Goal: Task Accomplishment & Management: Manage account settings

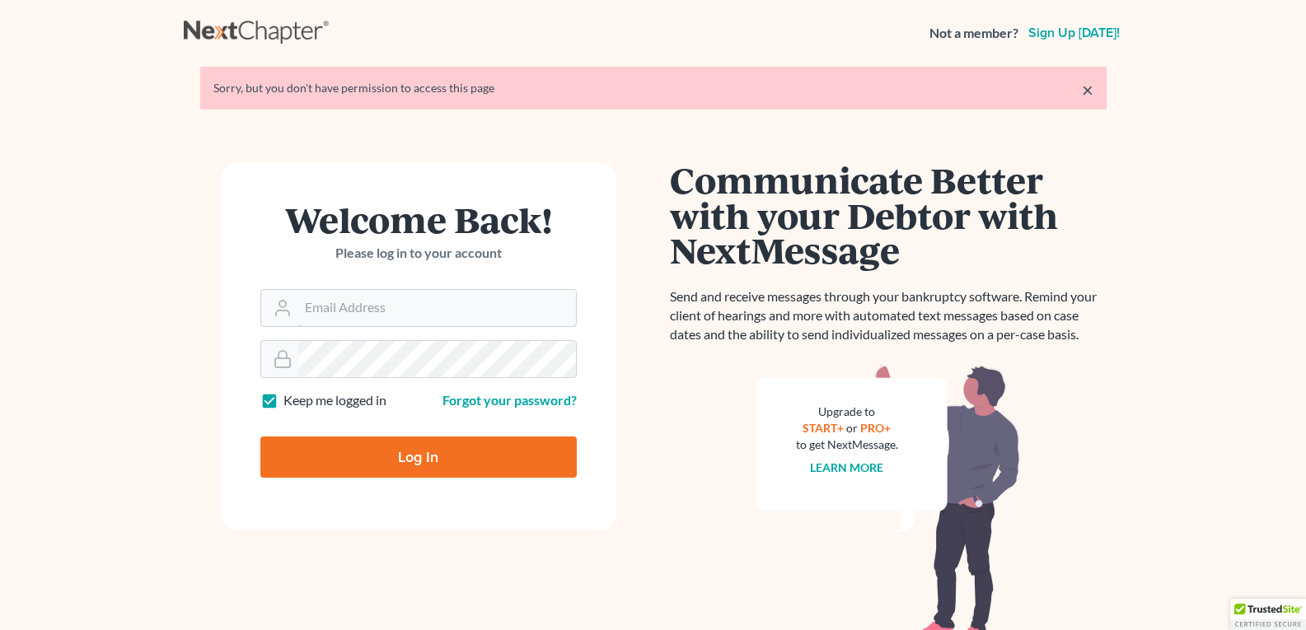
type input "[EMAIL_ADDRESS][DOMAIN_NAME]"
click at [367, 454] on input "Log In" at bounding box center [418, 457] width 316 height 41
type input "Thinking..."
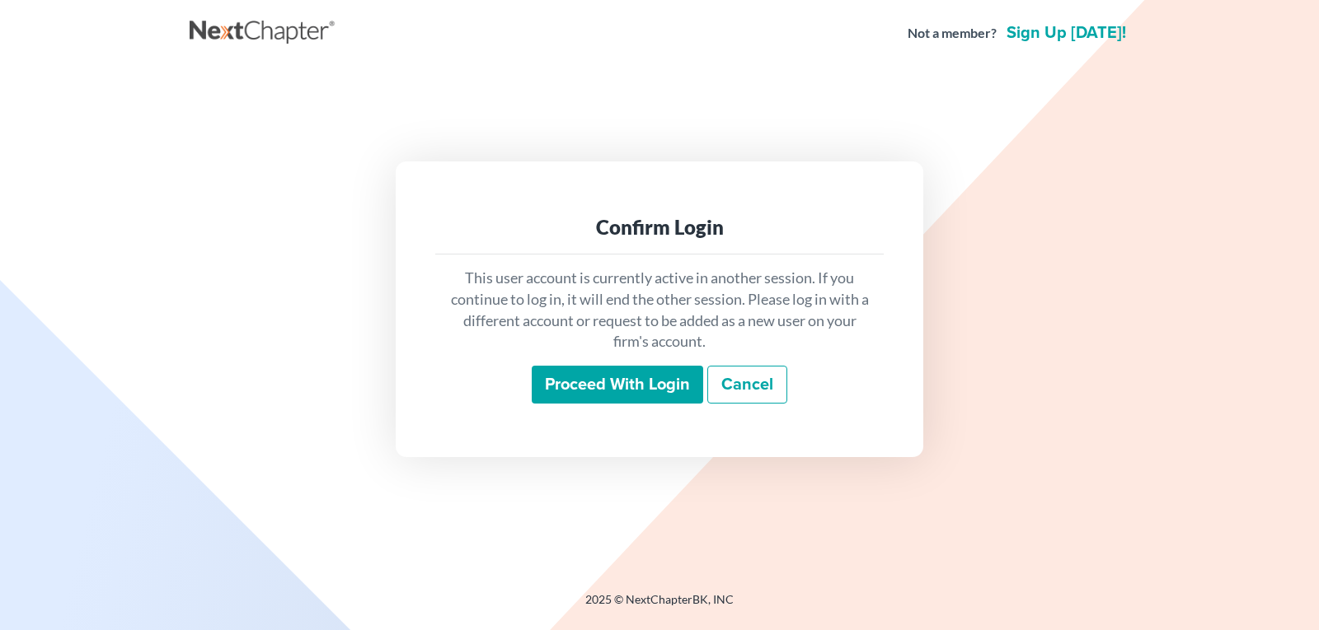
click at [566, 380] on input "Proceed with login" at bounding box center [617, 385] width 171 height 38
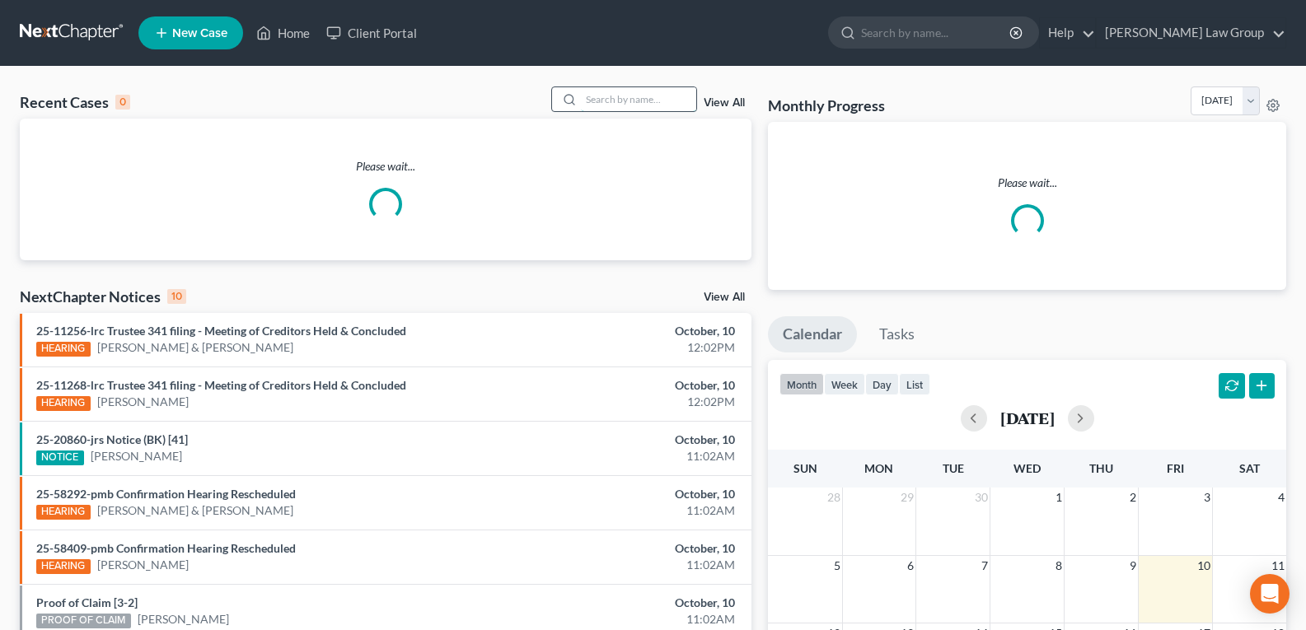
click at [607, 97] on input "search" at bounding box center [638, 99] width 115 height 24
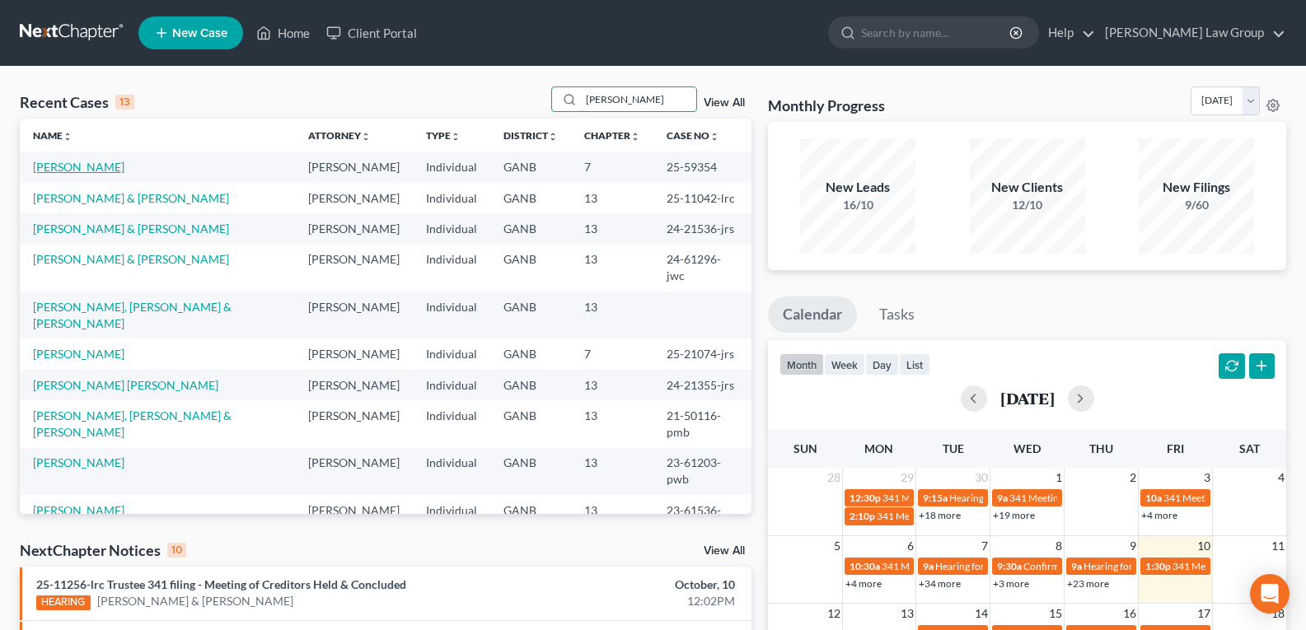
type input "[PERSON_NAME]"
click at [95, 169] on link "[PERSON_NAME]" at bounding box center [78, 167] width 91 height 14
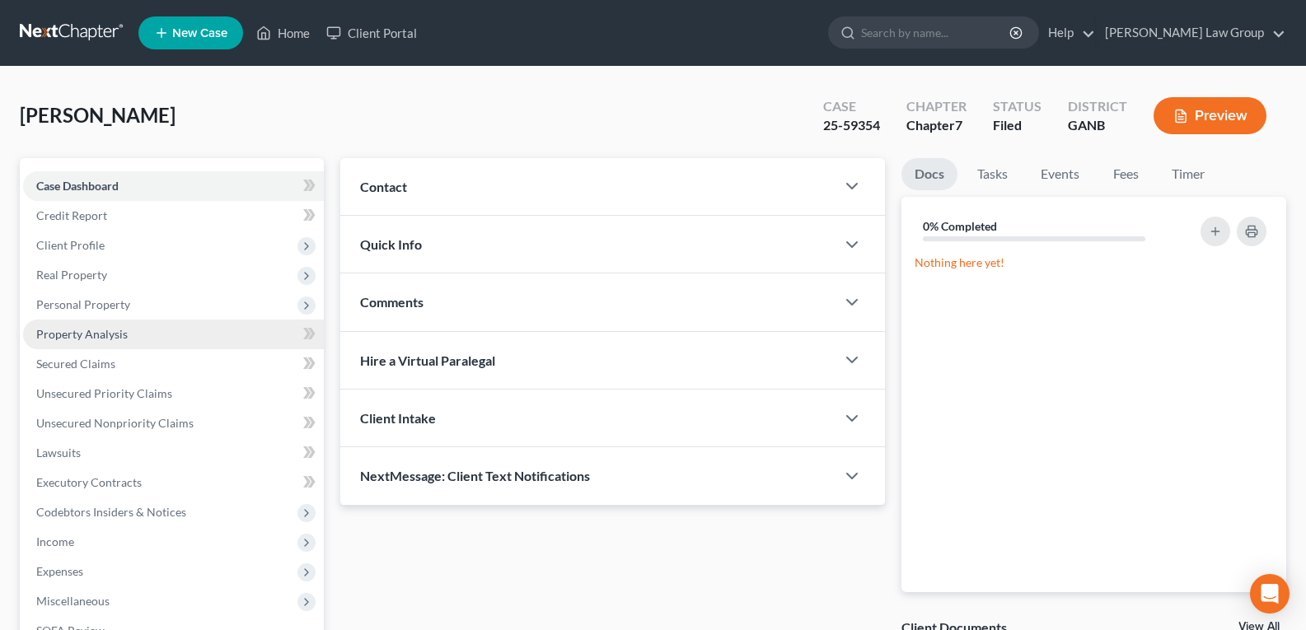
scroll to position [165, 0]
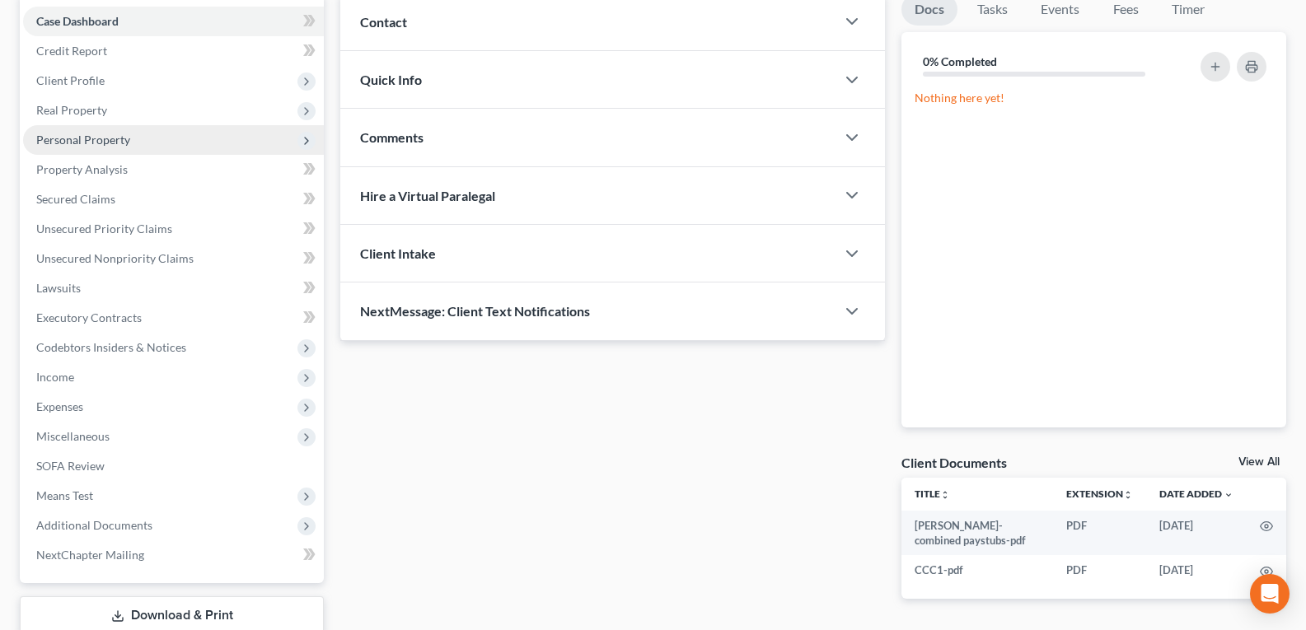
click at [99, 144] on span "Personal Property" at bounding box center [83, 140] width 94 height 14
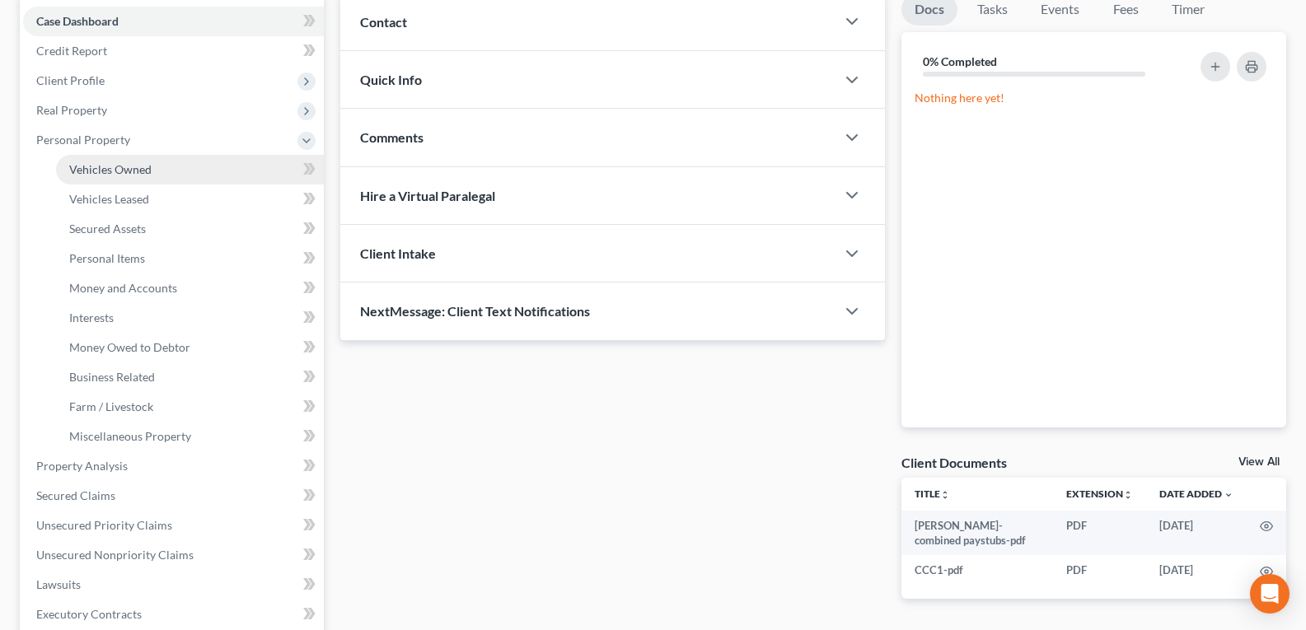
click at [96, 176] on link "Vehicles Owned" at bounding box center [190, 170] width 268 height 30
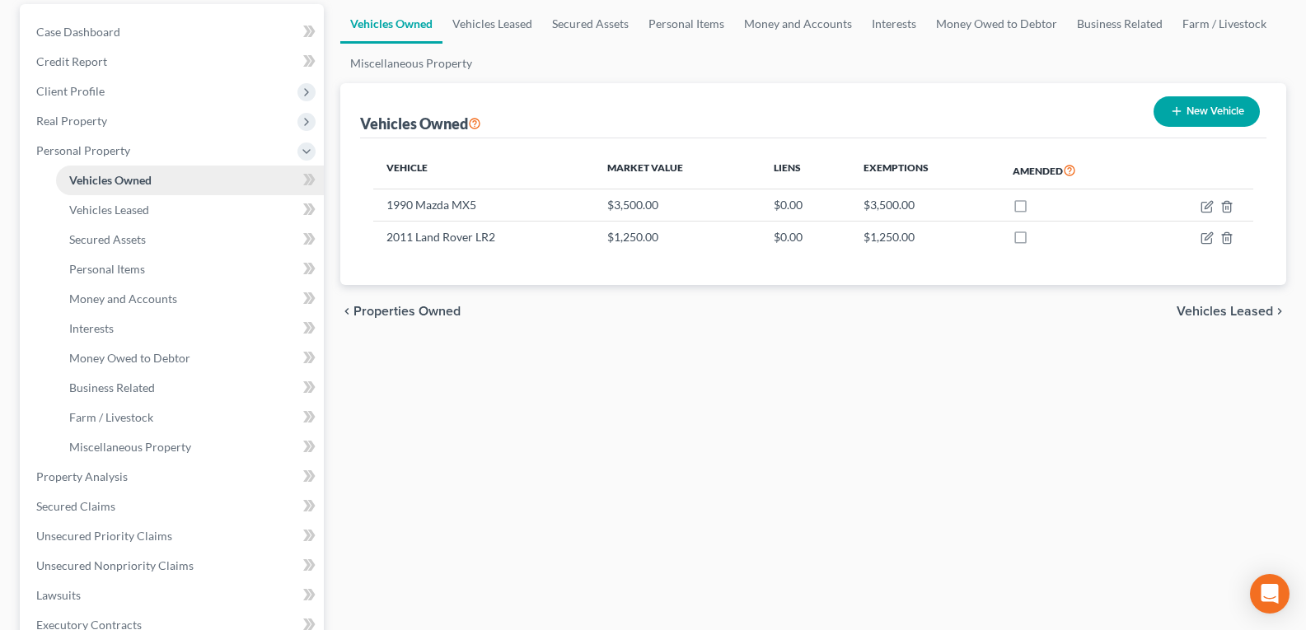
scroll to position [165, 0]
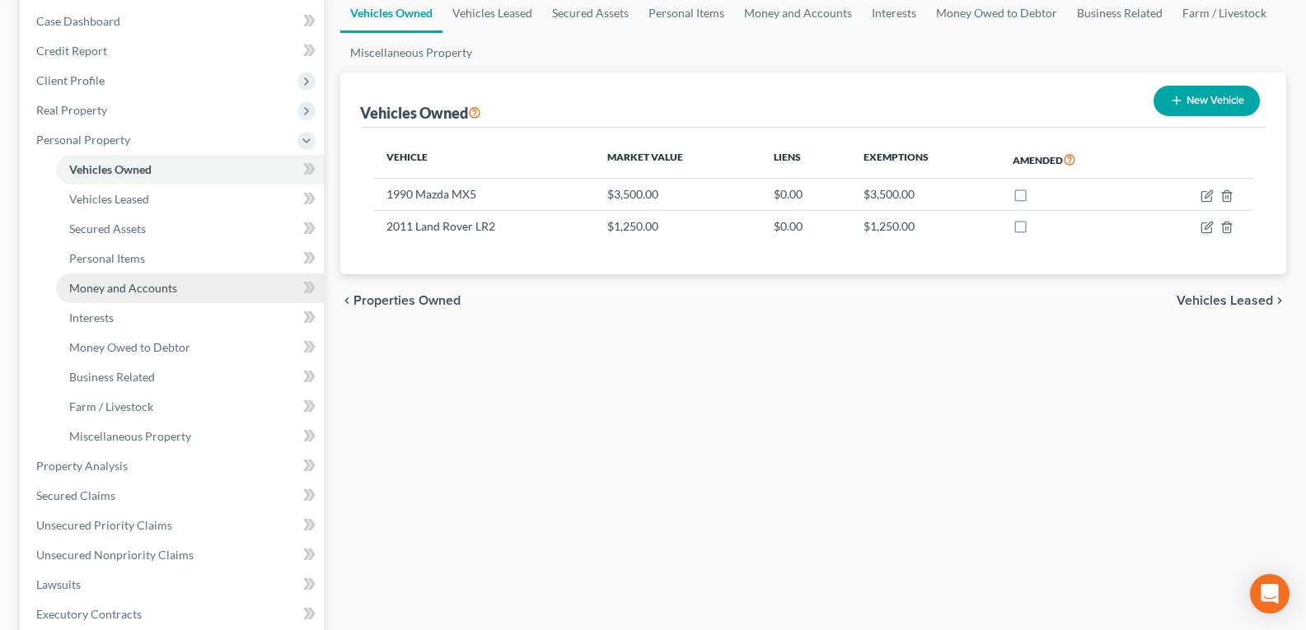
click at [115, 283] on span "Money and Accounts" at bounding box center [123, 288] width 108 height 14
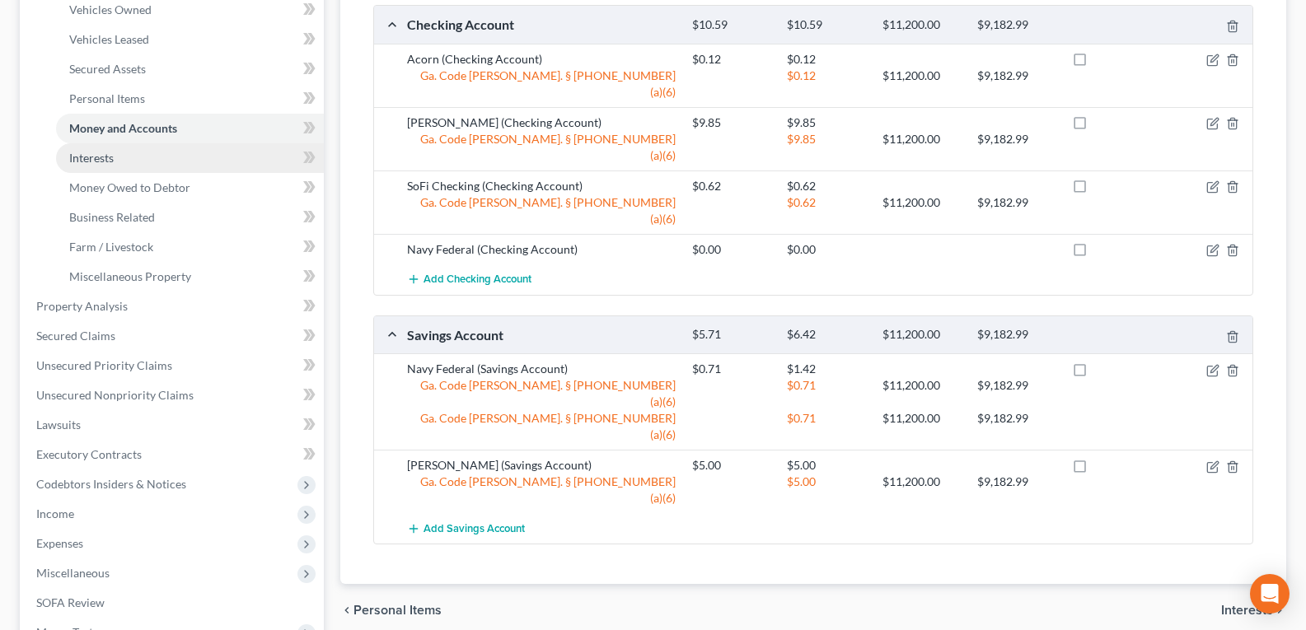
scroll to position [330, 0]
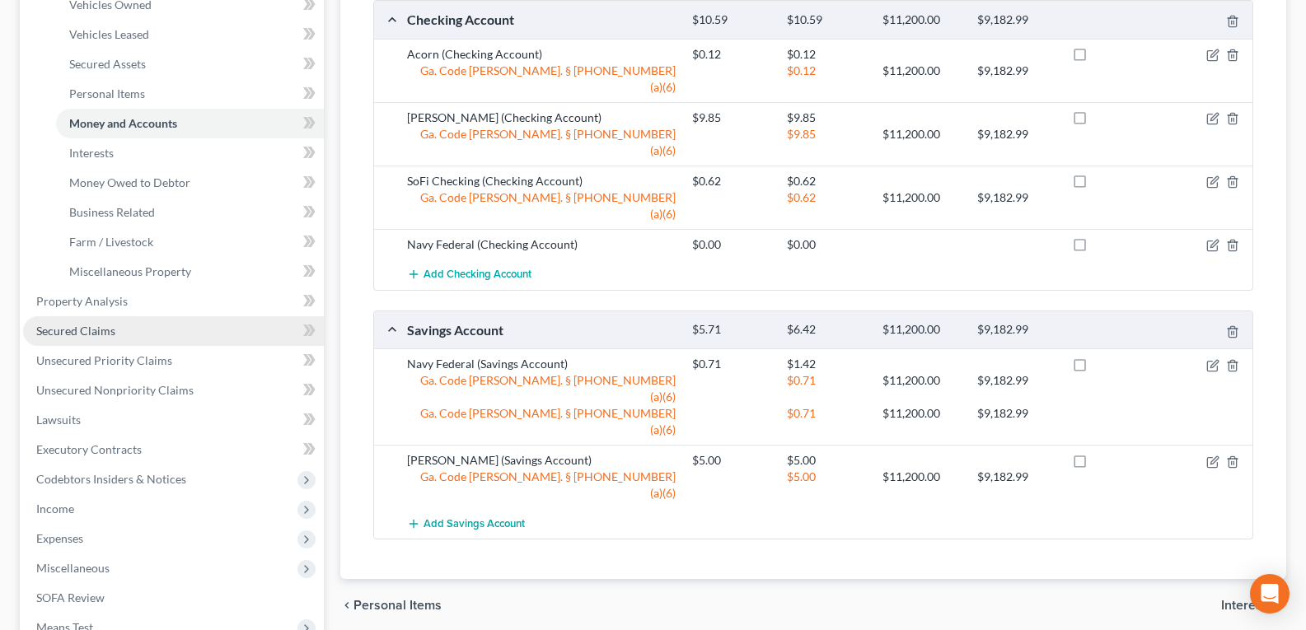
click at [87, 335] on span "Secured Claims" at bounding box center [75, 331] width 79 height 14
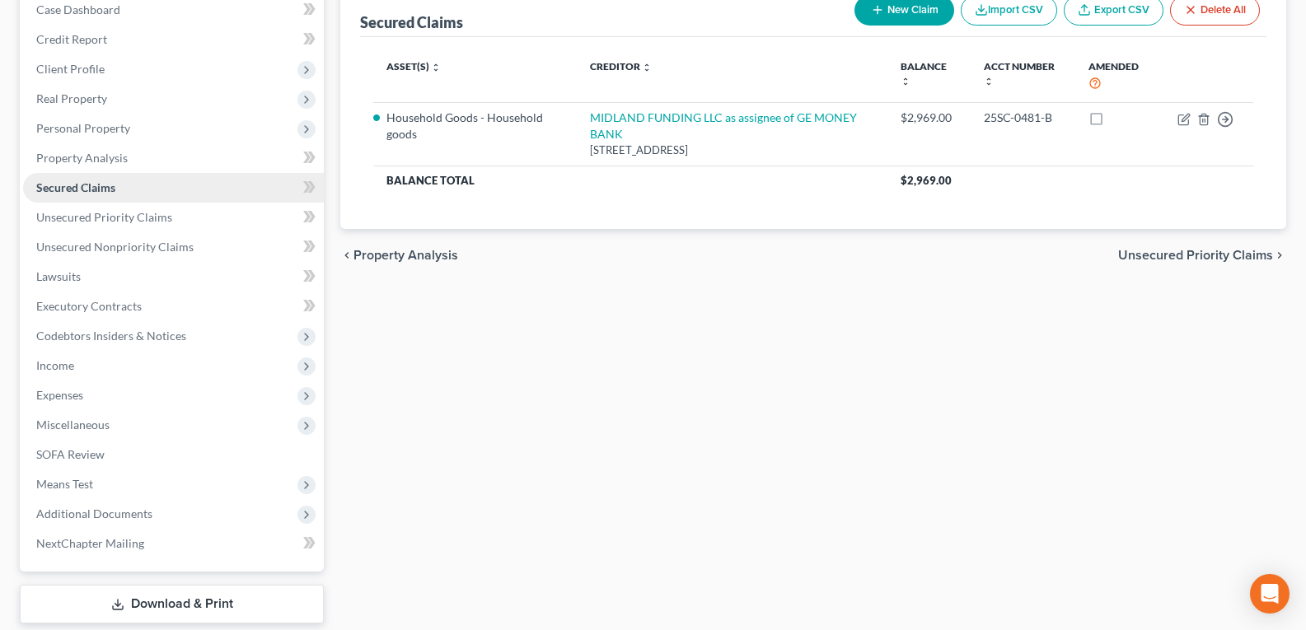
scroll to position [247, 0]
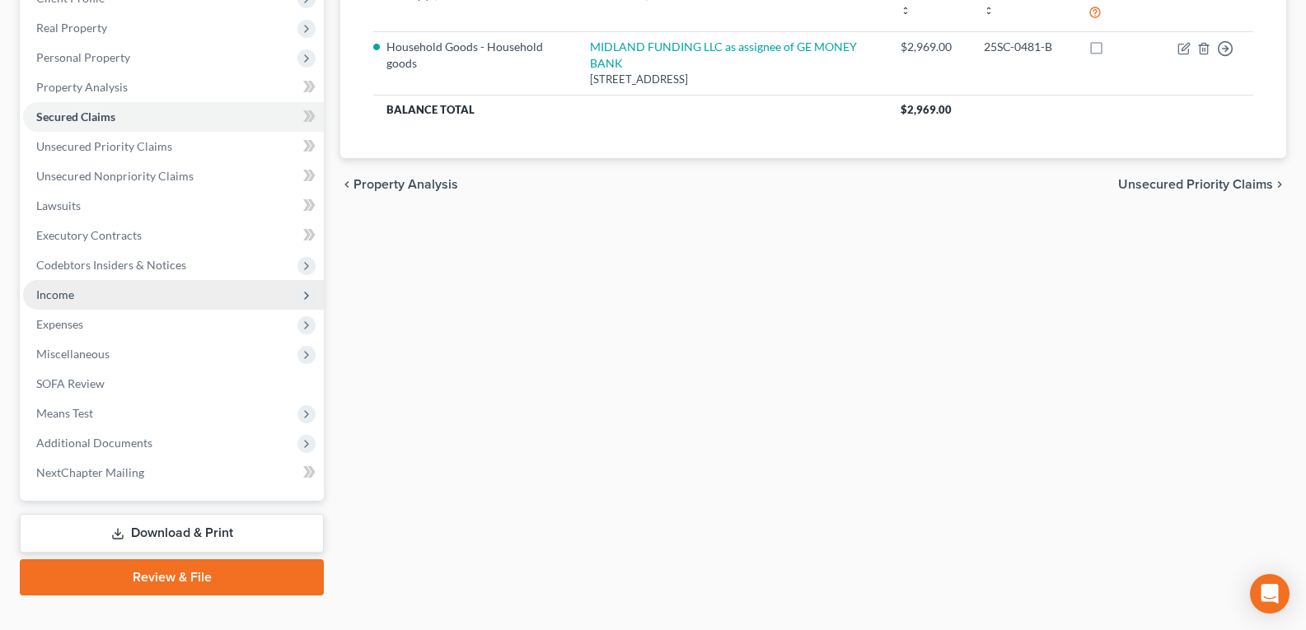
click at [69, 293] on span "Income" at bounding box center [55, 295] width 38 height 14
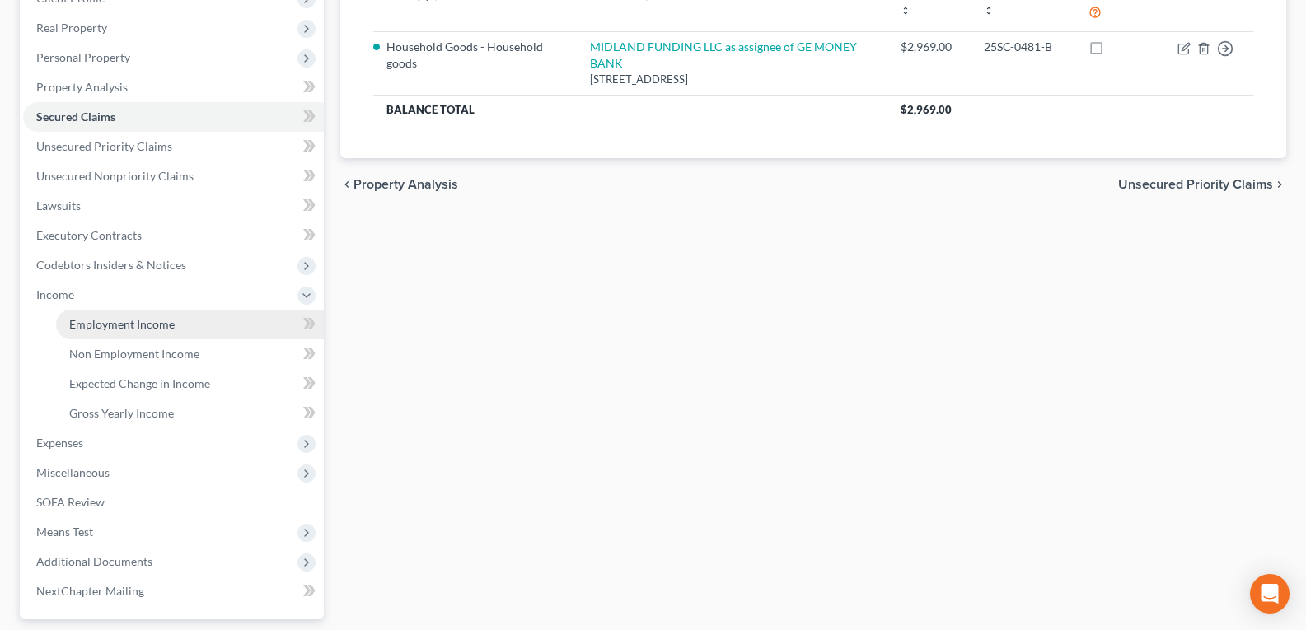
click at [77, 327] on span "Employment Income" at bounding box center [121, 324] width 105 height 14
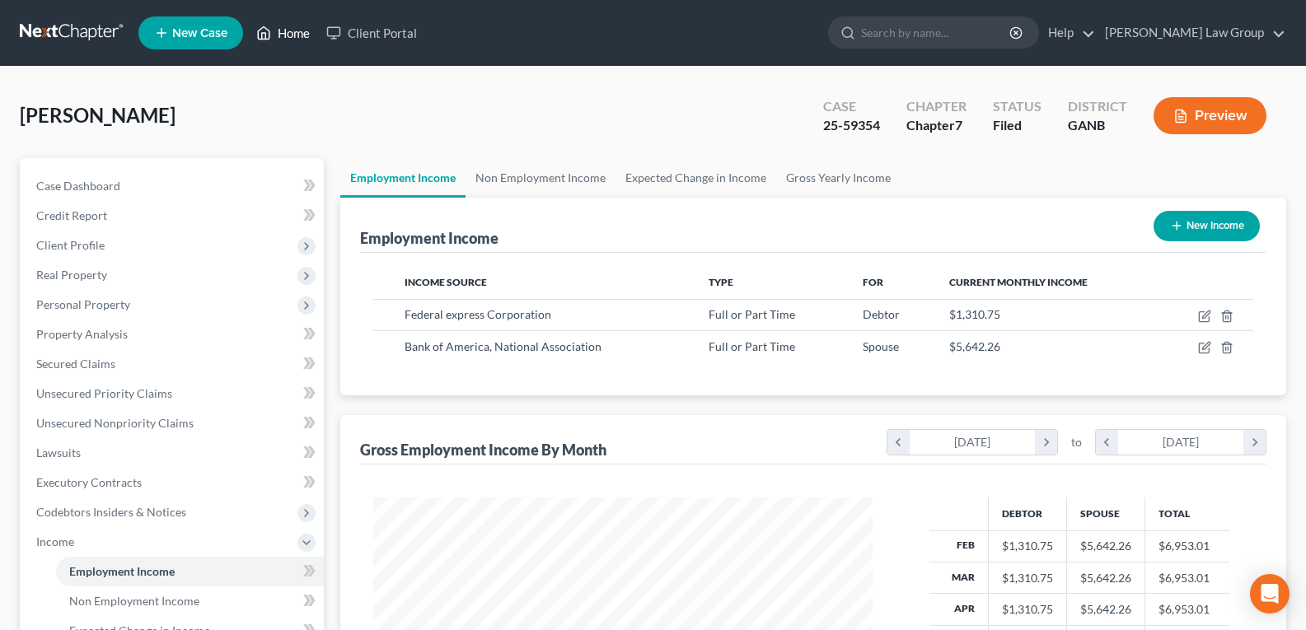
click at [278, 37] on link "Home" at bounding box center [283, 33] width 70 height 30
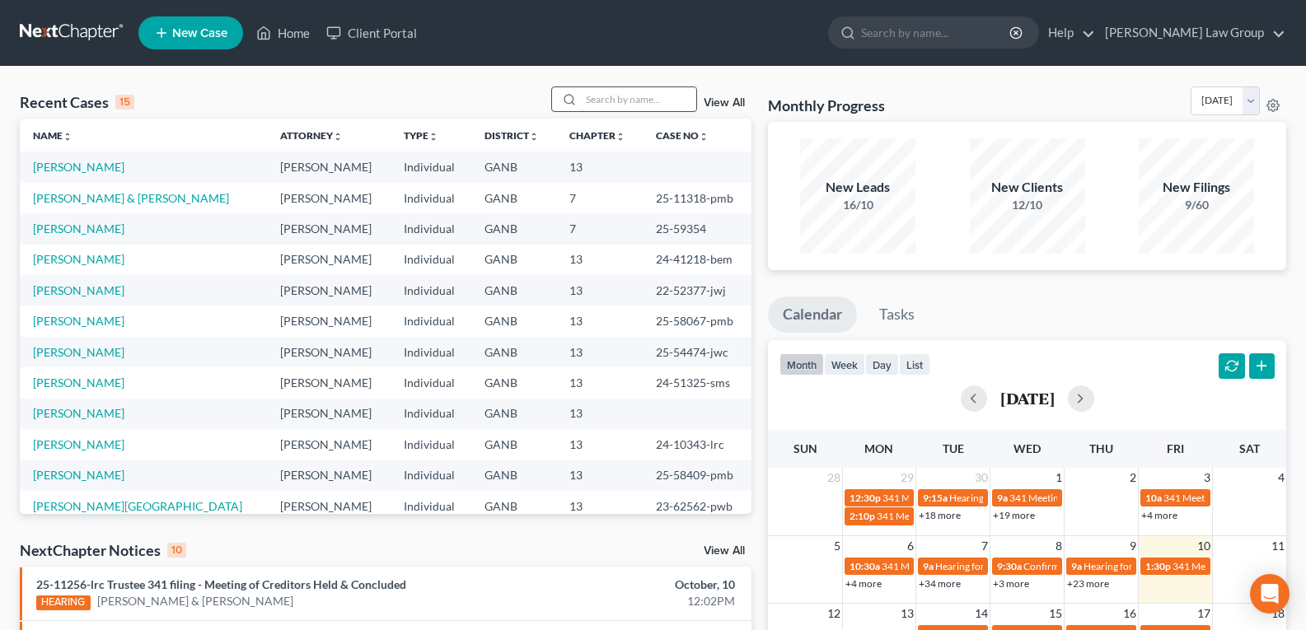
click at [625, 105] on input "search" at bounding box center [638, 99] width 115 height 24
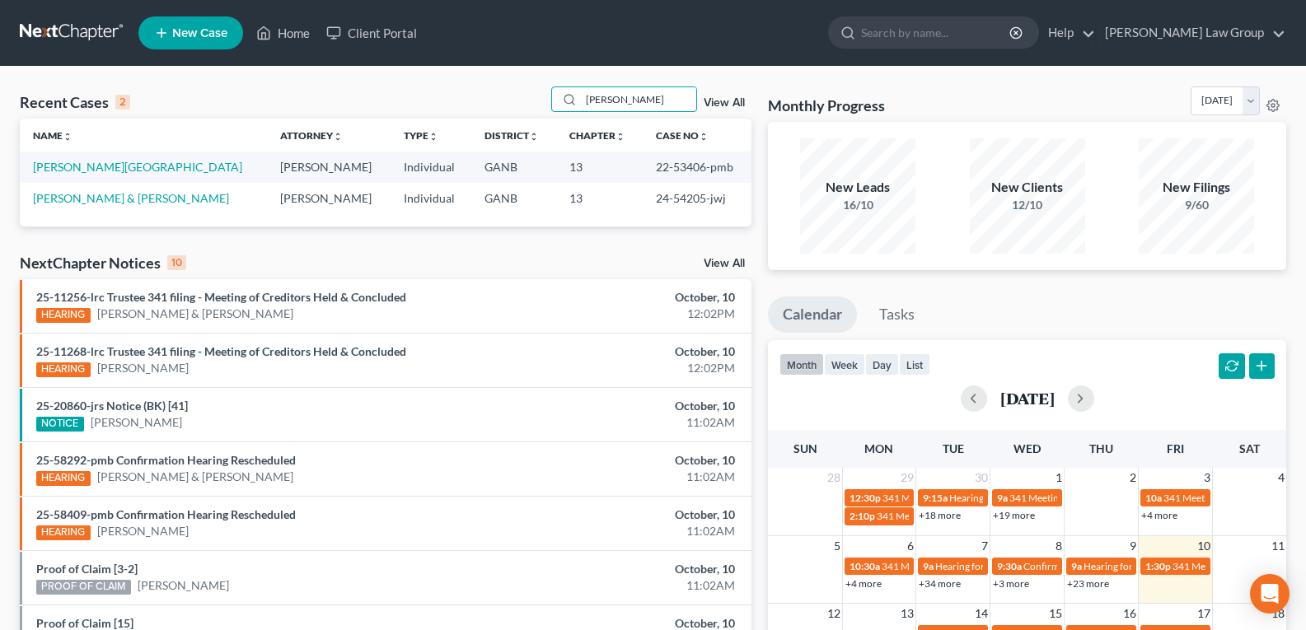
click at [499, 87] on div "Recent Cases 2 [PERSON_NAME] View All" at bounding box center [386, 103] width 732 height 32
click at [496, 87] on div "Recent Cases 2 [PERSON_NAME] View All" at bounding box center [386, 103] width 732 height 32
drag, startPoint x: 663, startPoint y: 110, endPoint x: 622, endPoint y: 91, distance: 45.4
click at [658, 109] on input "[PERSON_NAME]" at bounding box center [638, 99] width 115 height 24
type input "a"
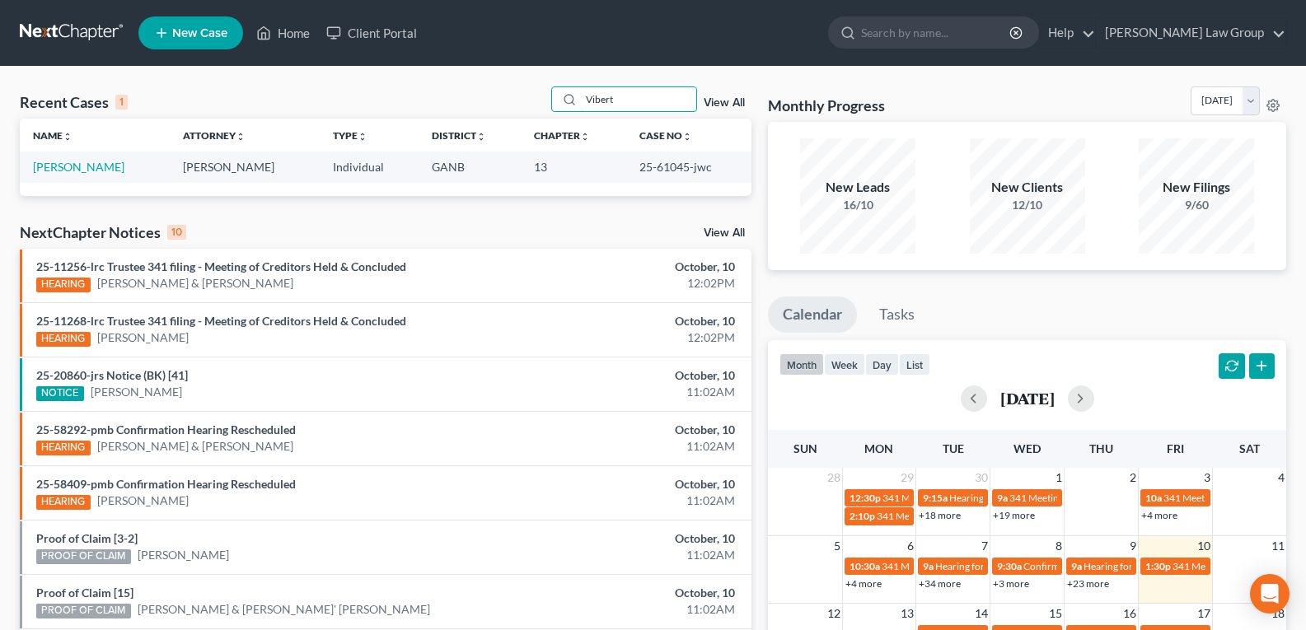
type input "Vibert"
click at [72, 167] on link "[PERSON_NAME]" at bounding box center [78, 167] width 91 height 14
select select "3"
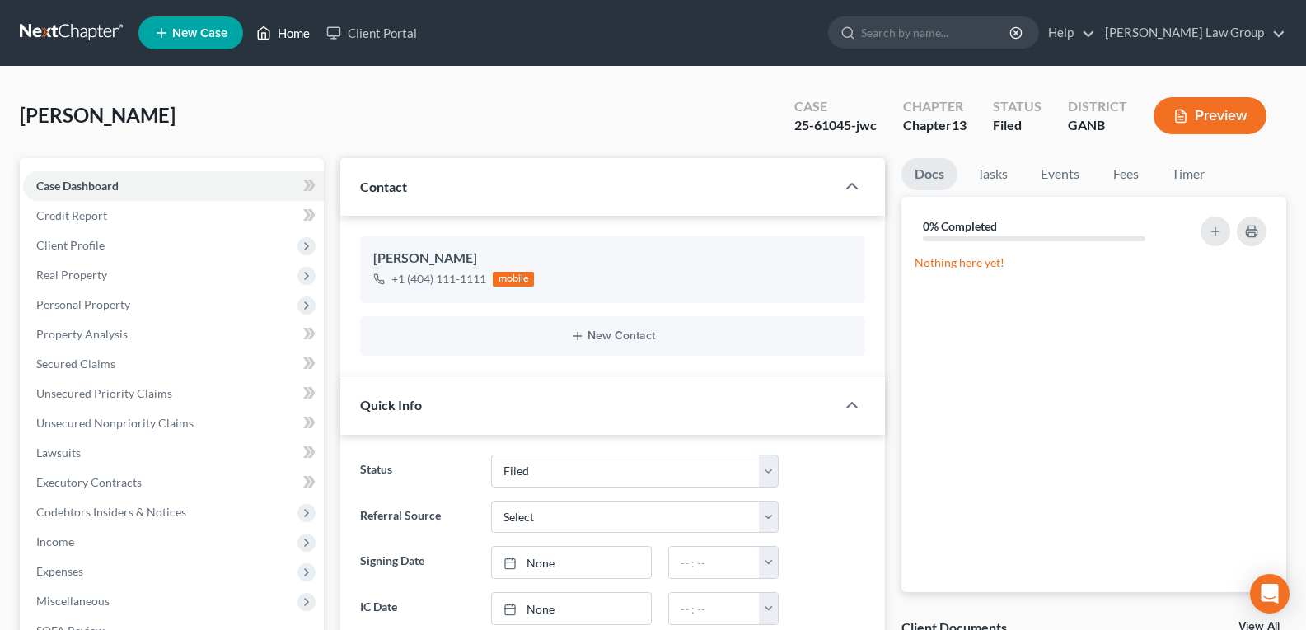
click at [282, 33] on link "Home" at bounding box center [283, 33] width 70 height 30
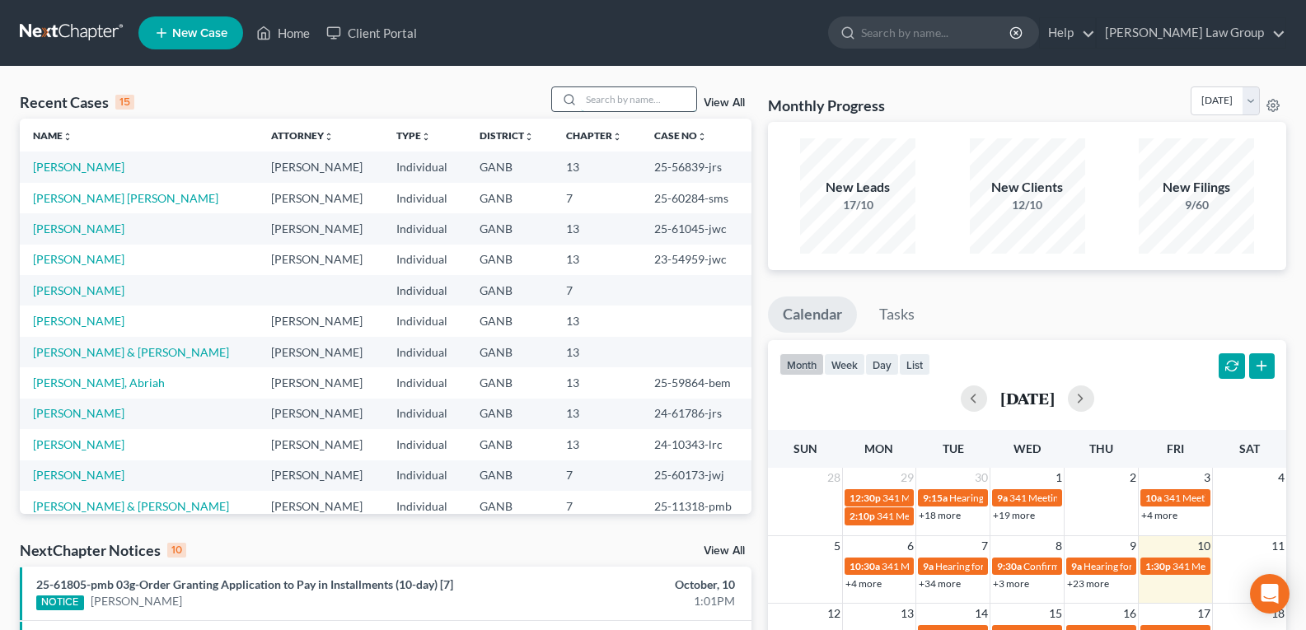
click at [615, 100] on input "search" at bounding box center [638, 99] width 115 height 24
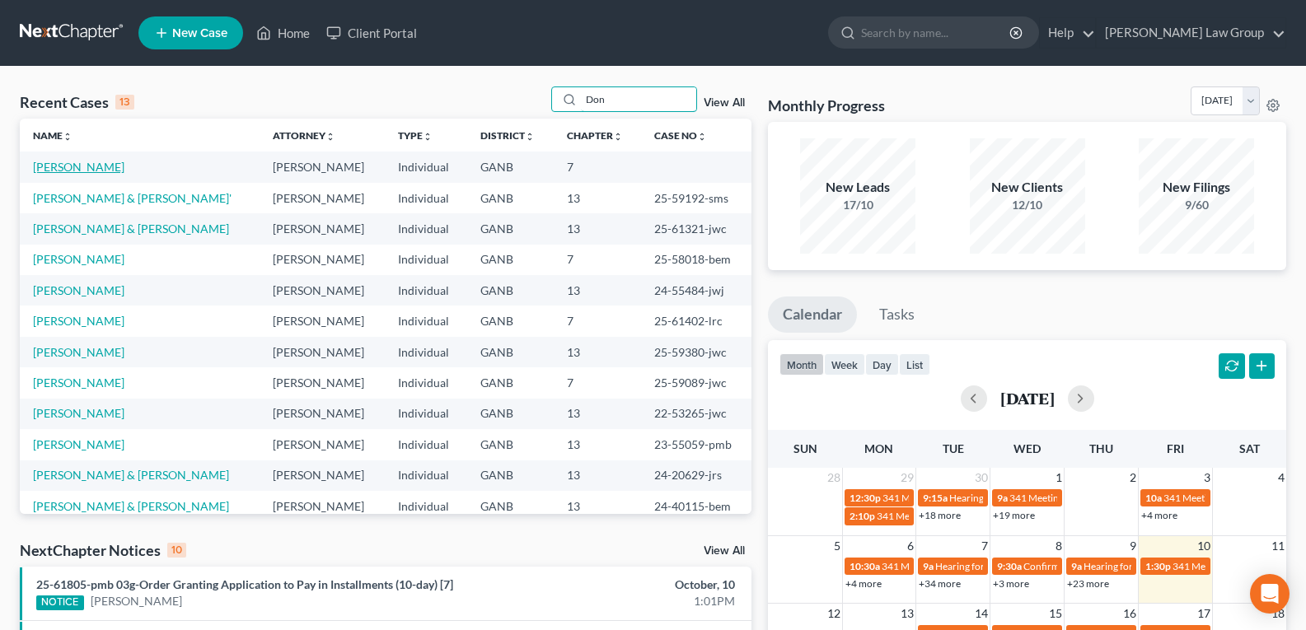
type input "Don"
click at [54, 169] on link "[PERSON_NAME]" at bounding box center [78, 167] width 91 height 14
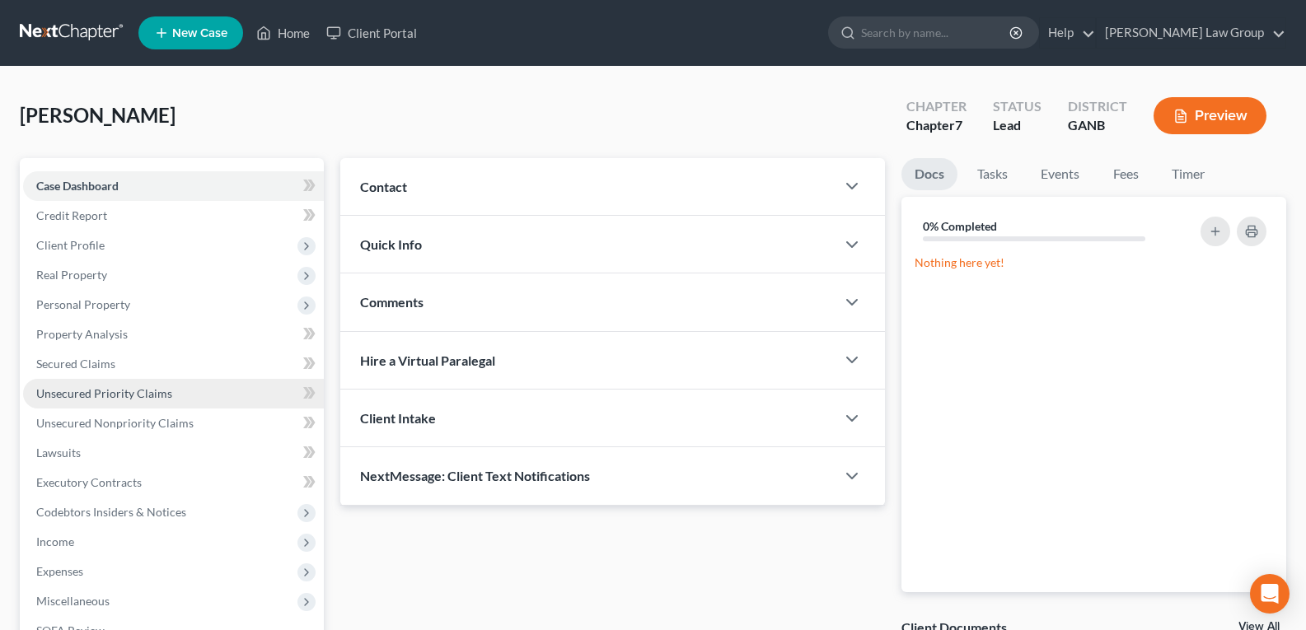
scroll to position [82, 0]
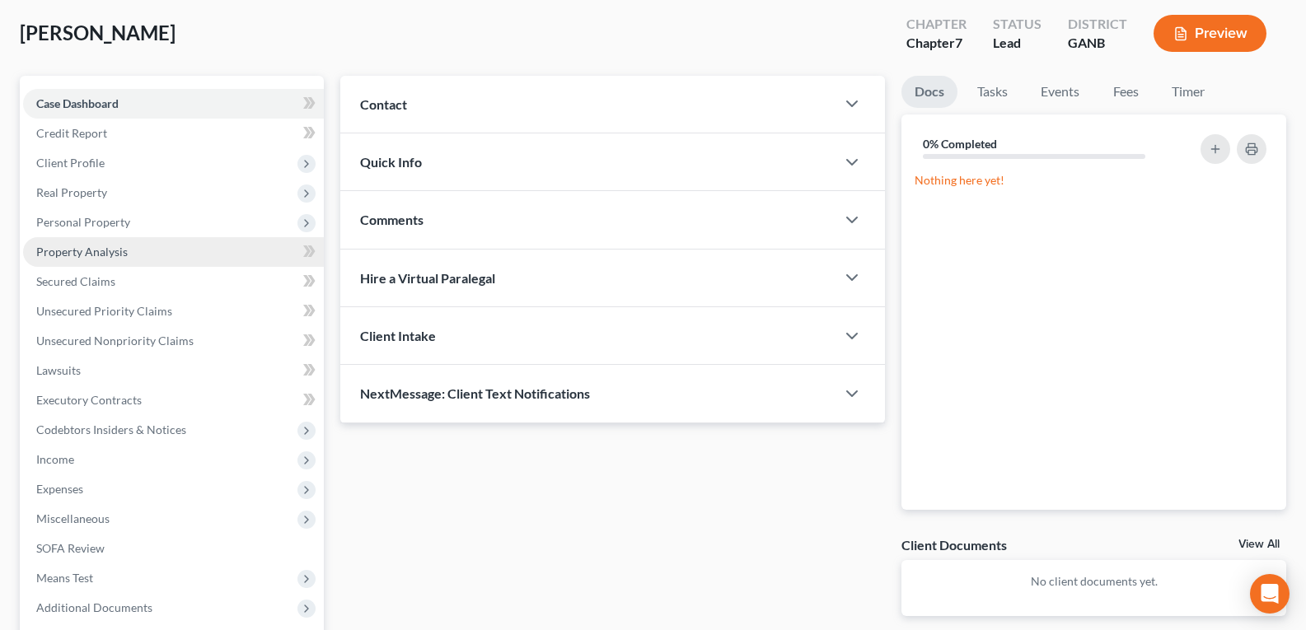
click at [80, 253] on span "Property Analysis" at bounding box center [81, 252] width 91 height 14
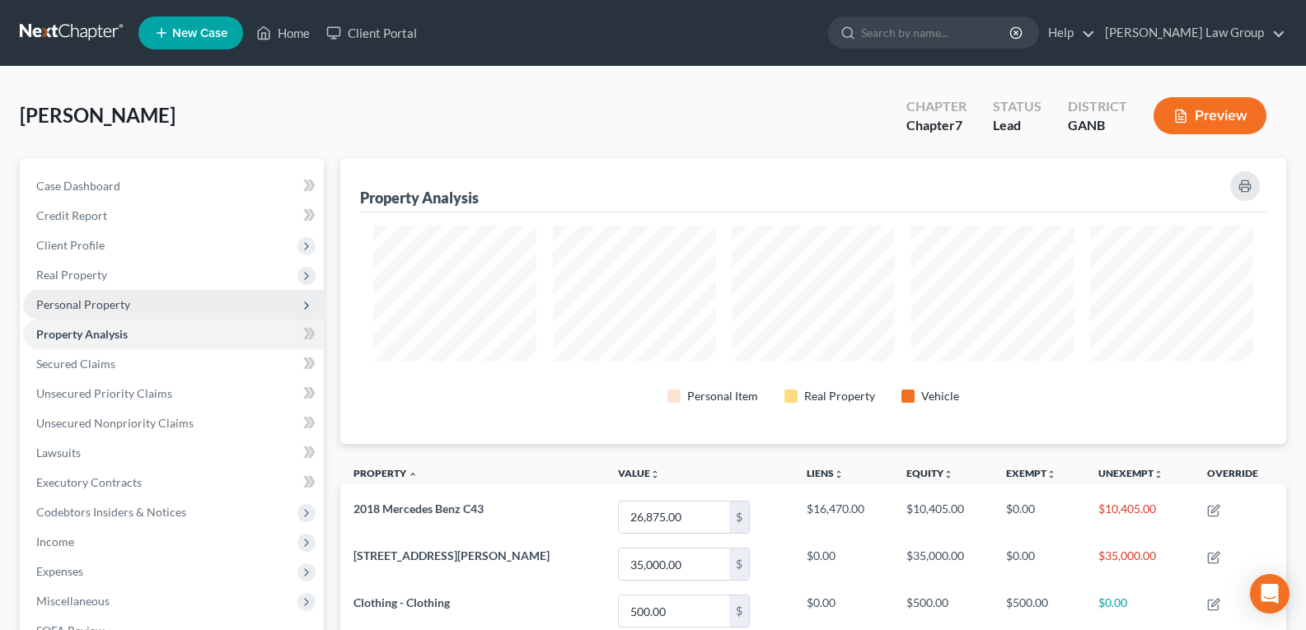
click at [68, 295] on span "Personal Property" at bounding box center [173, 305] width 301 height 30
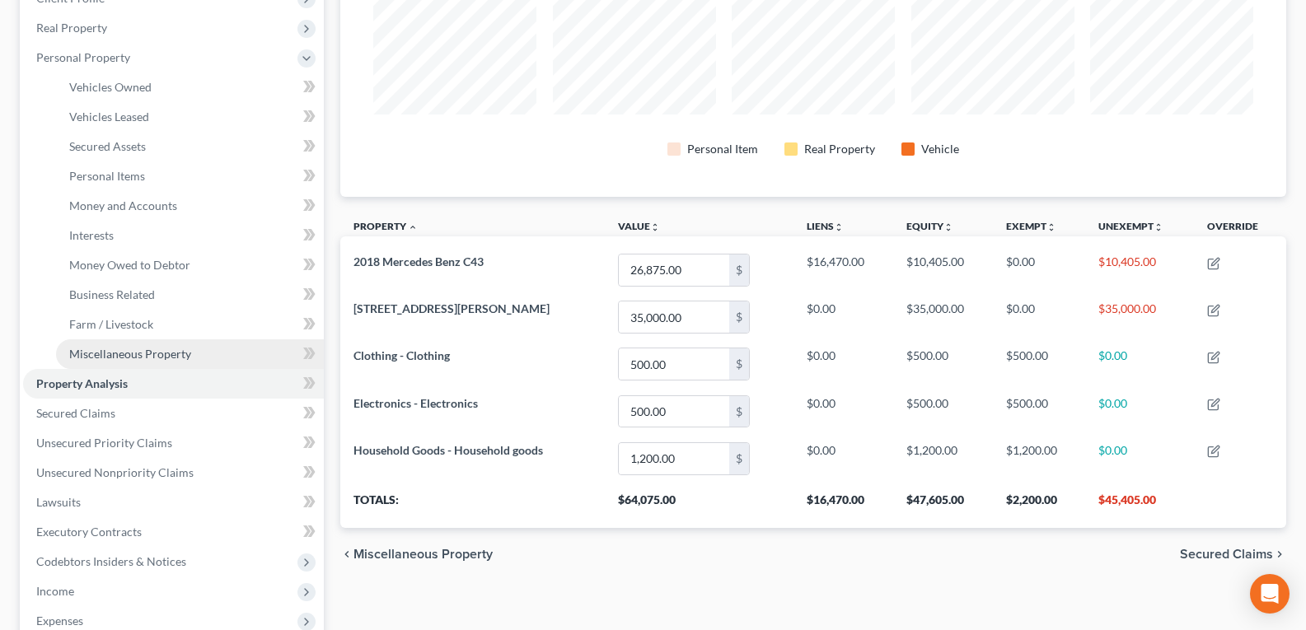
click at [148, 363] on link "Miscellaneous Property" at bounding box center [190, 355] width 268 height 30
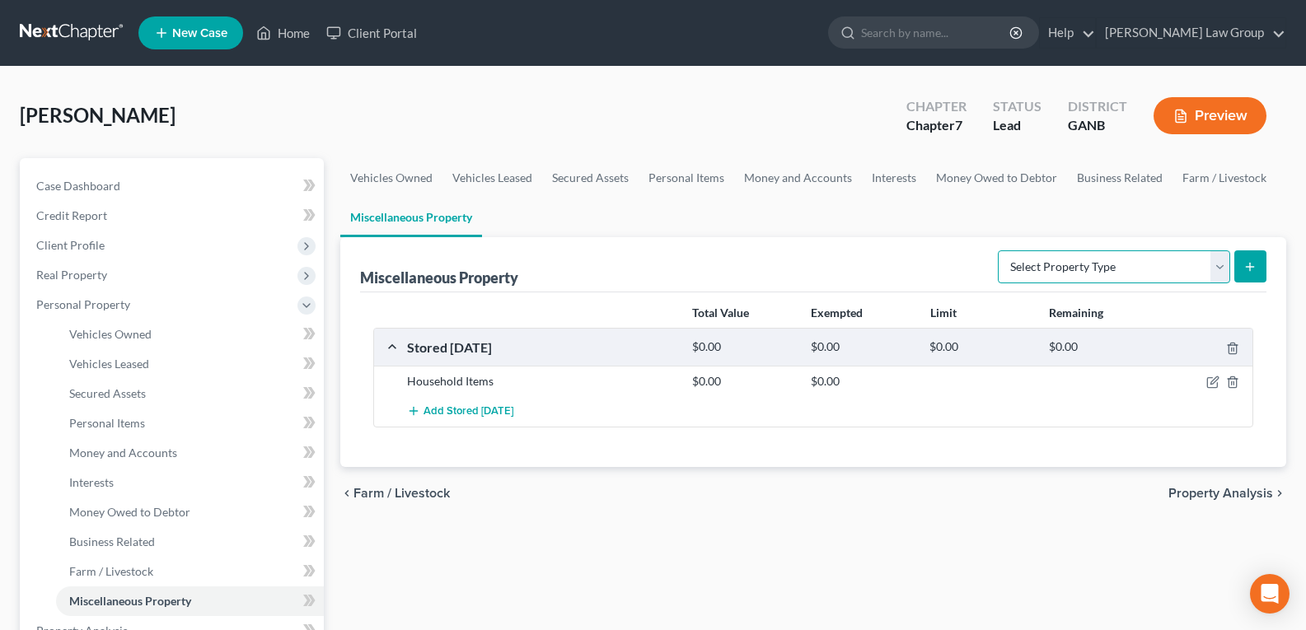
click at [1098, 252] on select "Select Property Type Assigned for Creditor Benefit [DATE] Holding for Another N…" at bounding box center [1114, 267] width 232 height 33
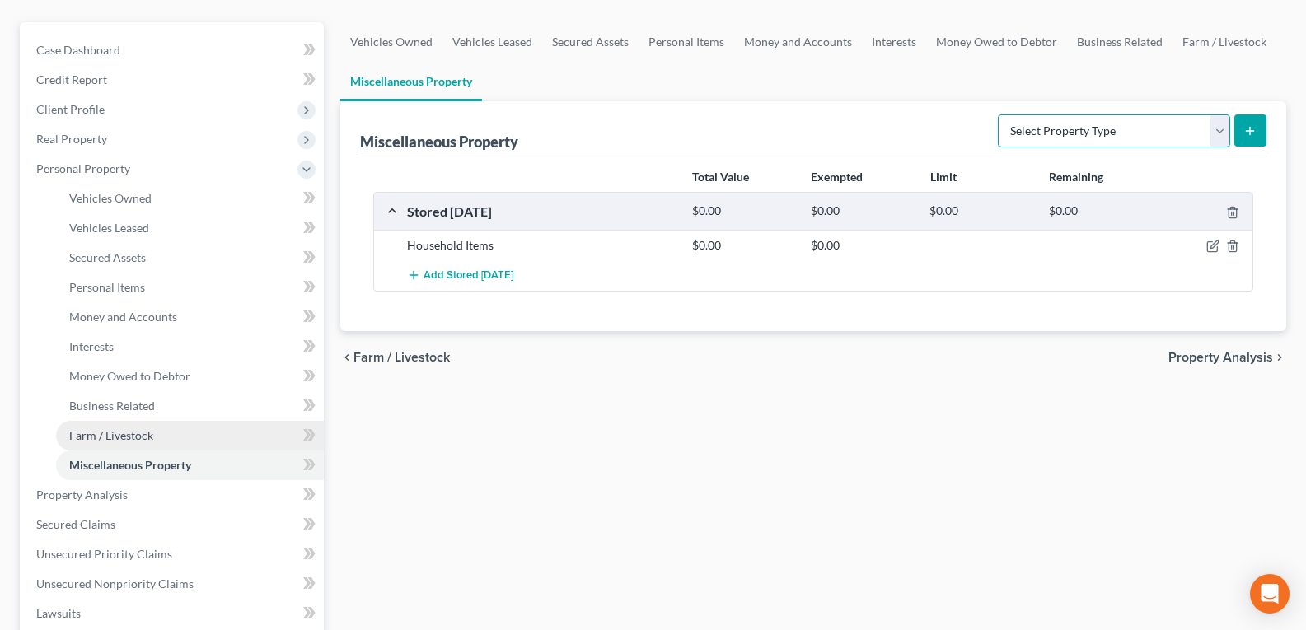
scroll to position [165, 0]
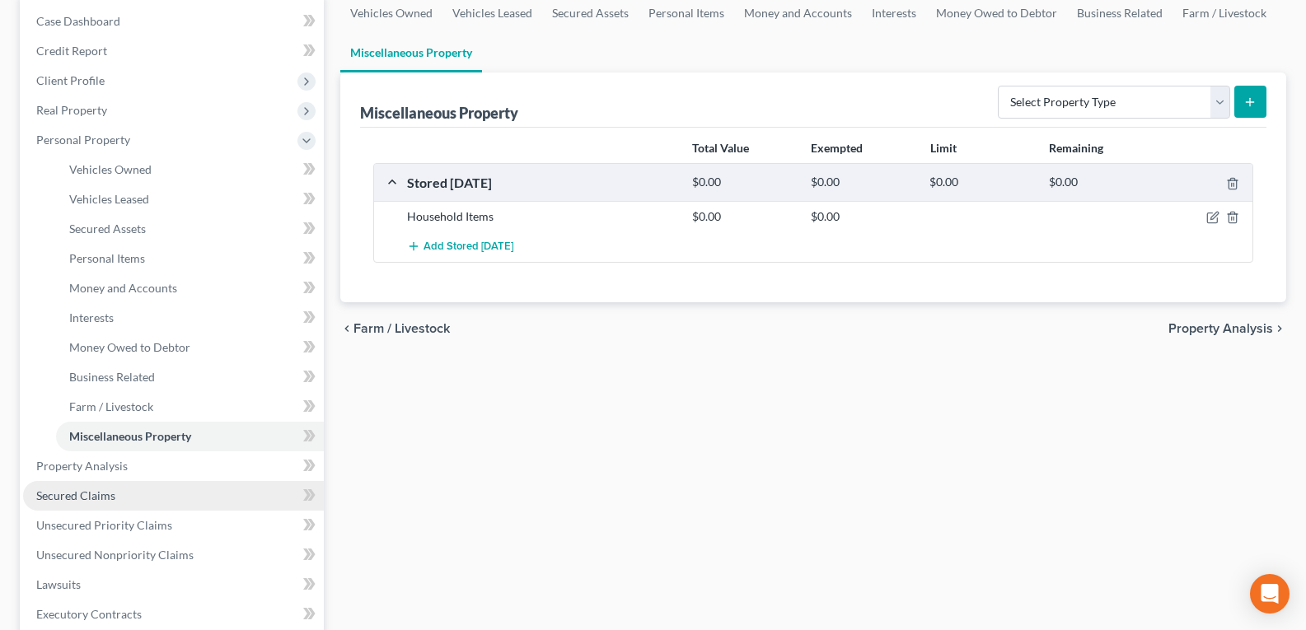
drag, startPoint x: 78, startPoint y: 494, endPoint x: 115, endPoint y: 496, distance: 36.3
click at [77, 494] on span "Secured Claims" at bounding box center [75, 496] width 79 height 14
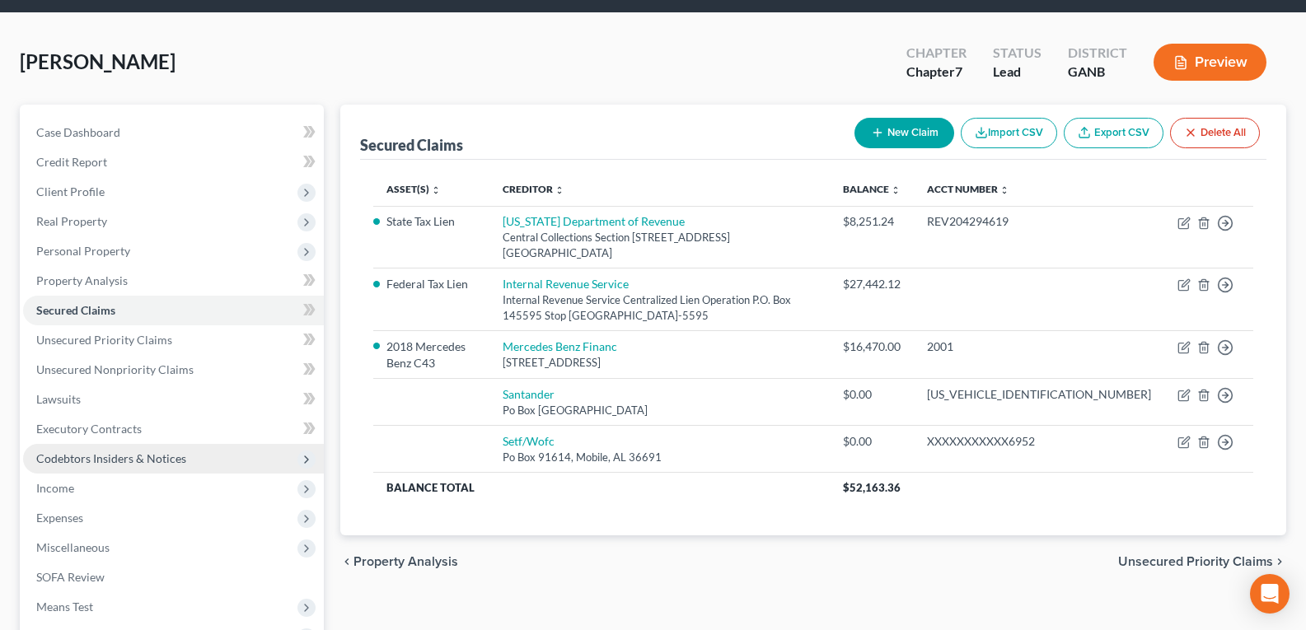
scroll to position [82, 0]
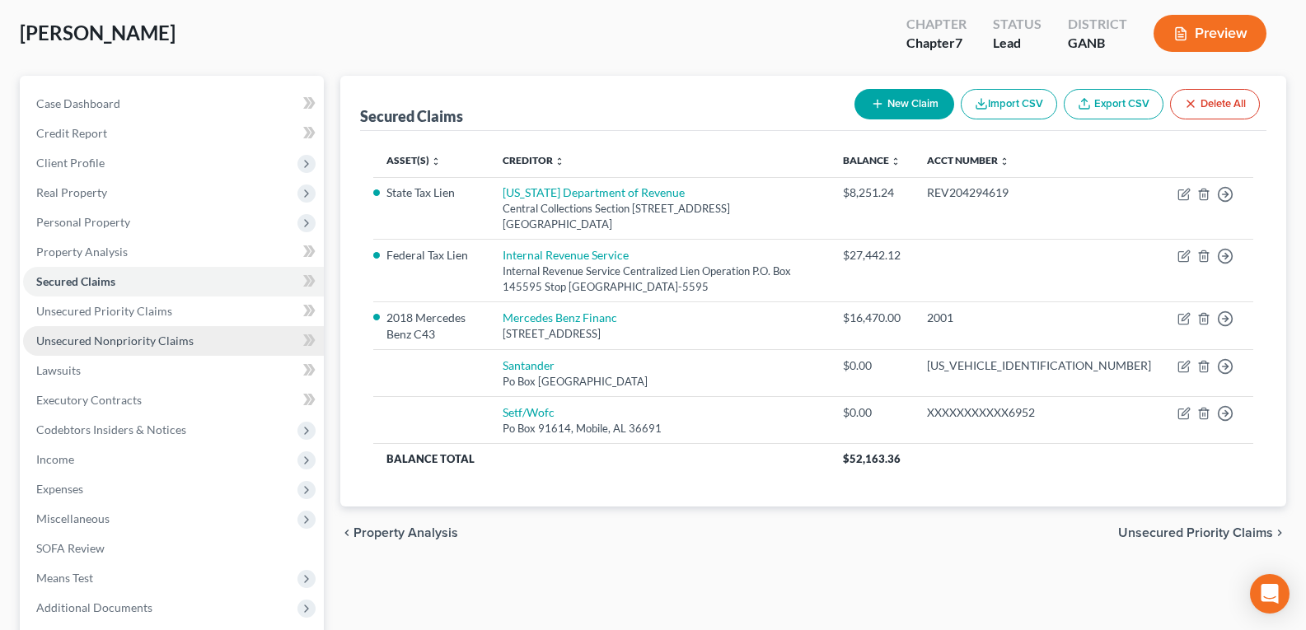
click at [79, 343] on span "Unsecured Nonpriority Claims" at bounding box center [114, 341] width 157 height 14
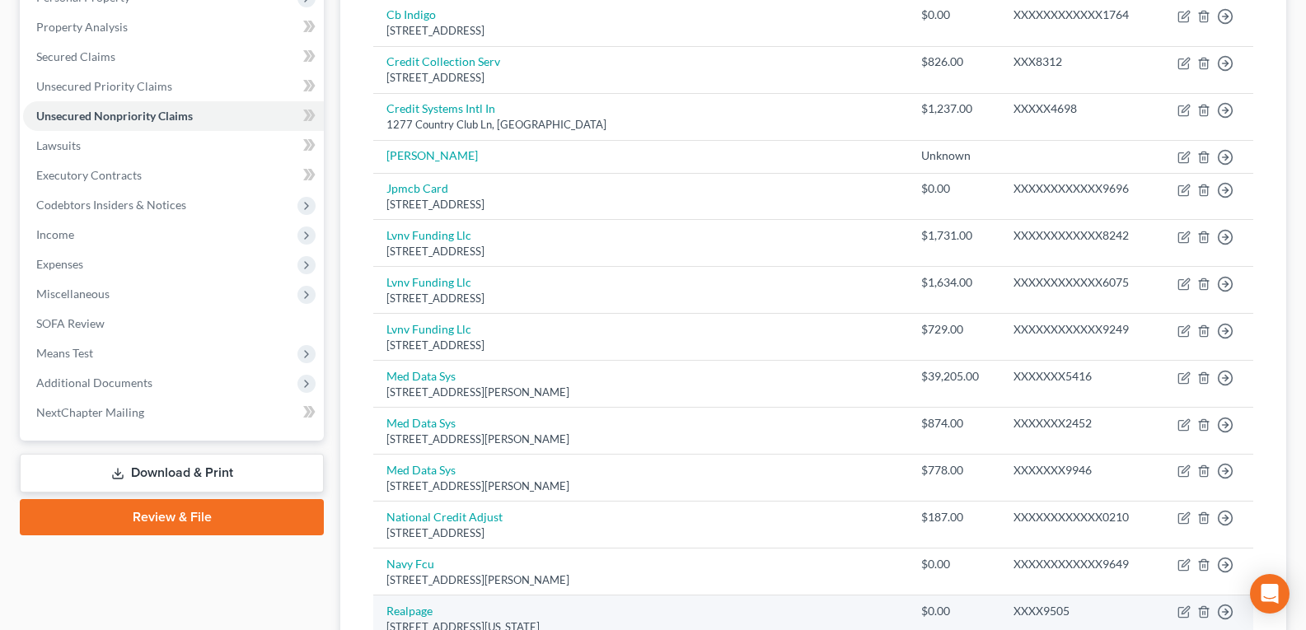
drag, startPoint x: 498, startPoint y: 421, endPoint x: 475, endPoint y: 527, distance: 107.8
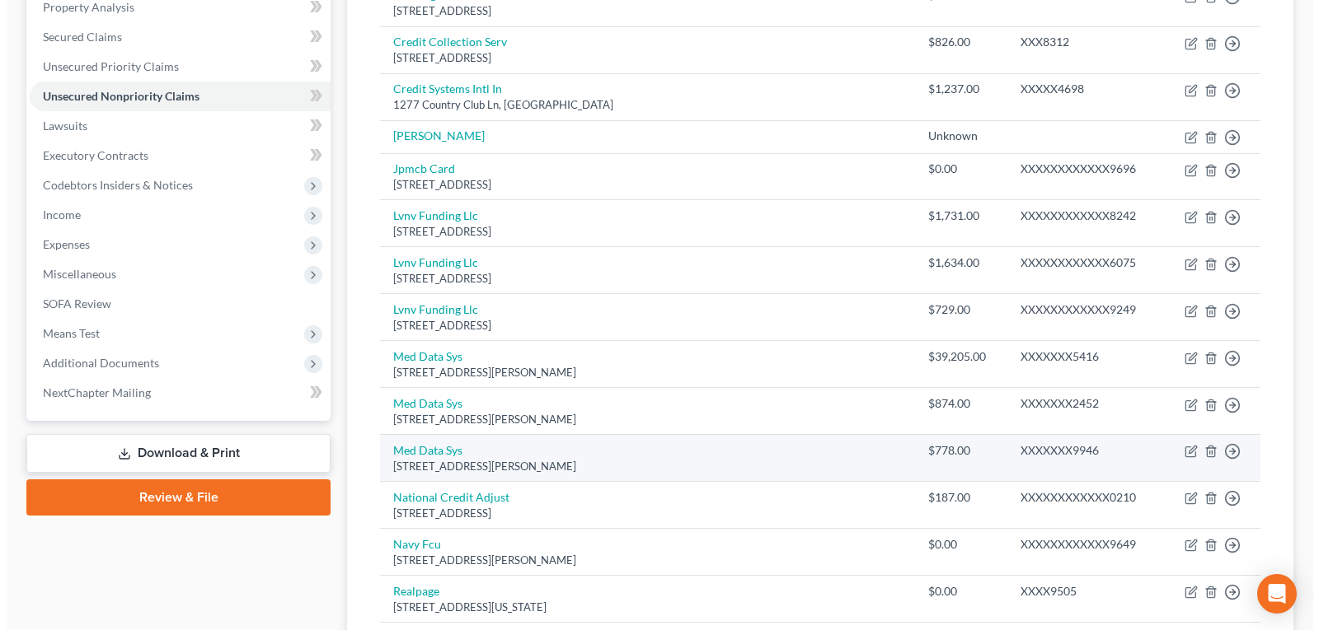
scroll to position [252, 0]
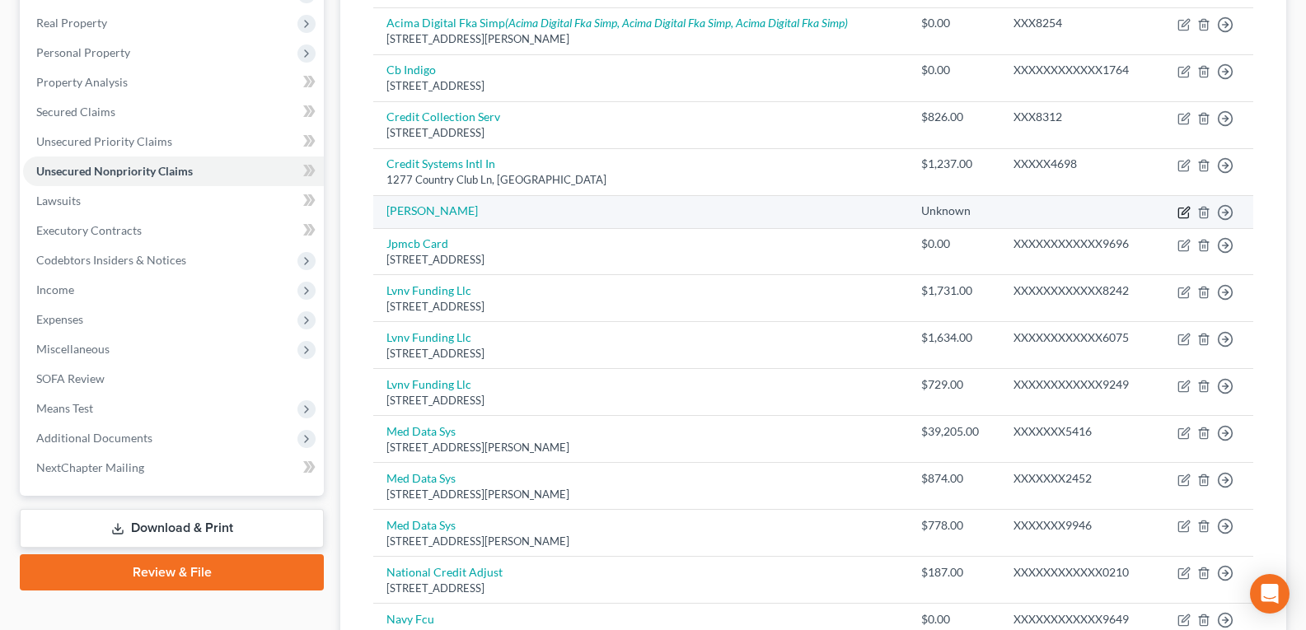
click at [1183, 211] on icon "button" at bounding box center [1184, 212] width 13 height 13
select select "14"
select select "0"
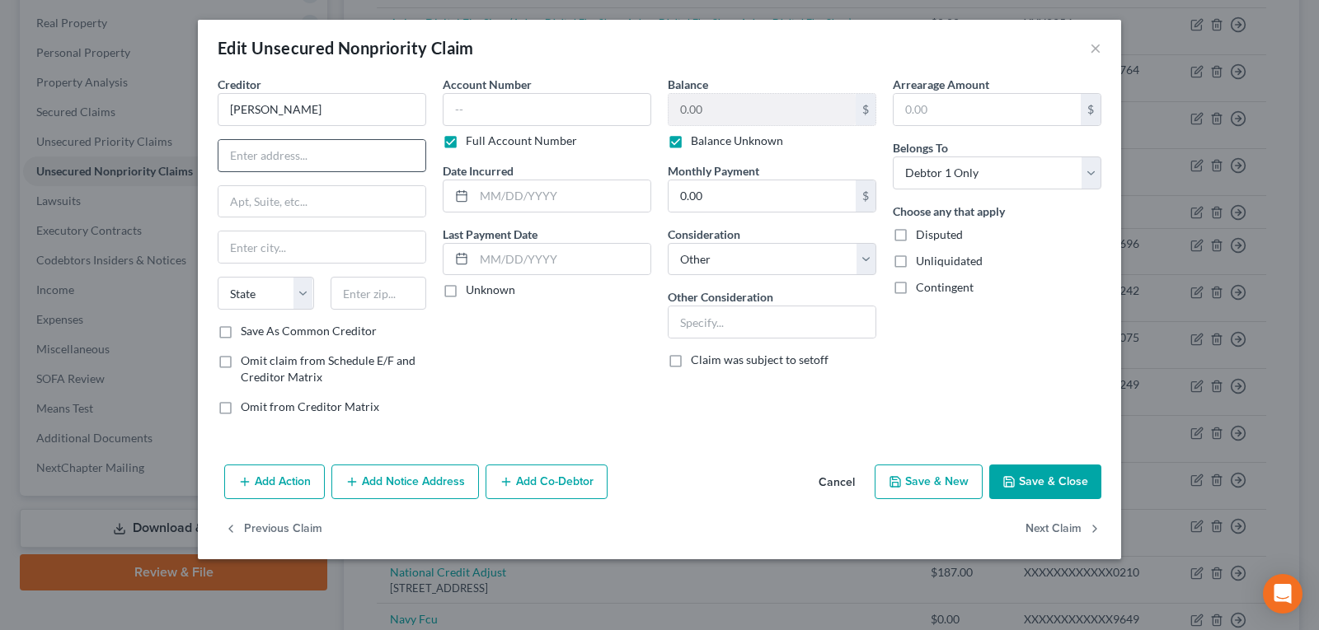
drag, startPoint x: 343, startPoint y: 126, endPoint x: 330, endPoint y: 145, distance: 23.1
click at [335, 135] on div "Creditor * [PERSON_NAME] State [US_STATE] AK AR AZ CA CO CT DE DC [GEOGRAPHIC_D…" at bounding box center [322, 199] width 208 height 247
click at [329, 148] on input "text" at bounding box center [321, 155] width 207 height 31
type input "[STREET_ADDRESS]"
type input "Apt. 9132"
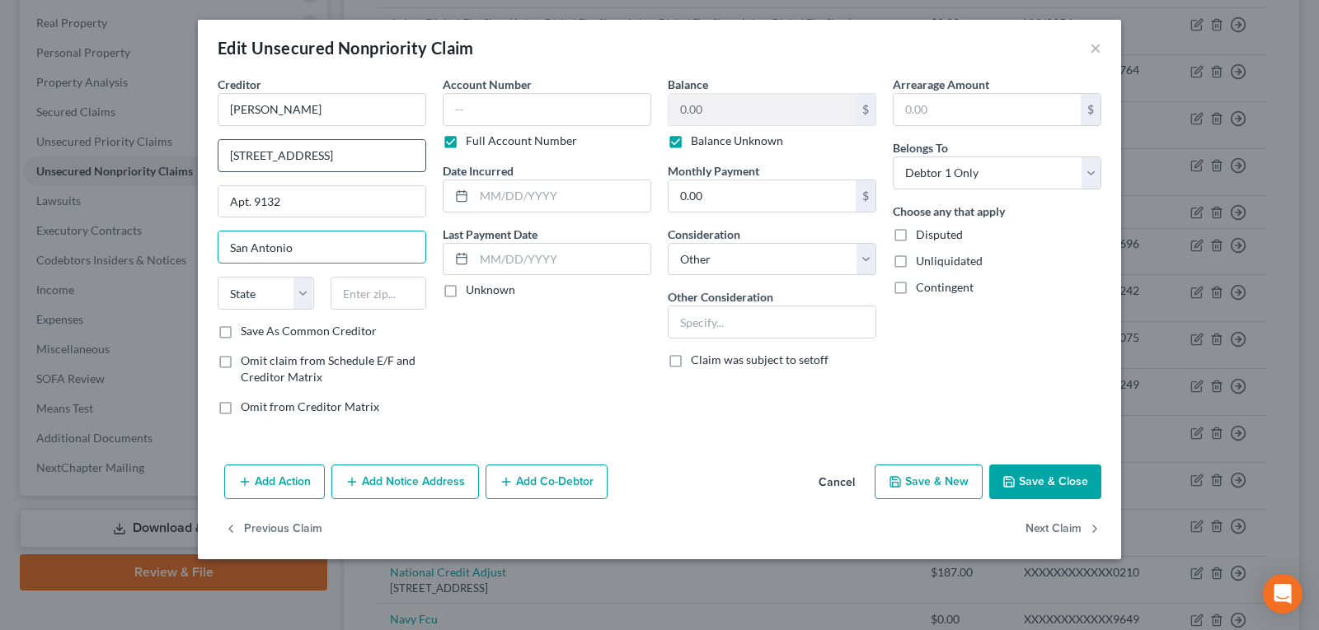
type input "San Antonio"
select select "45"
type input "78245-3879"
click at [431, 479] on button "Add Notice Address" at bounding box center [405, 482] width 148 height 35
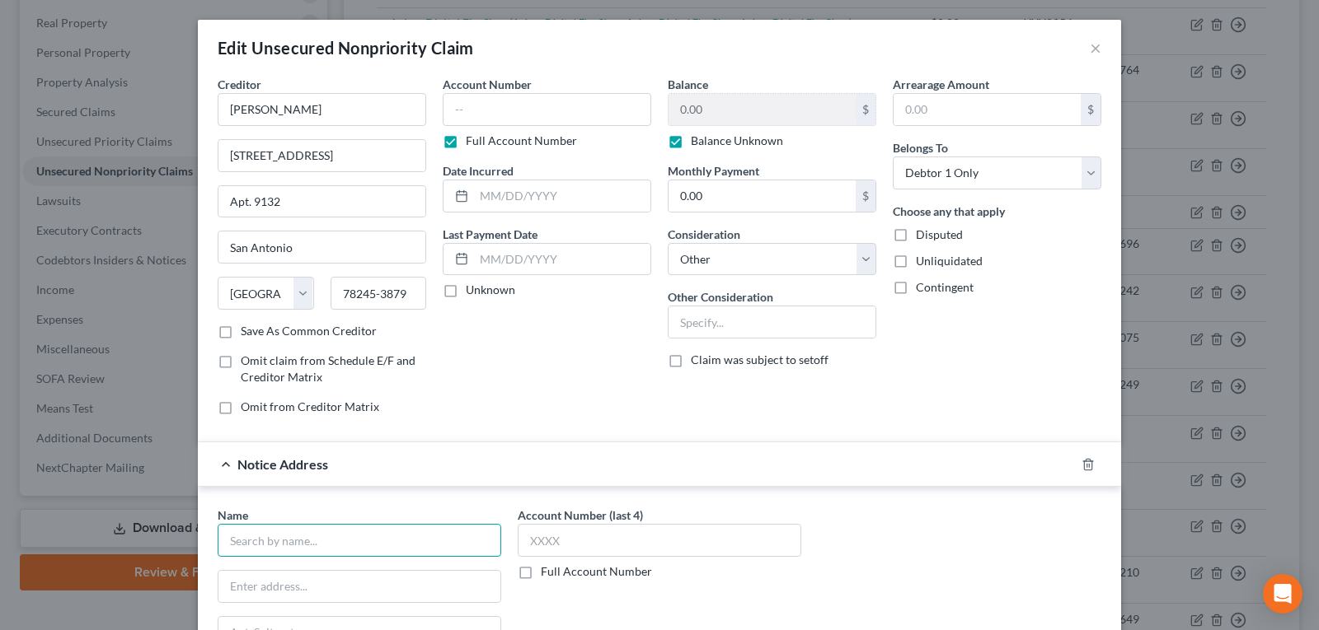
click at [328, 549] on input "text" at bounding box center [359, 540] width 283 height 33
type input "[PERSON_NAME]"
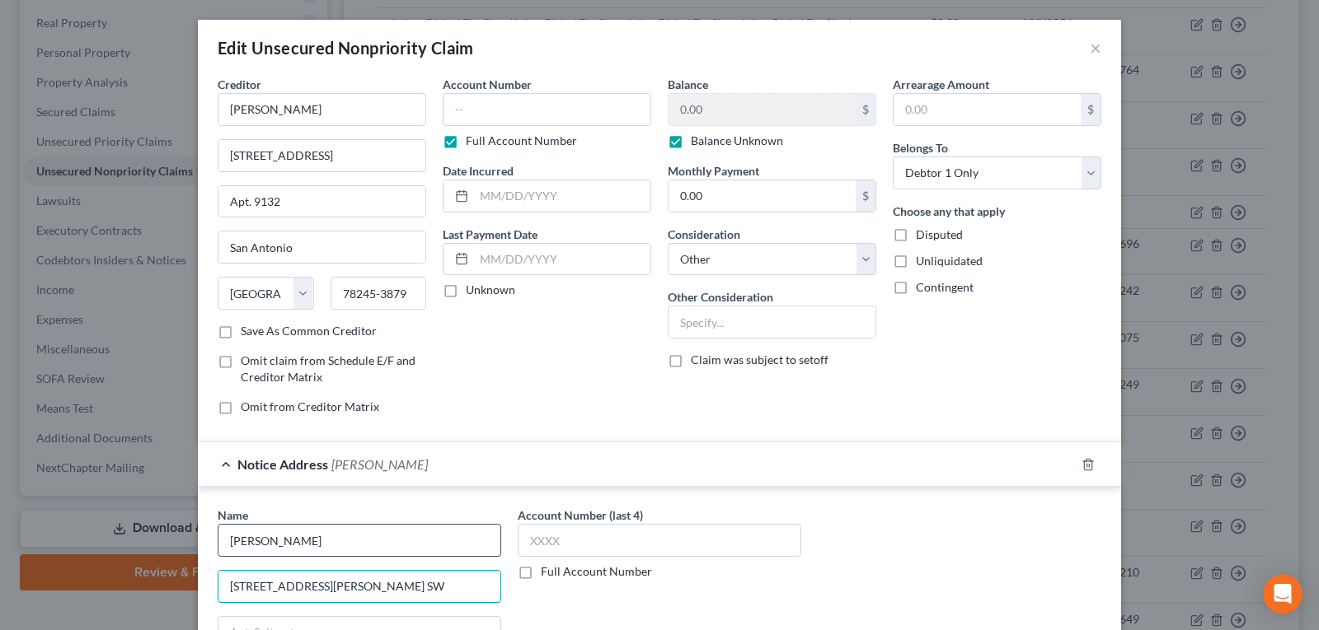
type input "[STREET_ADDRESS][PERSON_NAME] SW"
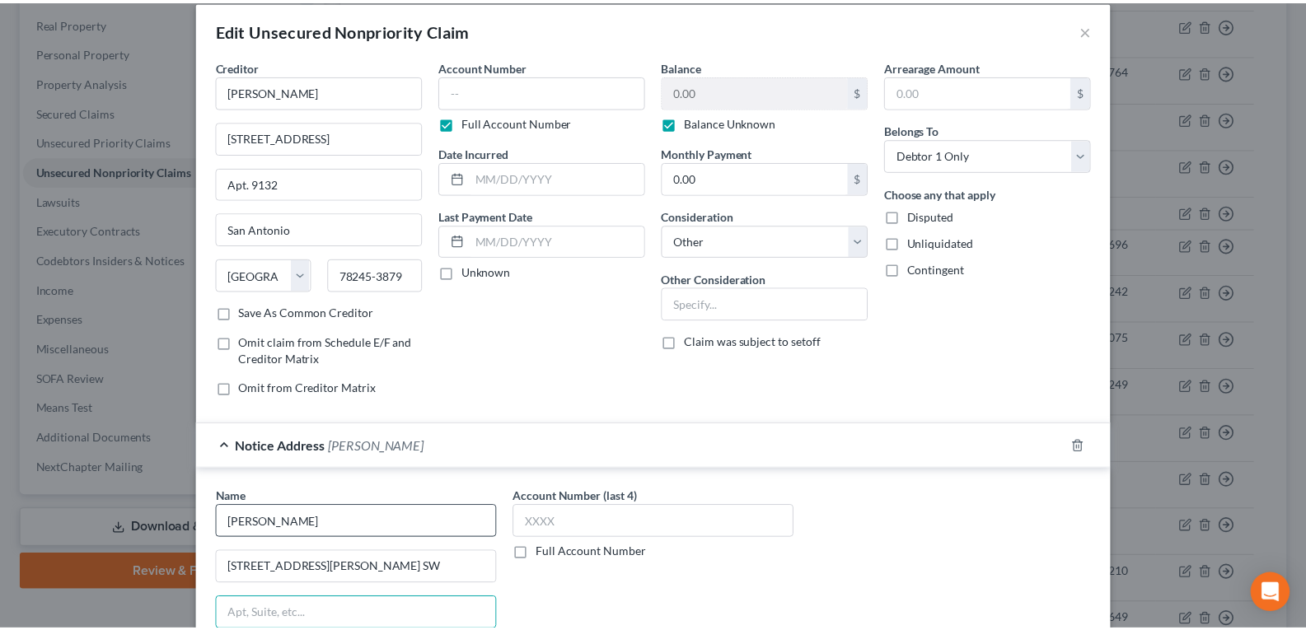
scroll to position [304, 0]
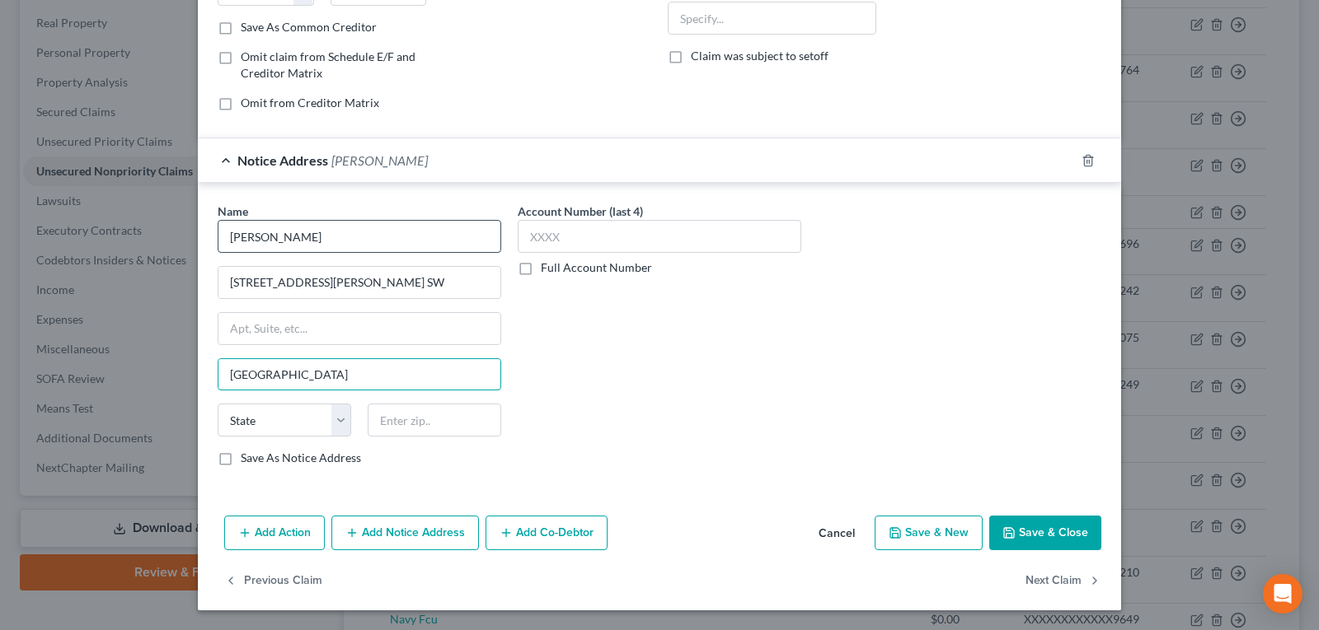
type input "[GEOGRAPHIC_DATA]"
select select "10"
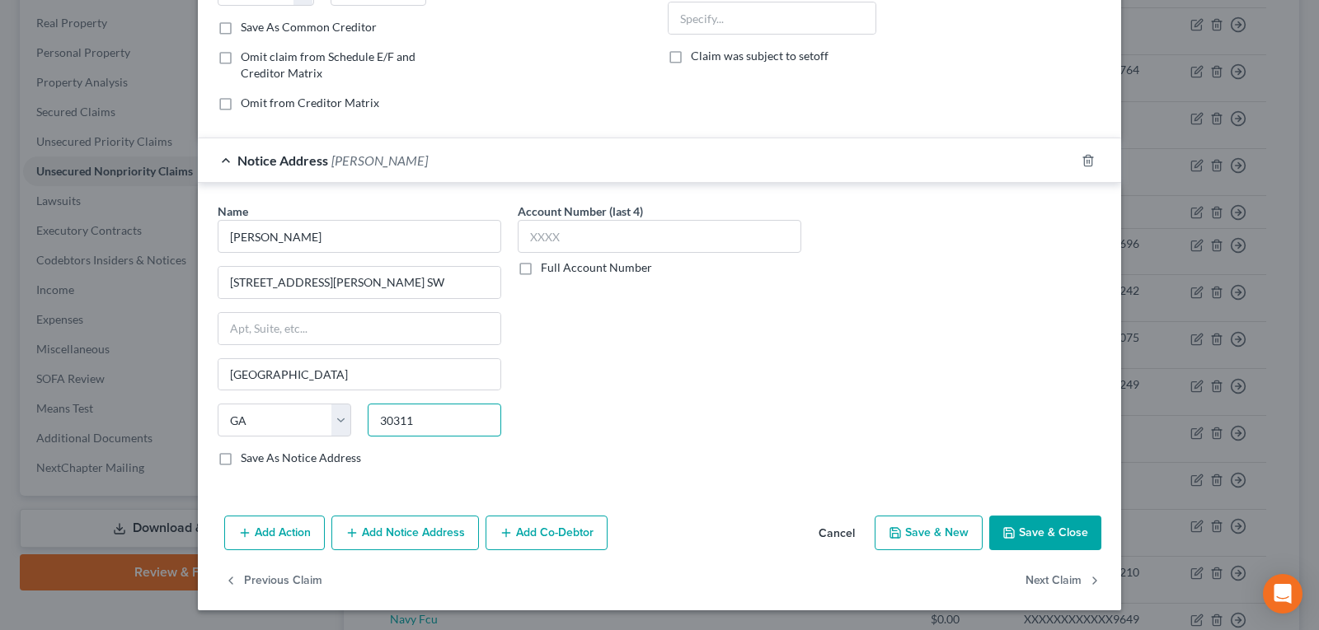
type input "30311"
click at [766, 378] on div "Account Number (last 4) Full Account Number" at bounding box center [659, 341] width 300 height 277
click at [1014, 538] on button "Save & Close" at bounding box center [1045, 533] width 112 height 35
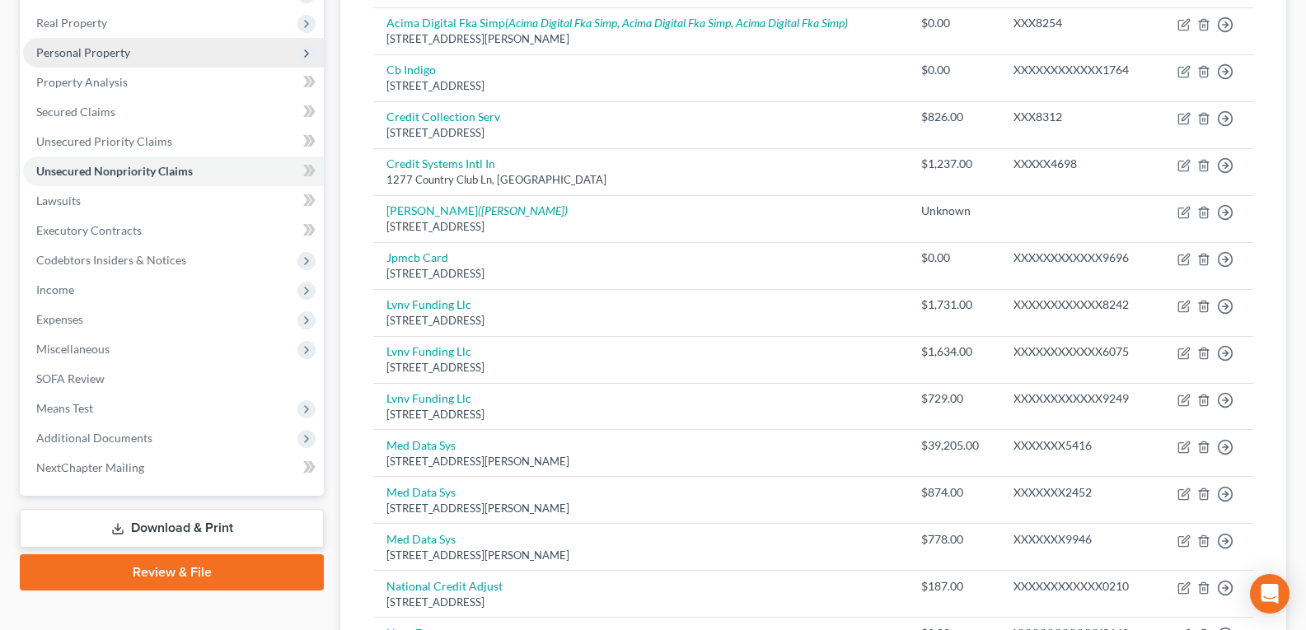
click at [69, 58] on span "Personal Property" at bounding box center [83, 52] width 94 height 14
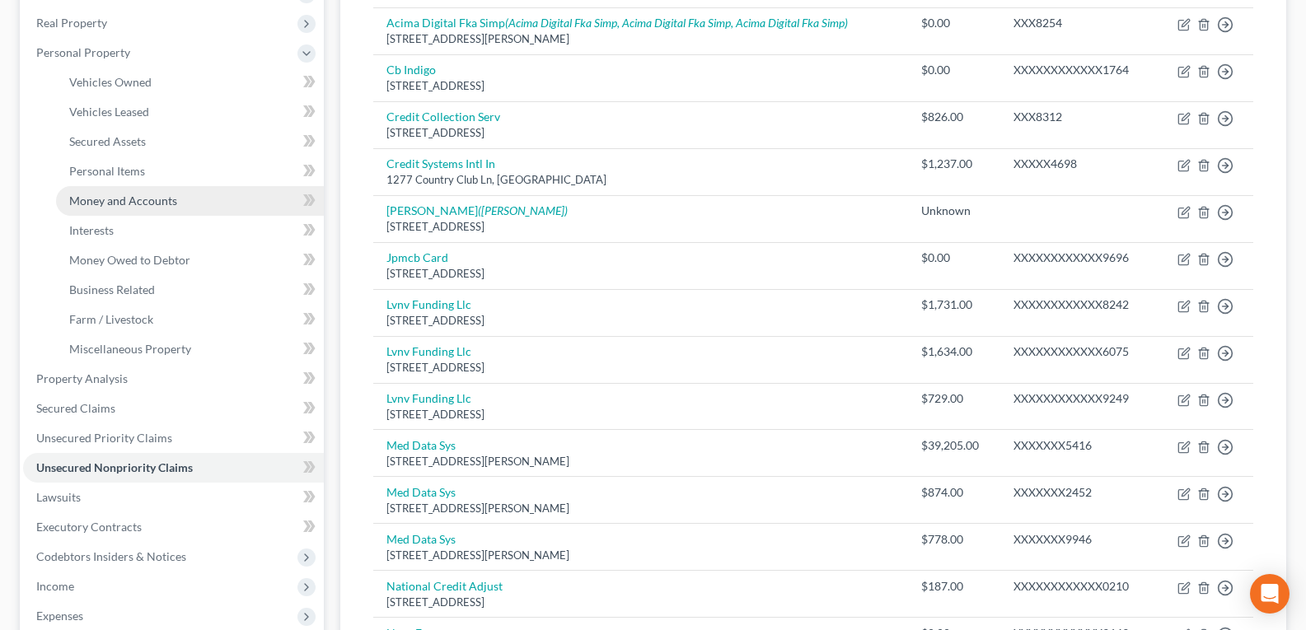
click at [123, 199] on span "Money and Accounts" at bounding box center [123, 201] width 108 height 14
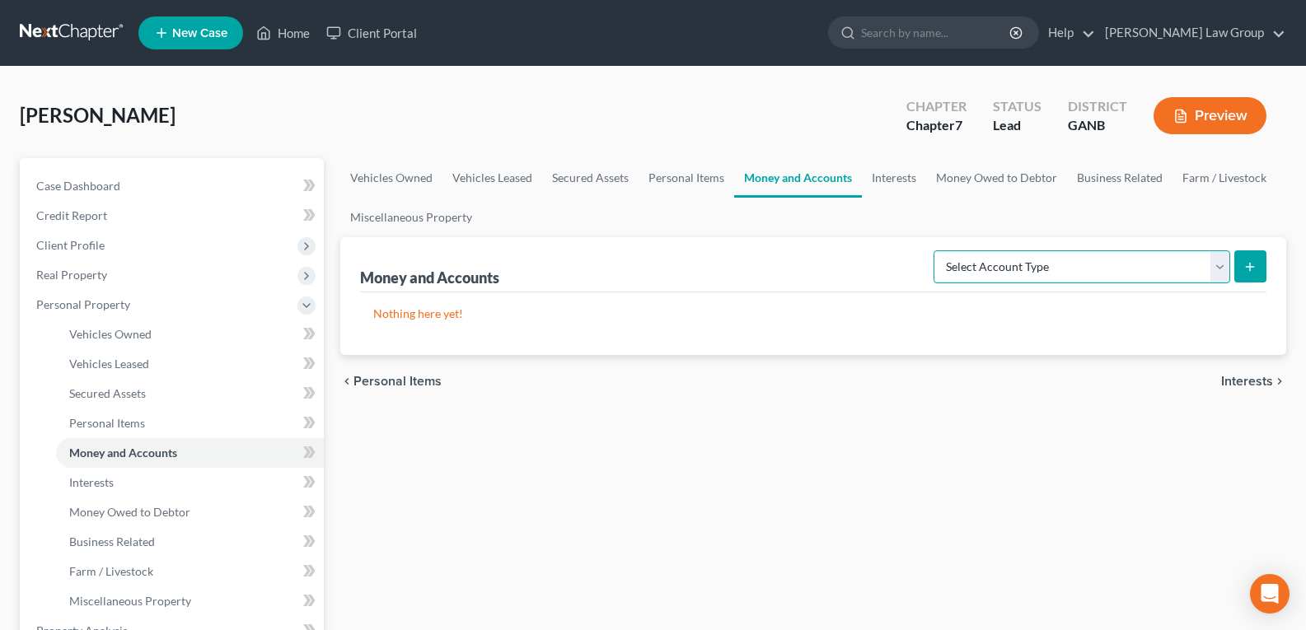
drag, startPoint x: 1016, startPoint y: 261, endPoint x: 1012, endPoint y: 269, distance: 8.5
click at [1016, 261] on select "Select Account Type Brokerage Cash on Hand Certificates of Deposit Checking Acc…" at bounding box center [1082, 267] width 297 height 33
select select "checking"
click at [937, 251] on select "Select Account Type Brokerage Cash on Hand Certificates of Deposit Checking Acc…" at bounding box center [1082, 267] width 297 height 33
click at [1249, 267] on line "submit" at bounding box center [1250, 267] width 7 height 0
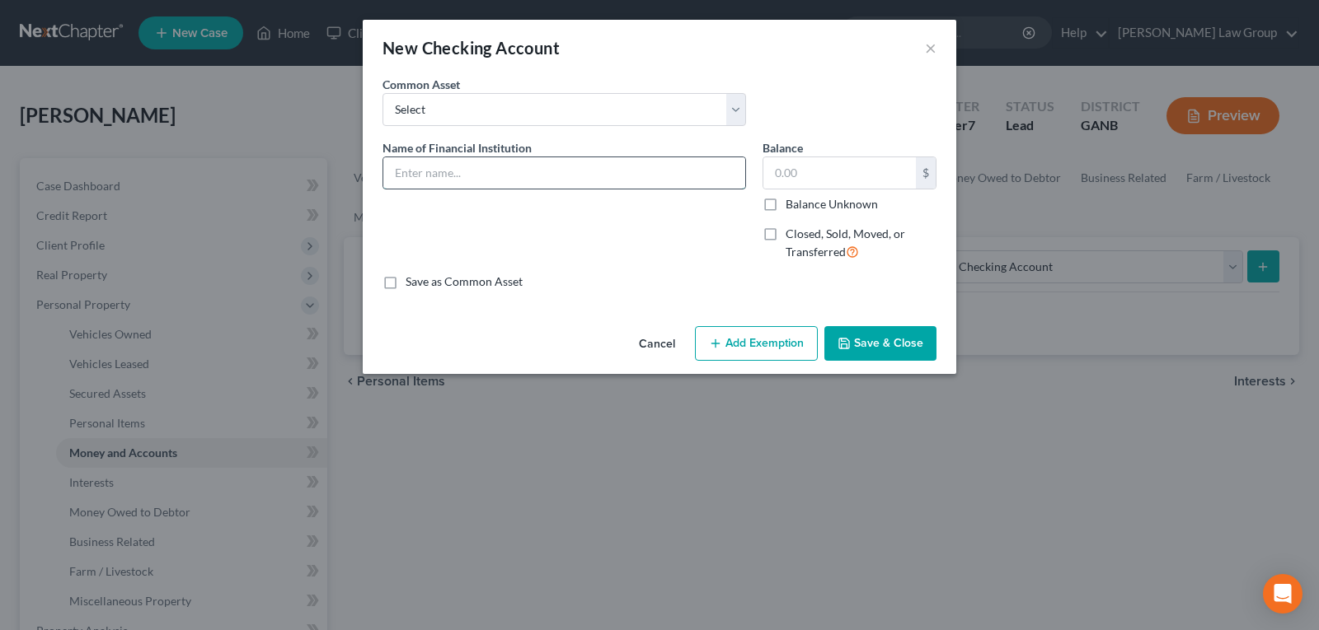
click at [545, 171] on input "text" at bounding box center [564, 172] width 362 height 31
click at [529, 121] on select "Select PLATINUM FEDERAL CREDIT UNION UNITED COMMUNITY BANK Truist PNC Bank Navy…" at bounding box center [563, 109] width 363 height 33
select select "4"
click at [382, 93] on select "Select PLATINUM FEDERAL CREDIT UNION UNITED COMMUNITY BANK Truist PNC Bank Navy…" at bounding box center [563, 109] width 363 height 33
type input "Navy Federal Credit Union"
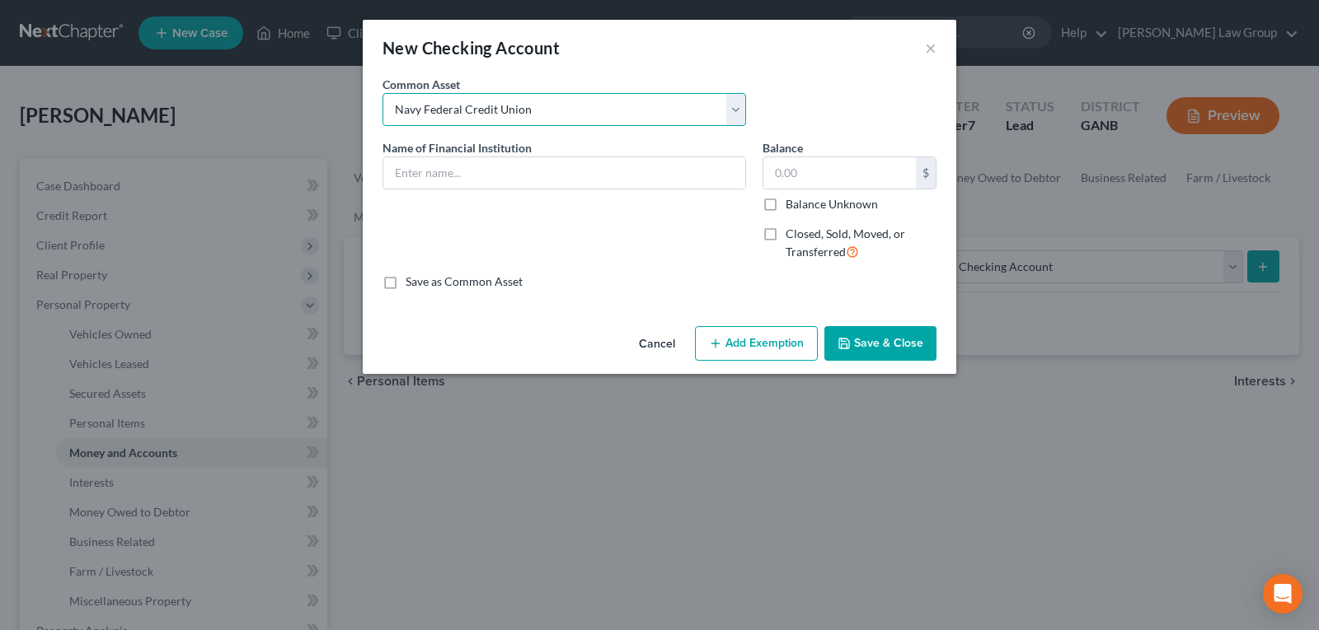
type input "0"
click at [846, 344] on polyline "button" at bounding box center [844, 346] width 6 height 4
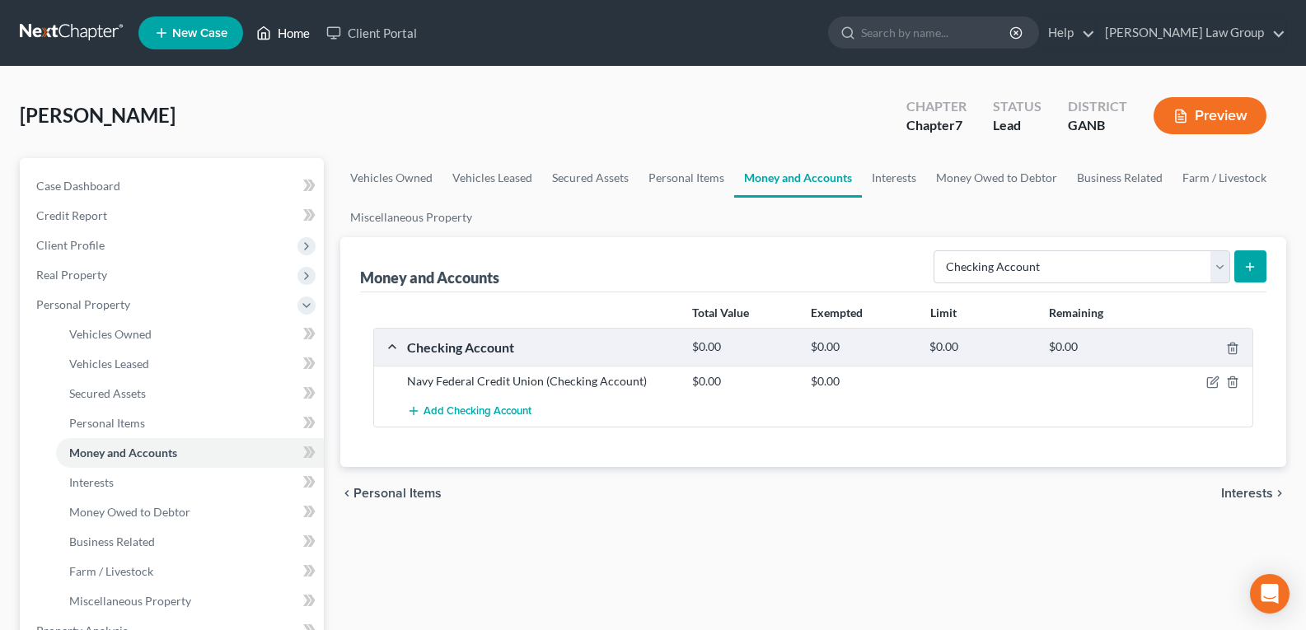
click at [296, 32] on link "Home" at bounding box center [283, 33] width 70 height 30
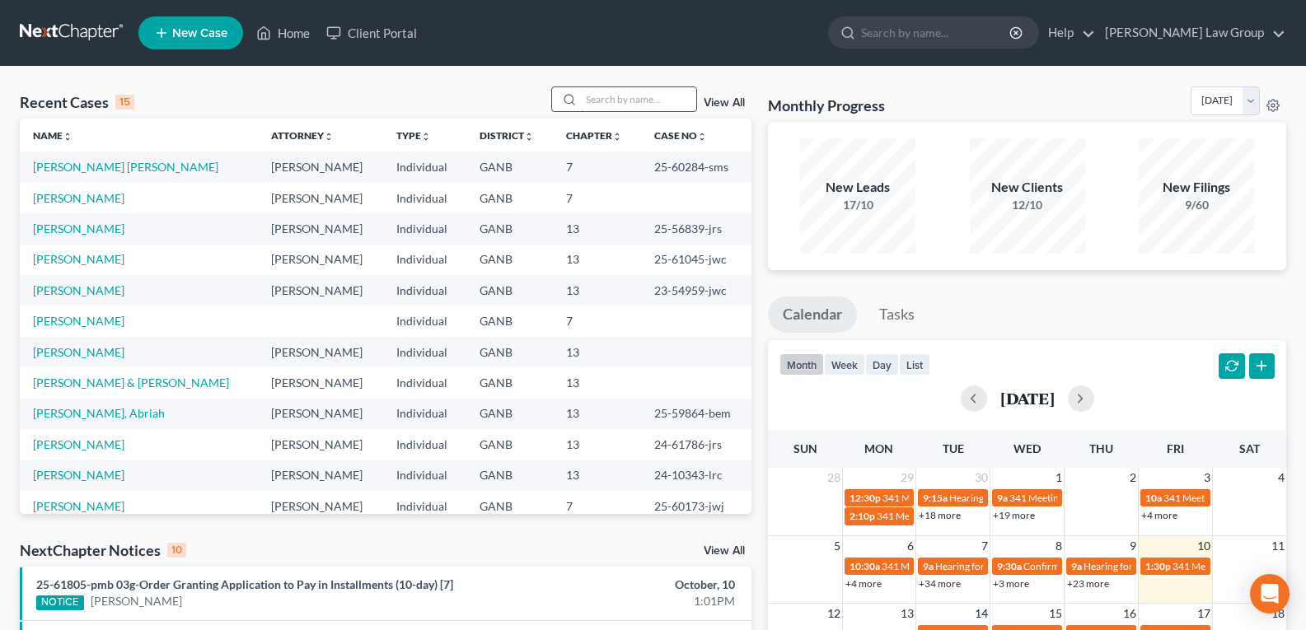
click at [611, 105] on input "search" at bounding box center [638, 99] width 115 height 24
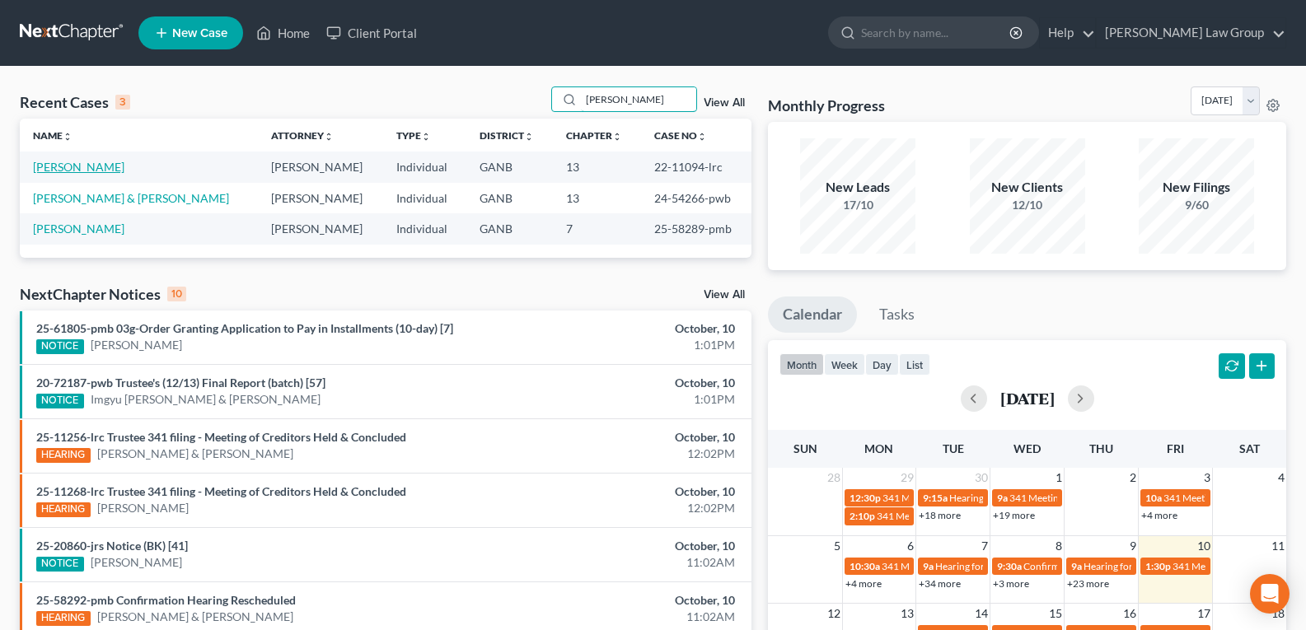
type input "[PERSON_NAME]"
click at [79, 168] on link "[PERSON_NAME]" at bounding box center [78, 167] width 91 height 14
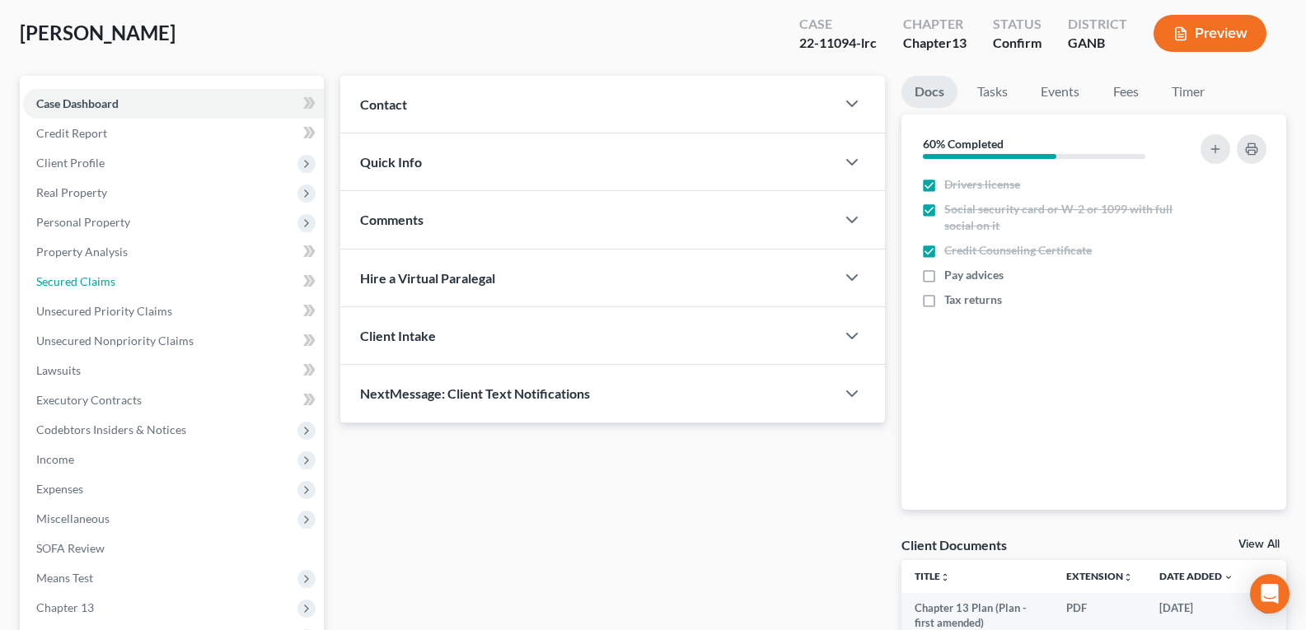
drag, startPoint x: 54, startPoint y: 281, endPoint x: 634, endPoint y: 396, distance: 591.4
click at [54, 279] on span "Secured Claims" at bounding box center [75, 281] width 79 height 14
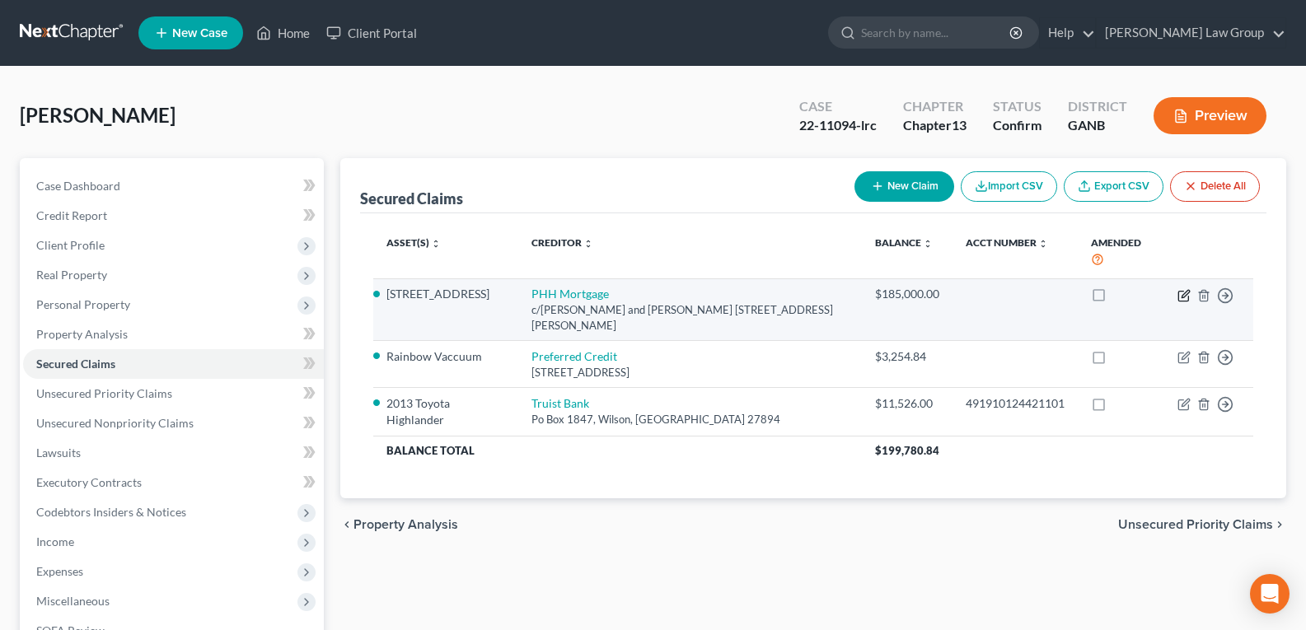
click at [1178, 293] on icon "button" at bounding box center [1183, 296] width 10 height 10
select select "10"
select select "0"
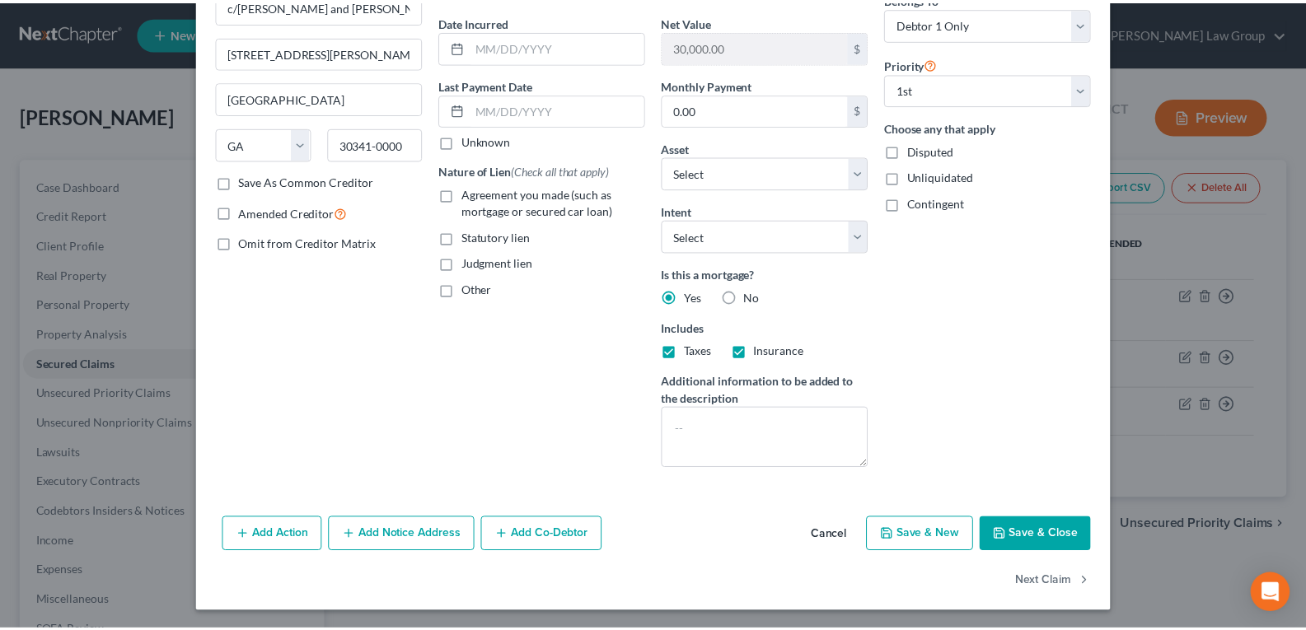
scroll to position [152, 0]
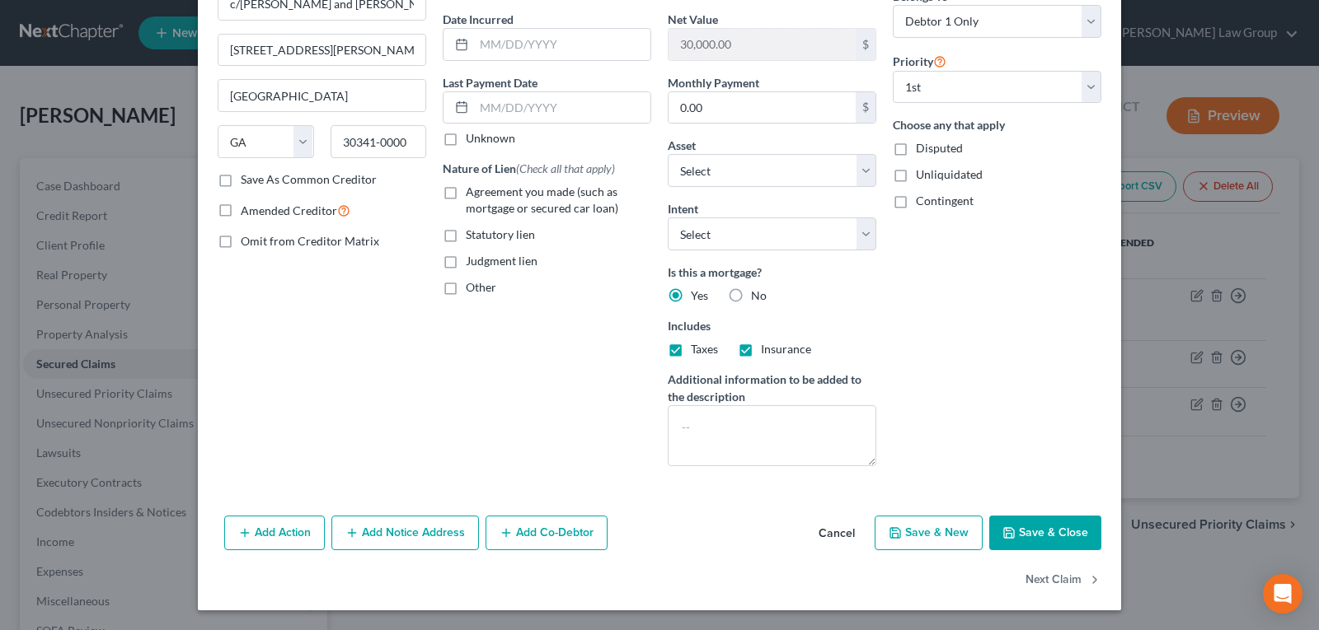
click at [815, 537] on button "Cancel" at bounding box center [836, 534] width 63 height 33
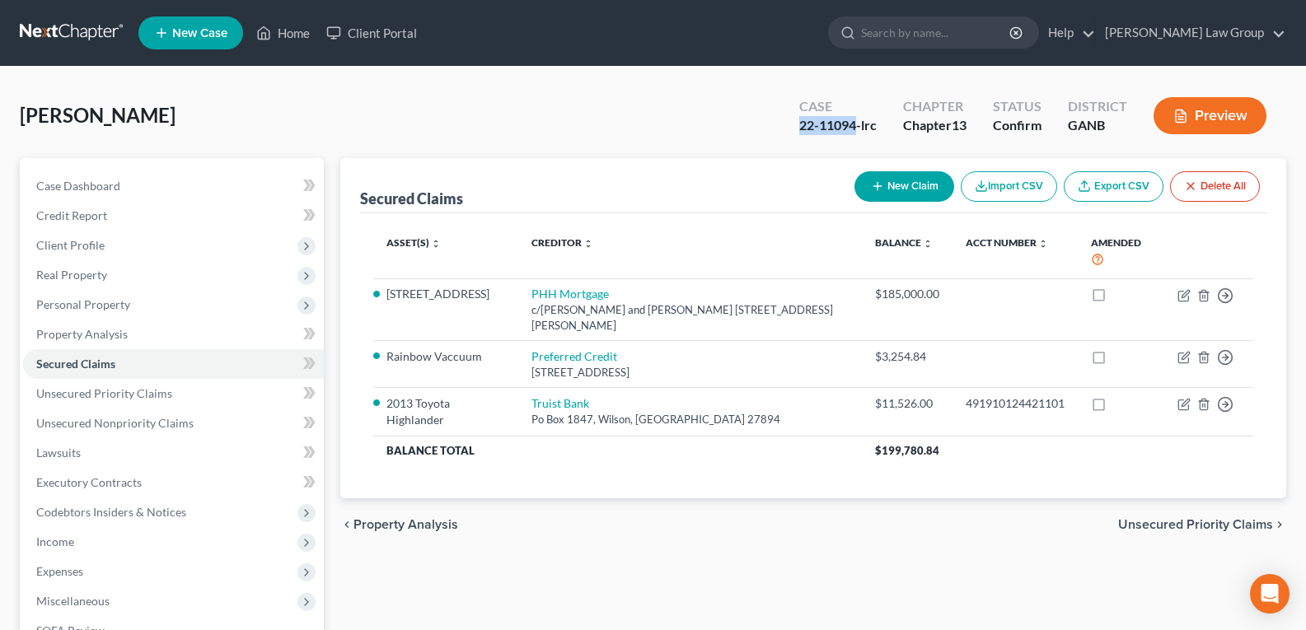
drag, startPoint x: 791, startPoint y: 127, endPoint x: 854, endPoint y: 138, distance: 63.7
click at [854, 138] on div "Case 22-11094-lrc" at bounding box center [838, 117] width 104 height 49
copy div "22-11094"
click at [300, 38] on link "Home" at bounding box center [283, 33] width 70 height 30
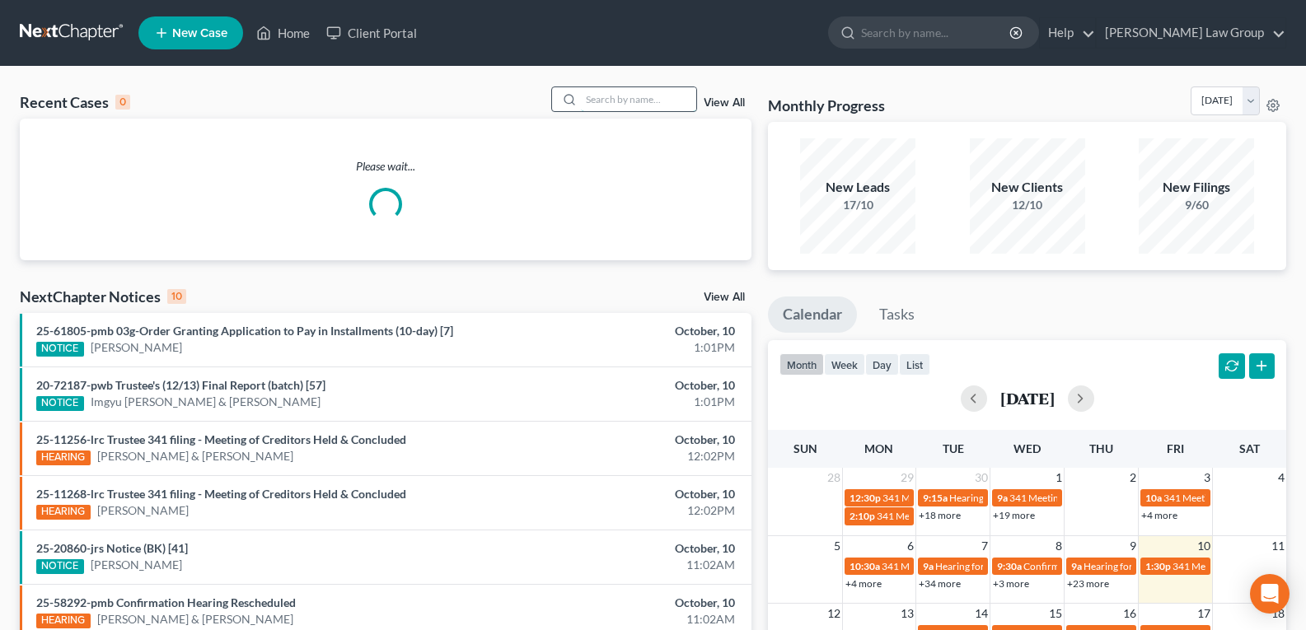
click at [639, 107] on input "search" at bounding box center [638, 99] width 115 height 24
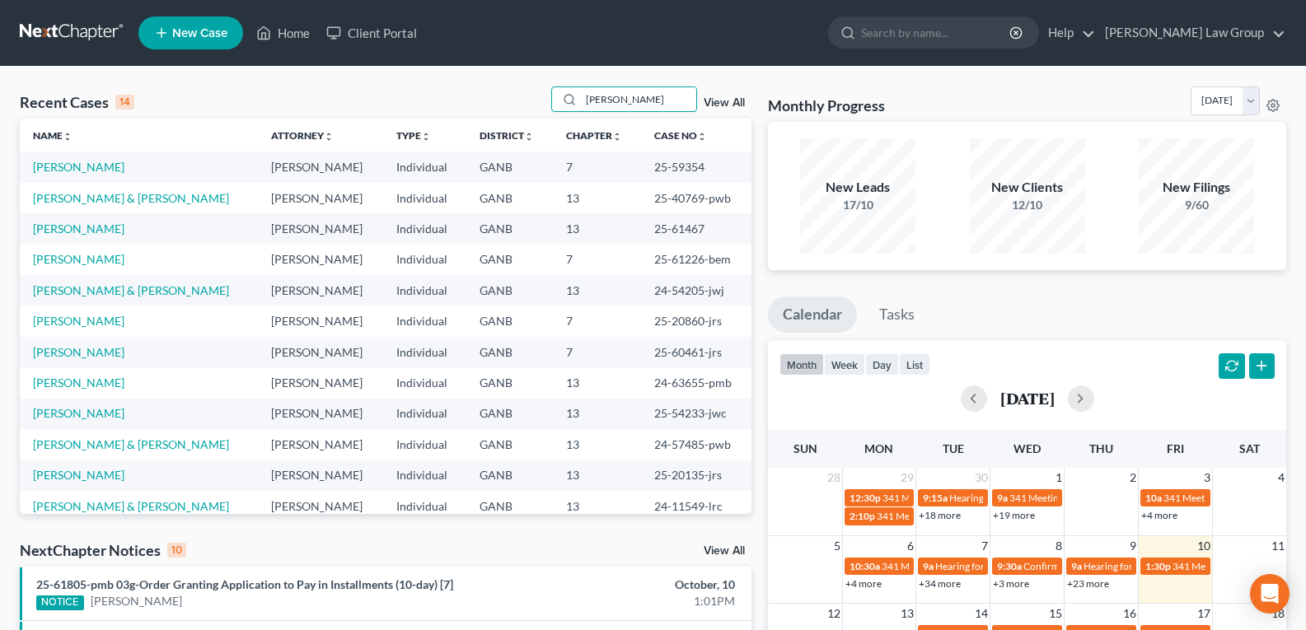
type input "[PERSON_NAME]"
drag, startPoint x: 630, startPoint y: 171, endPoint x: 690, endPoint y: 171, distance: 59.3
click at [690, 171] on td "25-59354" at bounding box center [696, 167] width 111 height 30
copy td "25-59354"
click at [54, 166] on link "[PERSON_NAME]" at bounding box center [78, 167] width 91 height 14
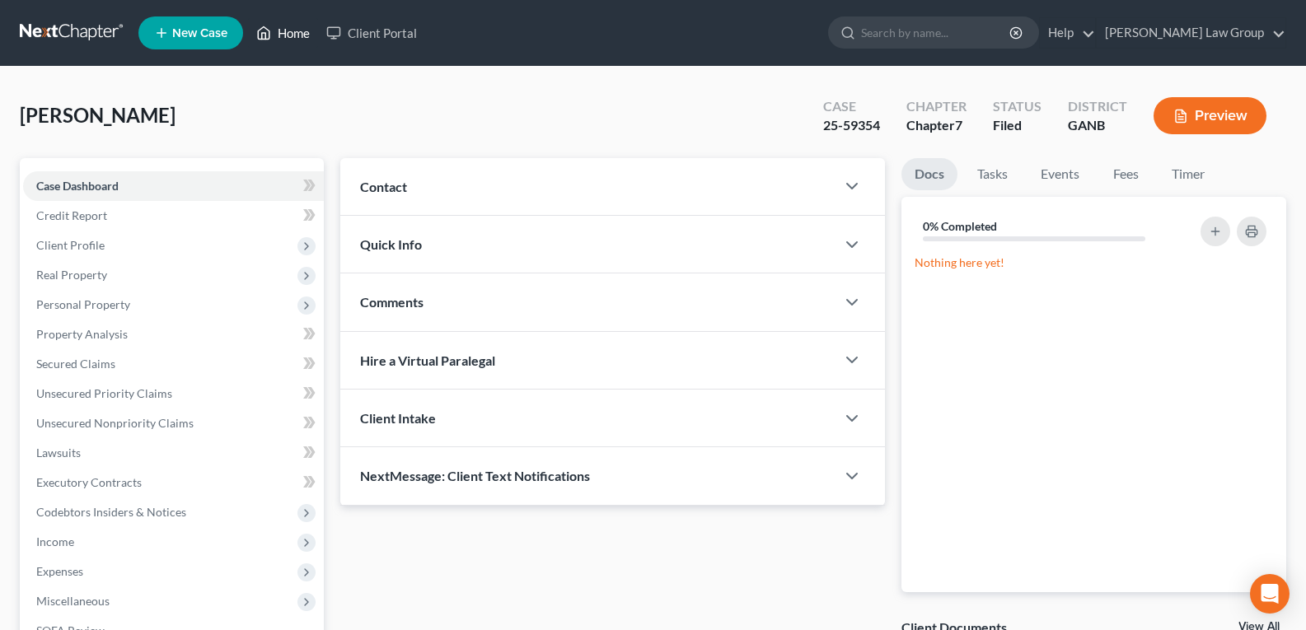
click at [288, 34] on link "Home" at bounding box center [283, 33] width 70 height 30
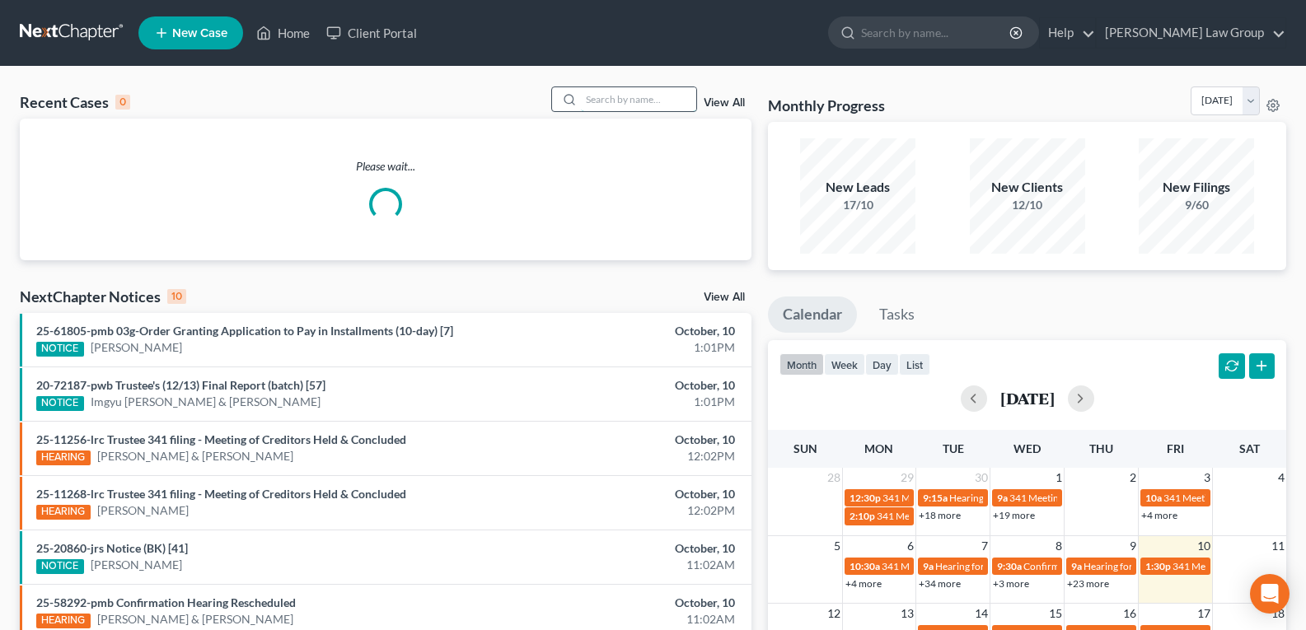
click at [613, 99] on input "search" at bounding box center [638, 99] width 115 height 24
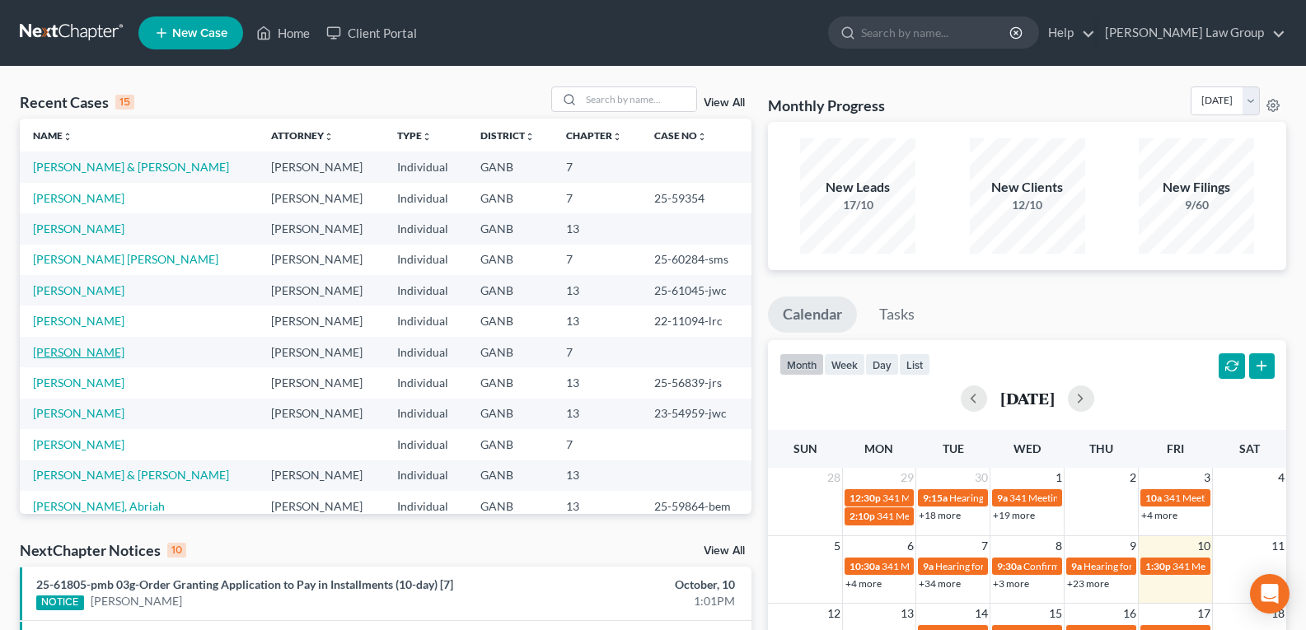
click at [53, 355] on link "[PERSON_NAME]" at bounding box center [78, 352] width 91 height 14
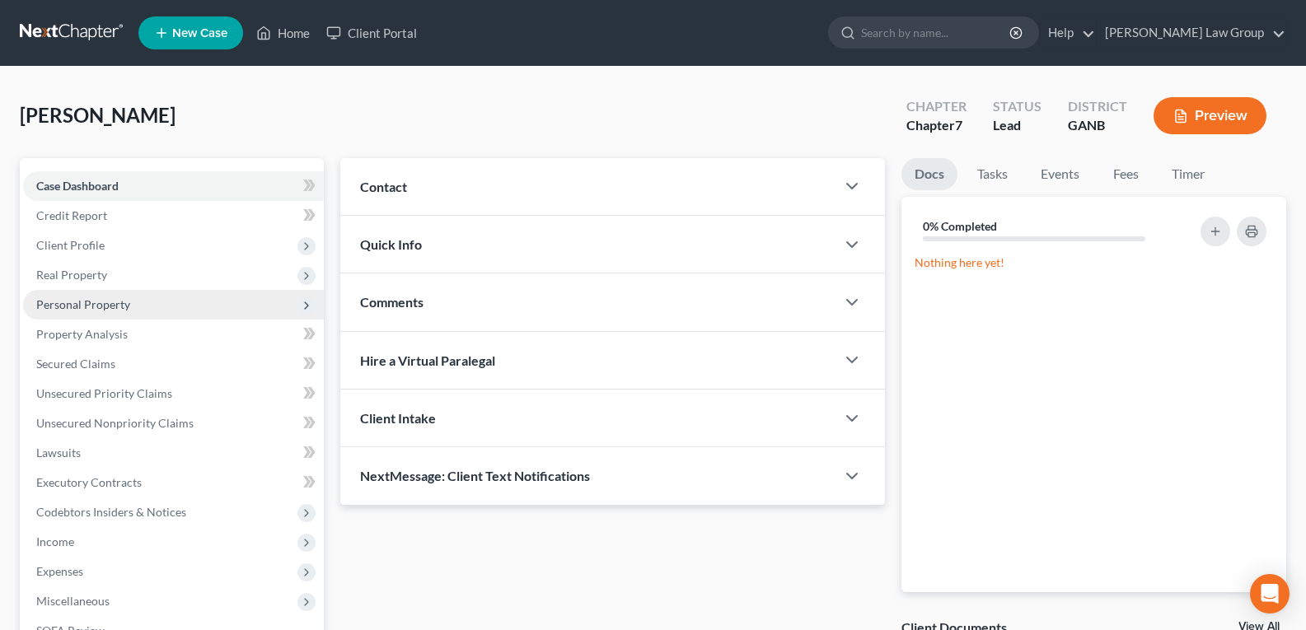
click at [105, 301] on span "Personal Property" at bounding box center [83, 304] width 94 height 14
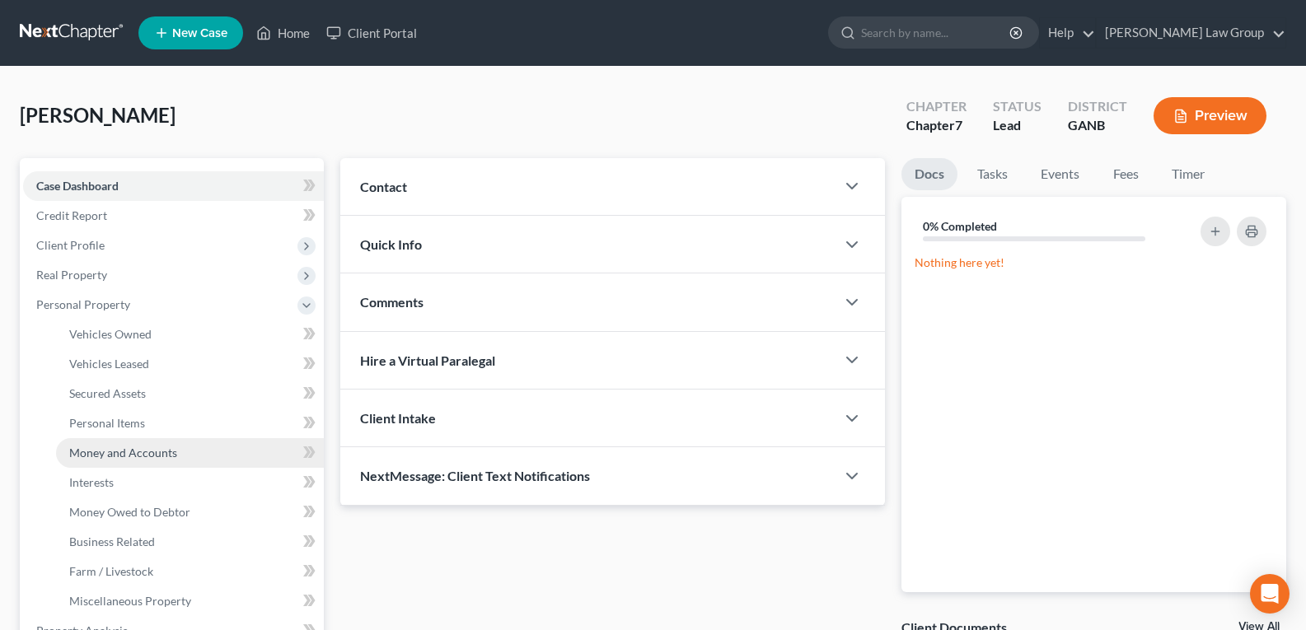
click at [144, 460] on link "Money and Accounts" at bounding box center [190, 453] width 268 height 30
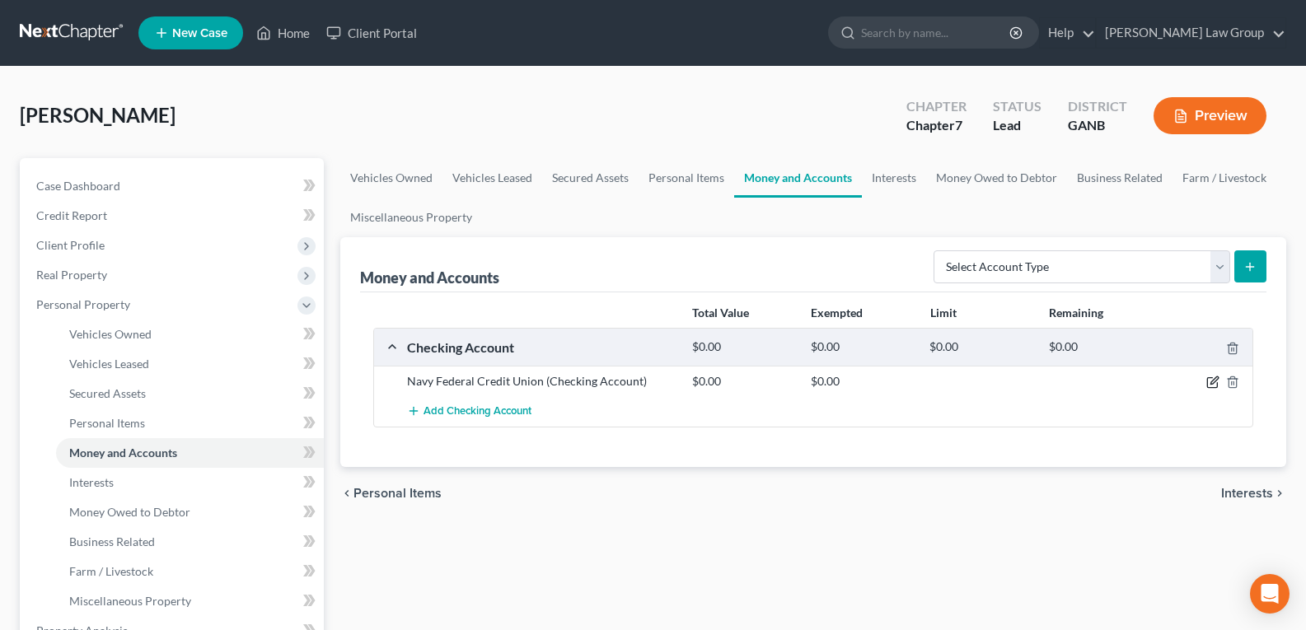
click at [1213, 382] on icon "button" at bounding box center [1214, 380] width 7 height 7
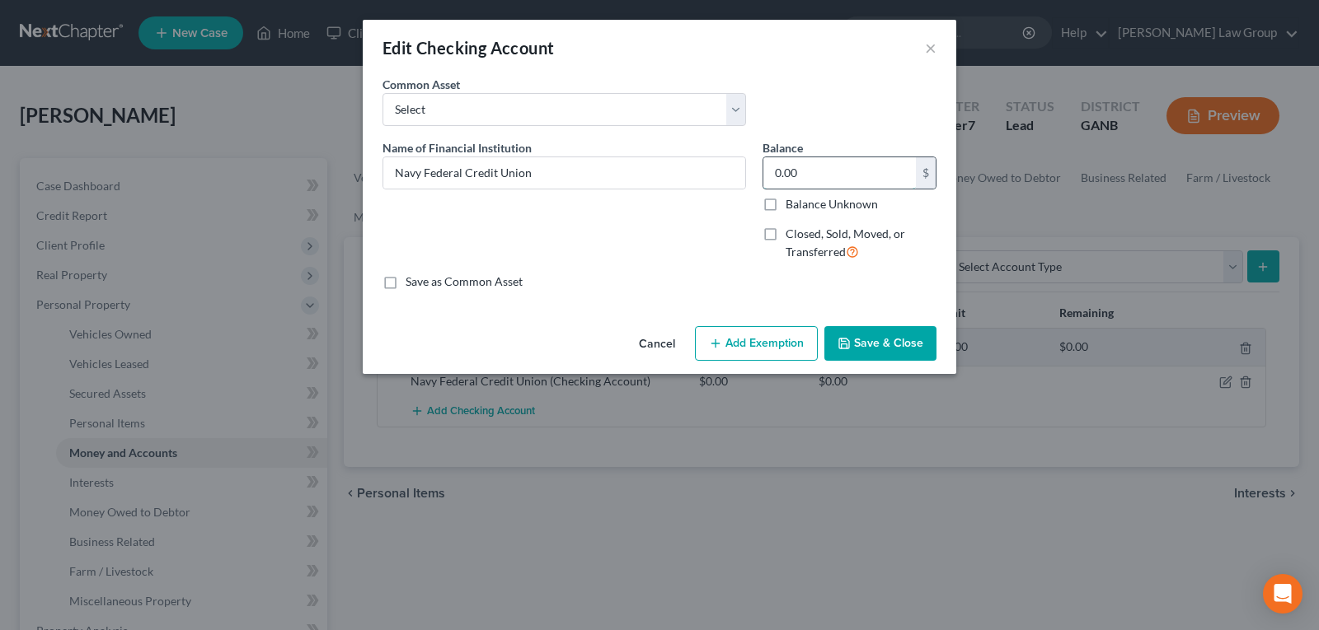
click at [821, 182] on input "0.00" at bounding box center [839, 172] width 152 height 31
paste input "$1061.74"
type input "1,061.74"
click at [877, 359] on button "Save & Close" at bounding box center [880, 343] width 112 height 35
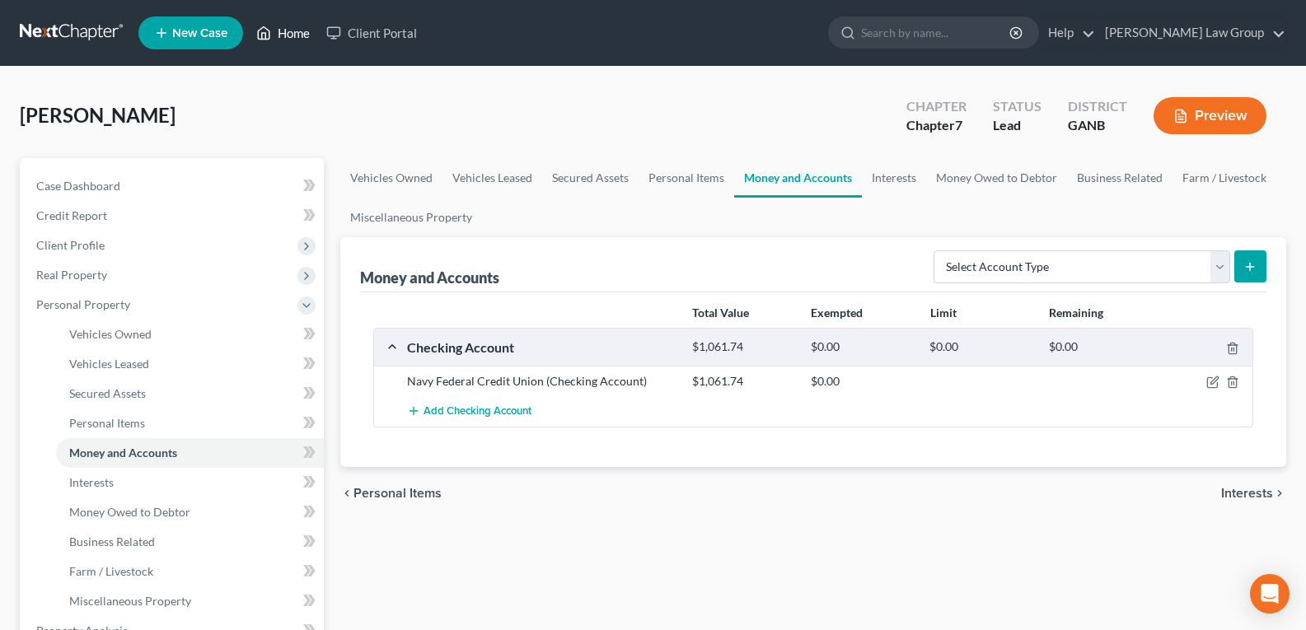
click at [281, 35] on link "Home" at bounding box center [283, 33] width 70 height 30
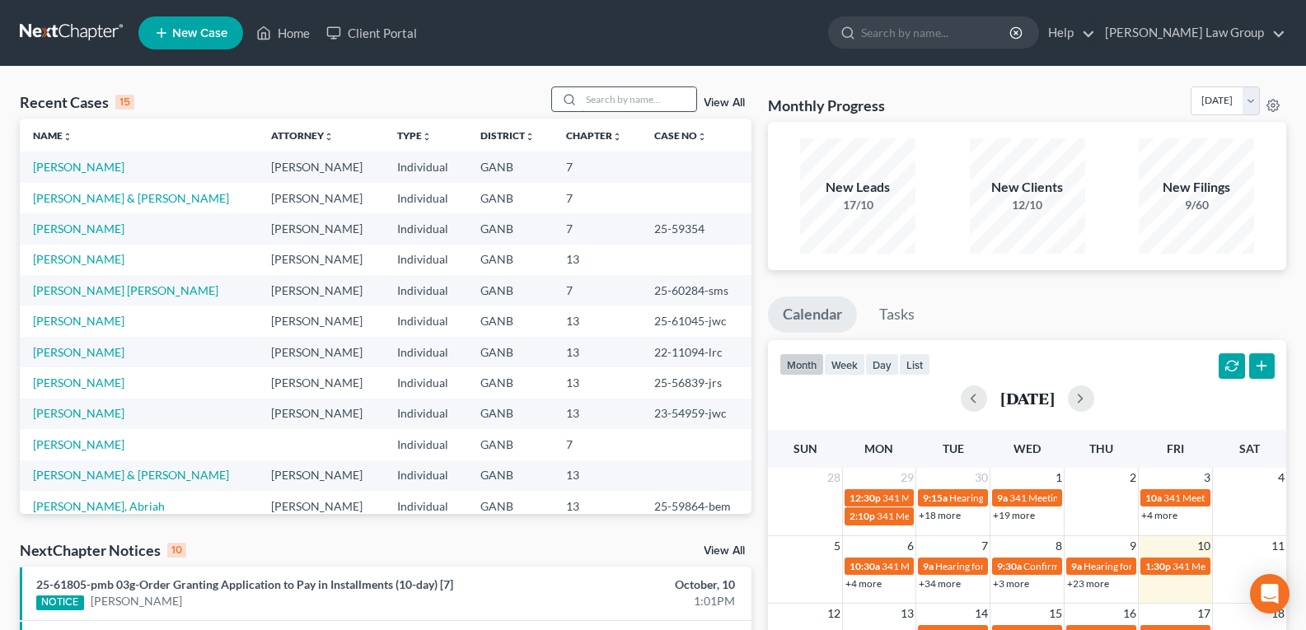
drag, startPoint x: 632, startPoint y: 91, endPoint x: 630, endPoint y: 101, distance: 9.2
click at [632, 96] on input "search" at bounding box center [638, 99] width 115 height 24
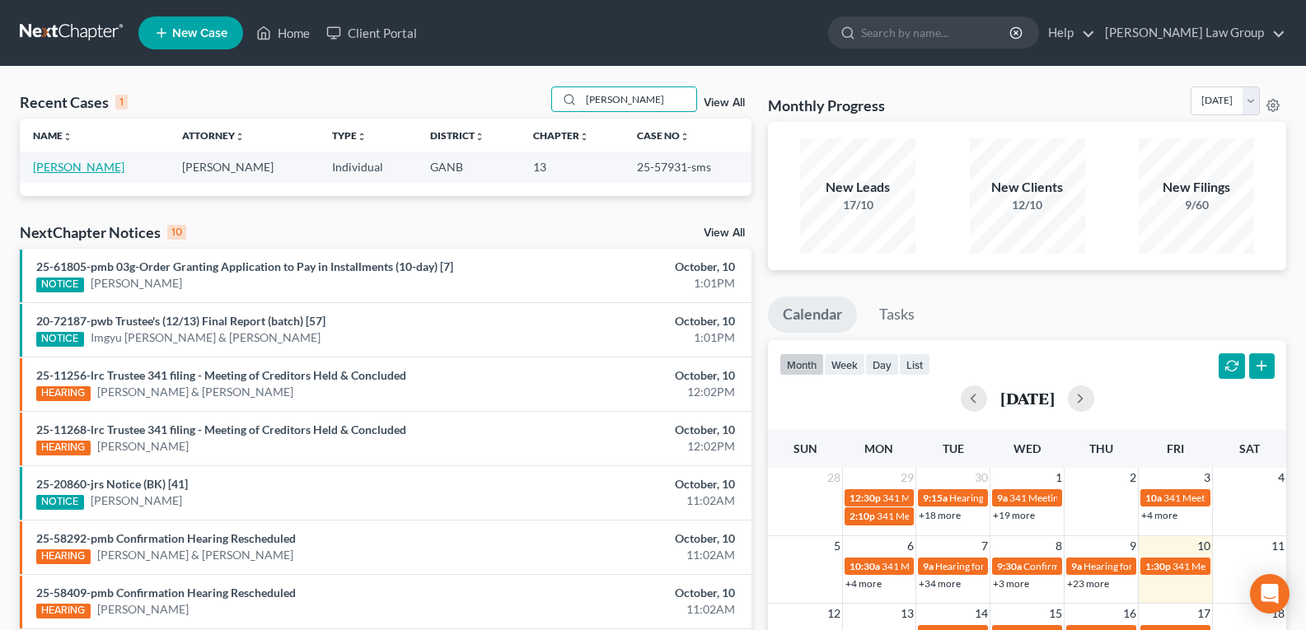
type input "[PERSON_NAME]"
click at [66, 166] on link "[PERSON_NAME]" at bounding box center [78, 167] width 91 height 14
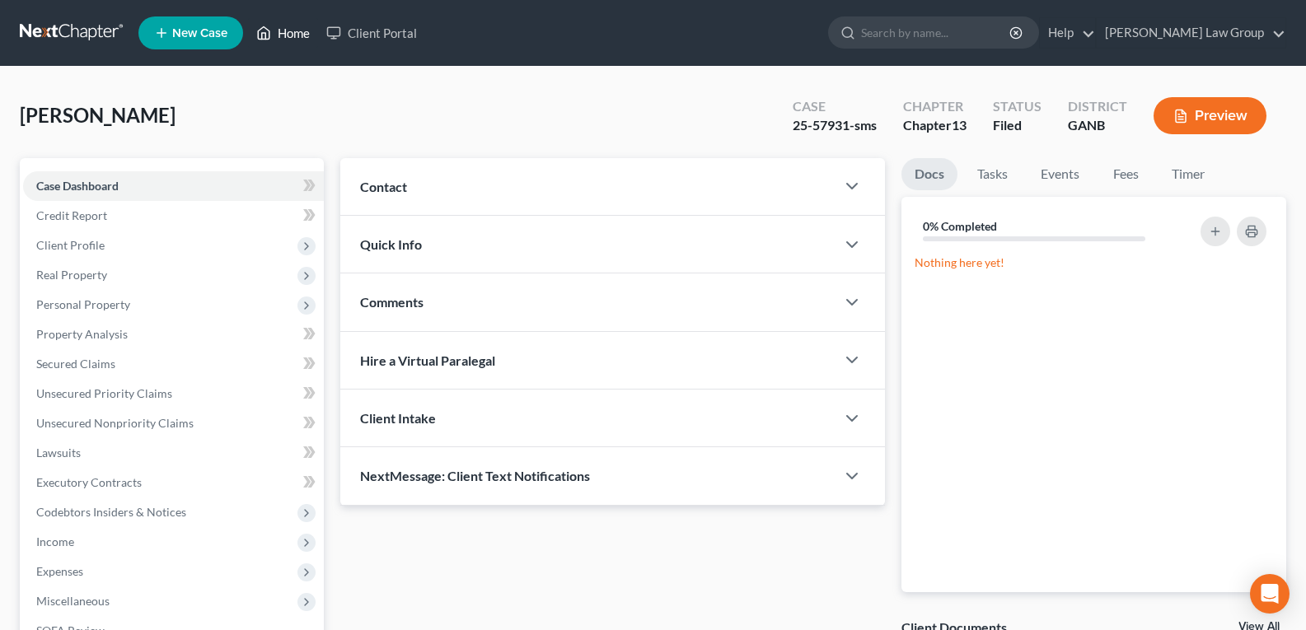
click at [266, 38] on polyline at bounding box center [264, 36] width 4 height 7
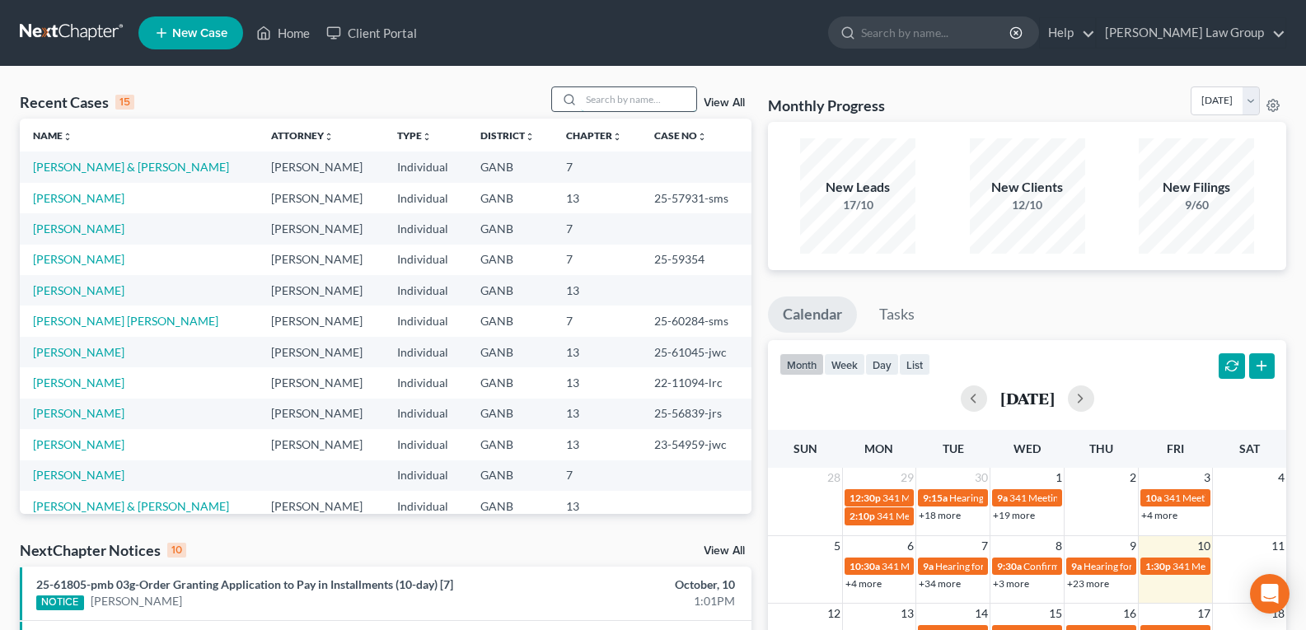
click at [604, 101] on input "search" at bounding box center [638, 99] width 115 height 24
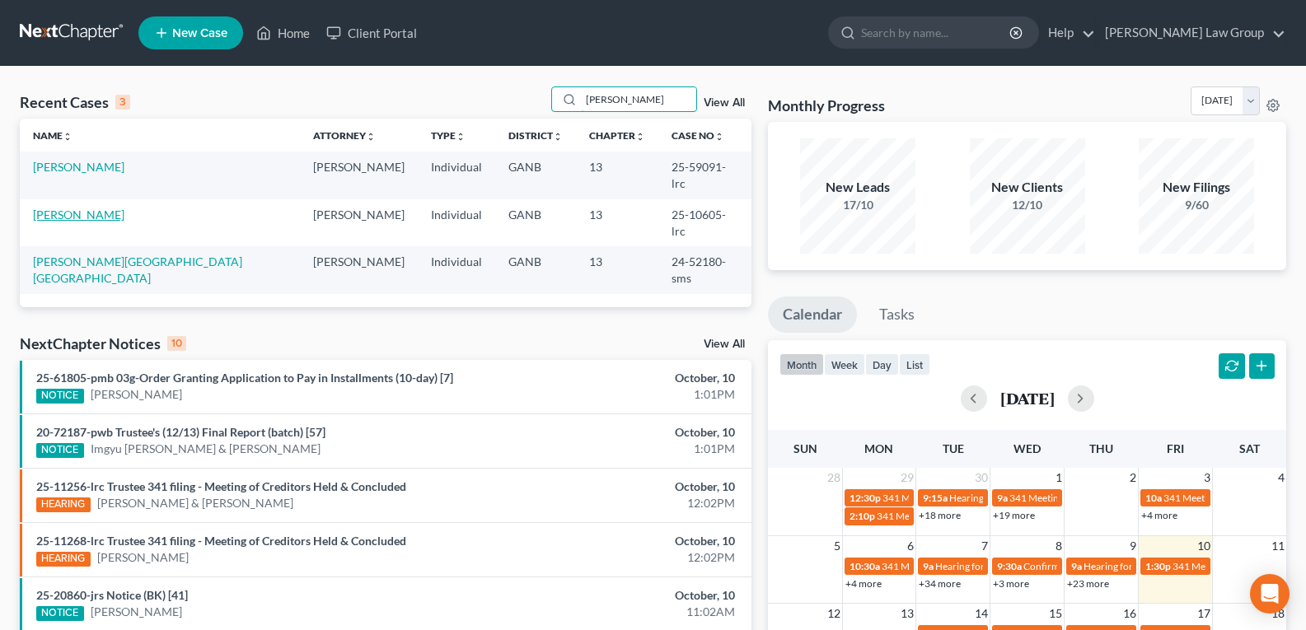
type input "[PERSON_NAME]"
click at [82, 208] on link "[PERSON_NAME]" at bounding box center [78, 215] width 91 height 14
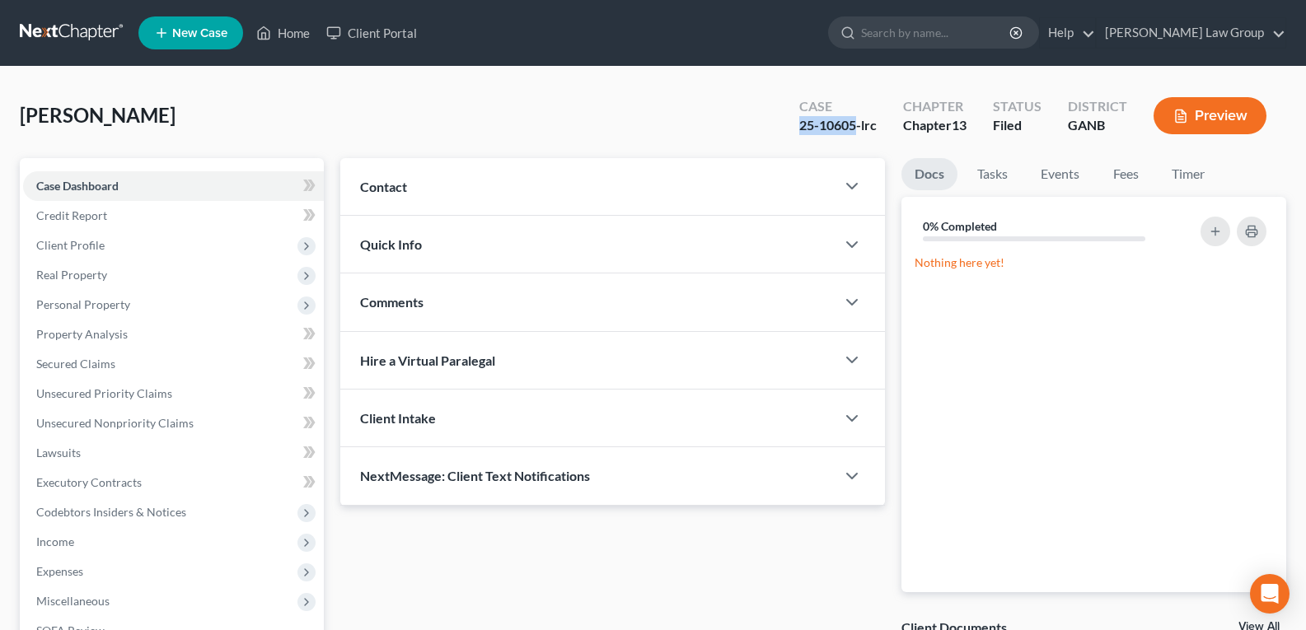
drag, startPoint x: 796, startPoint y: 129, endPoint x: 856, endPoint y: 130, distance: 60.2
click at [856, 130] on div "Case 25-10605-lrc" at bounding box center [838, 117] width 104 height 49
copy div "25-10605"
drag, startPoint x: 567, startPoint y: 129, endPoint x: 736, endPoint y: 125, distance: 169.0
click at [566, 129] on div "[PERSON_NAME] Upgraded Case 25-10605-lrc Chapter Chapter 13 Status Filed Distri…" at bounding box center [653, 123] width 1267 height 72
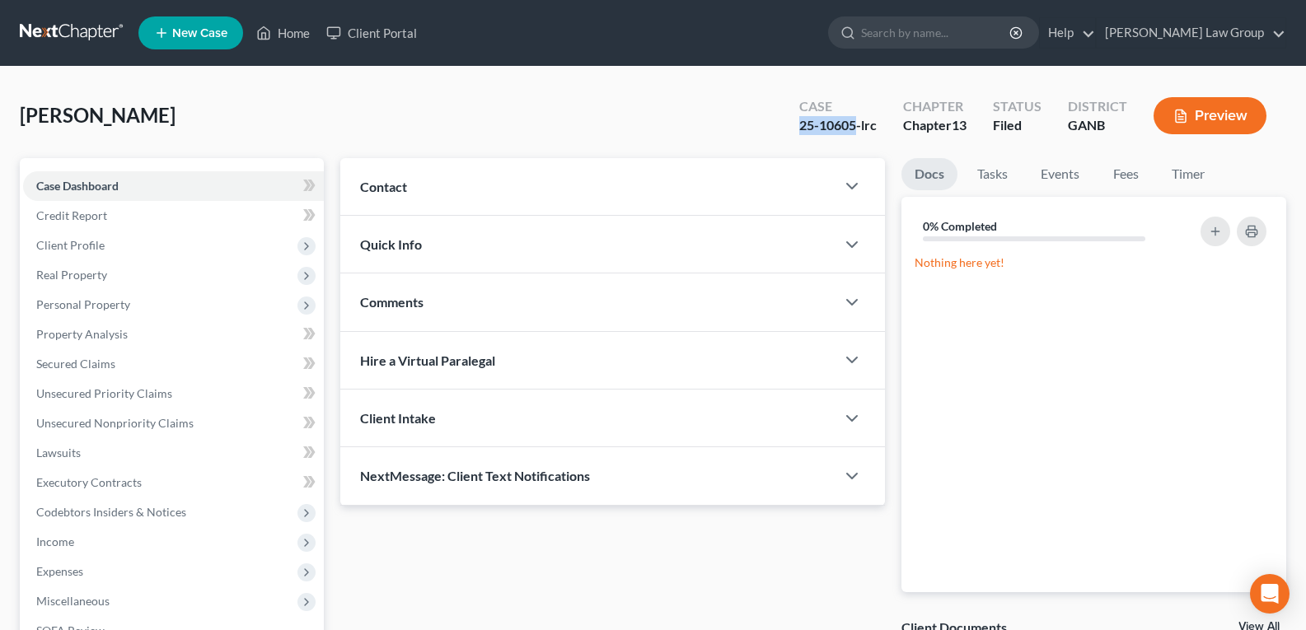
click at [768, 143] on div "[PERSON_NAME] Upgraded Case 25-10605-lrc Chapter Chapter 13 Status Filed Distri…" at bounding box center [653, 123] width 1267 height 72
click at [54, 217] on span "Credit Report" at bounding box center [71, 215] width 71 height 14
click at [70, 189] on span "Case Dashboard" at bounding box center [77, 186] width 82 height 14
click at [289, 36] on link "Home" at bounding box center [283, 33] width 70 height 30
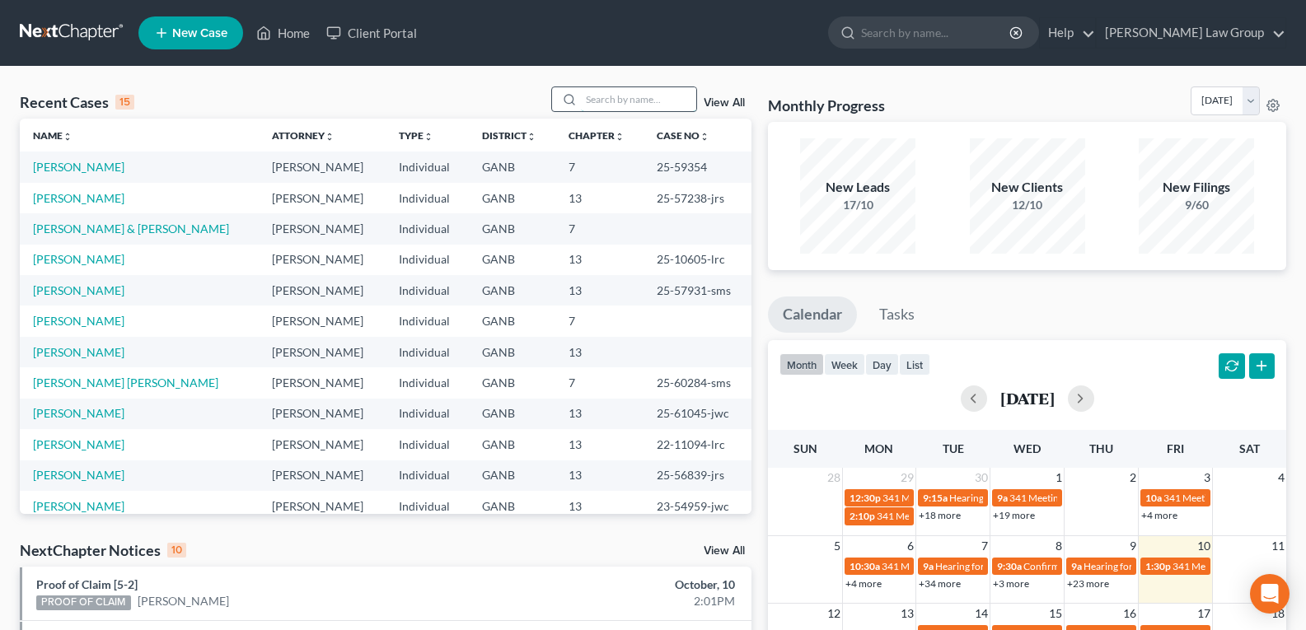
click at [597, 104] on input "search" at bounding box center [638, 99] width 115 height 24
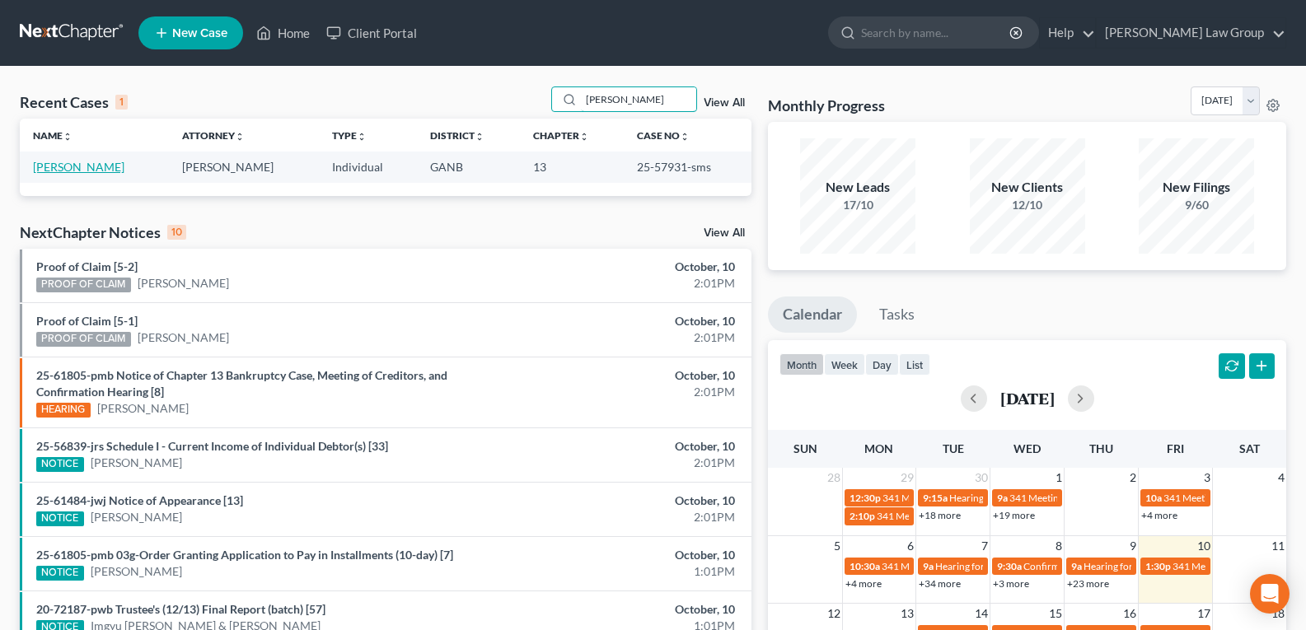
type input "[PERSON_NAME]"
click at [59, 166] on link "[PERSON_NAME]" at bounding box center [78, 167] width 91 height 14
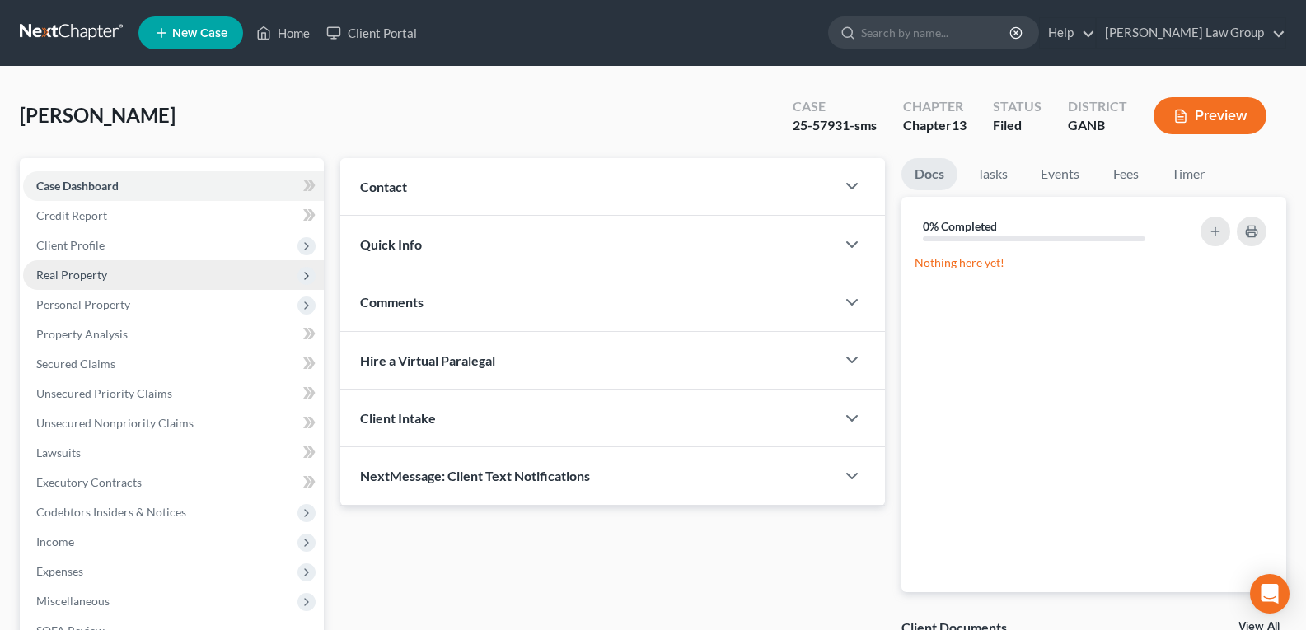
scroll to position [247, 0]
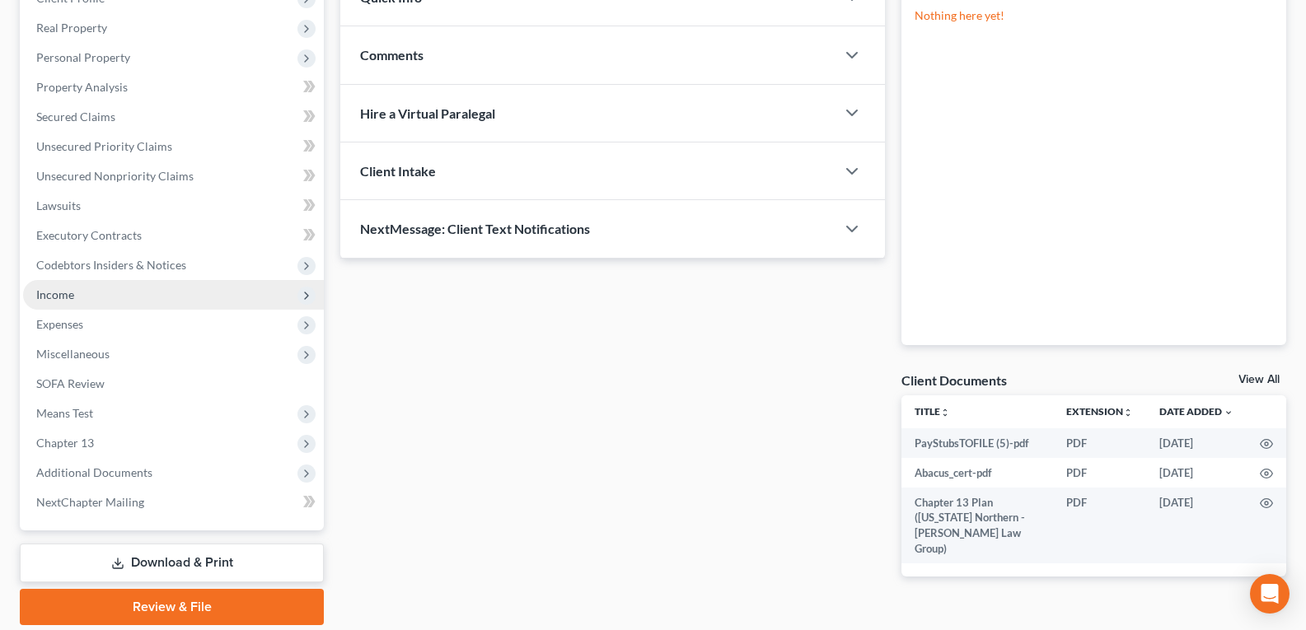
click at [63, 305] on span "Income" at bounding box center [173, 295] width 301 height 30
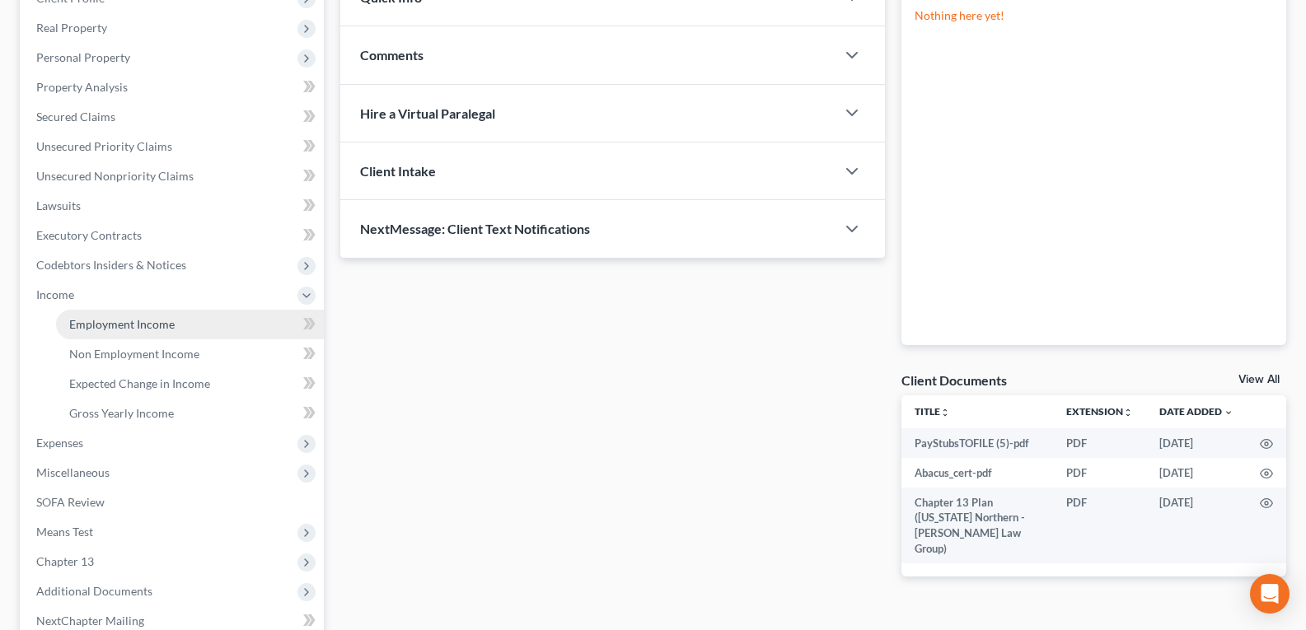
click at [102, 329] on span "Employment Income" at bounding box center [121, 324] width 105 height 14
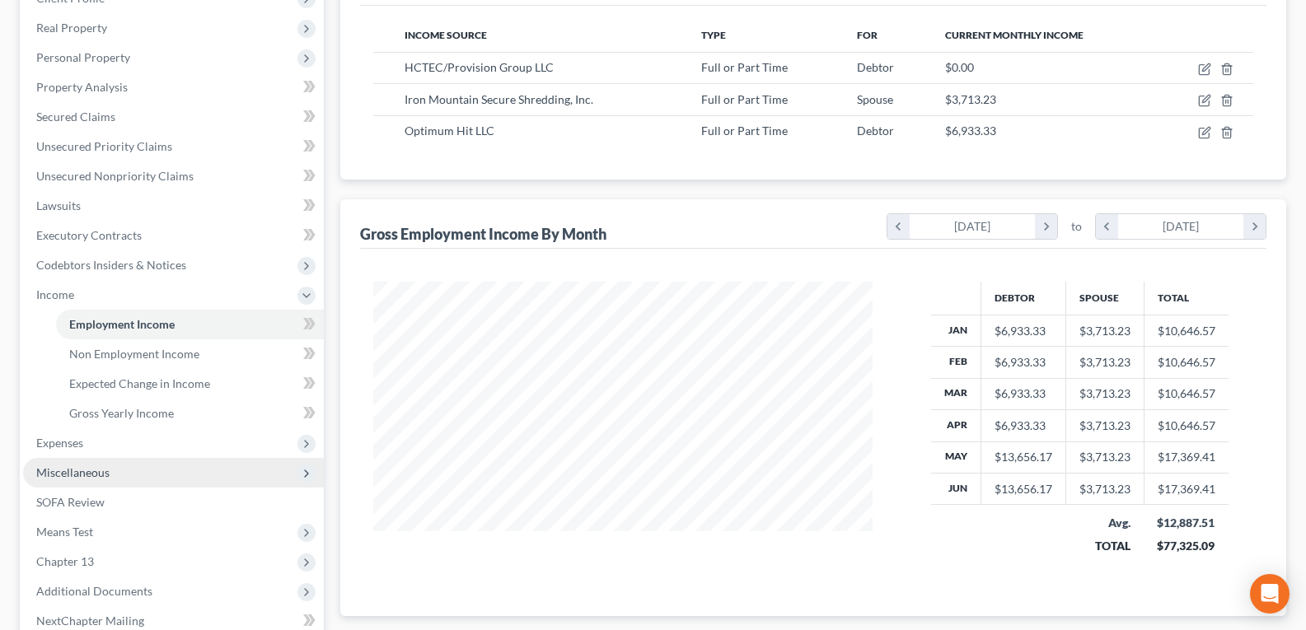
scroll to position [330, 0]
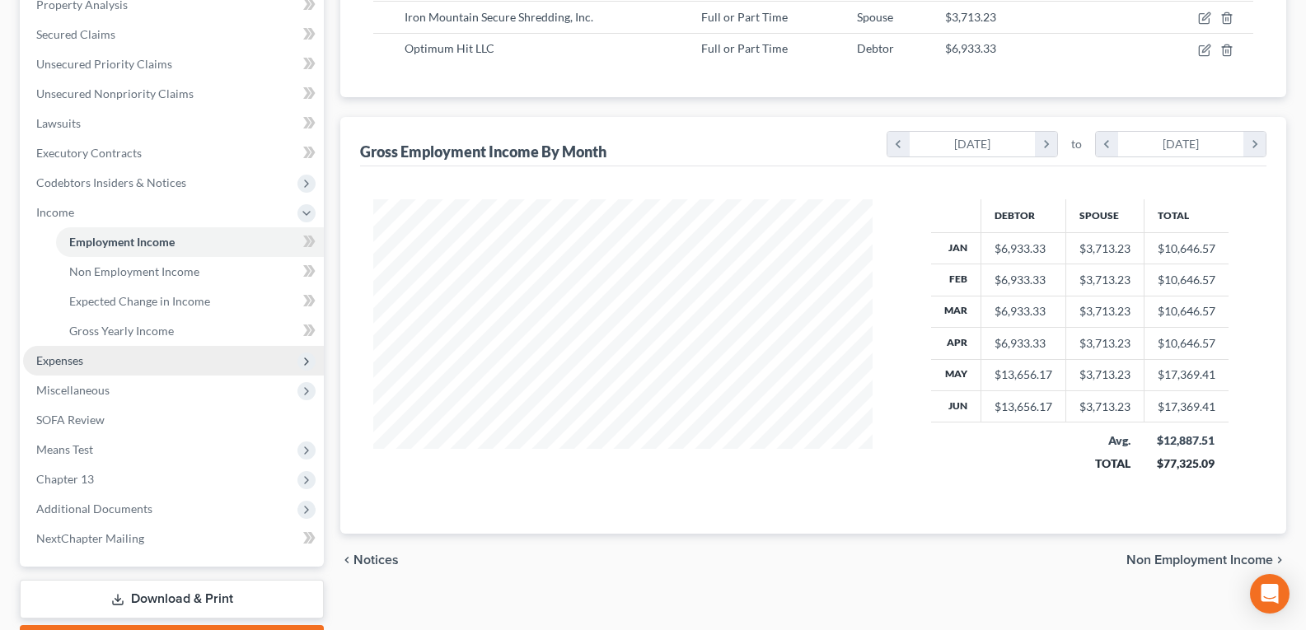
click at [45, 357] on span "Expenses" at bounding box center [59, 361] width 47 height 14
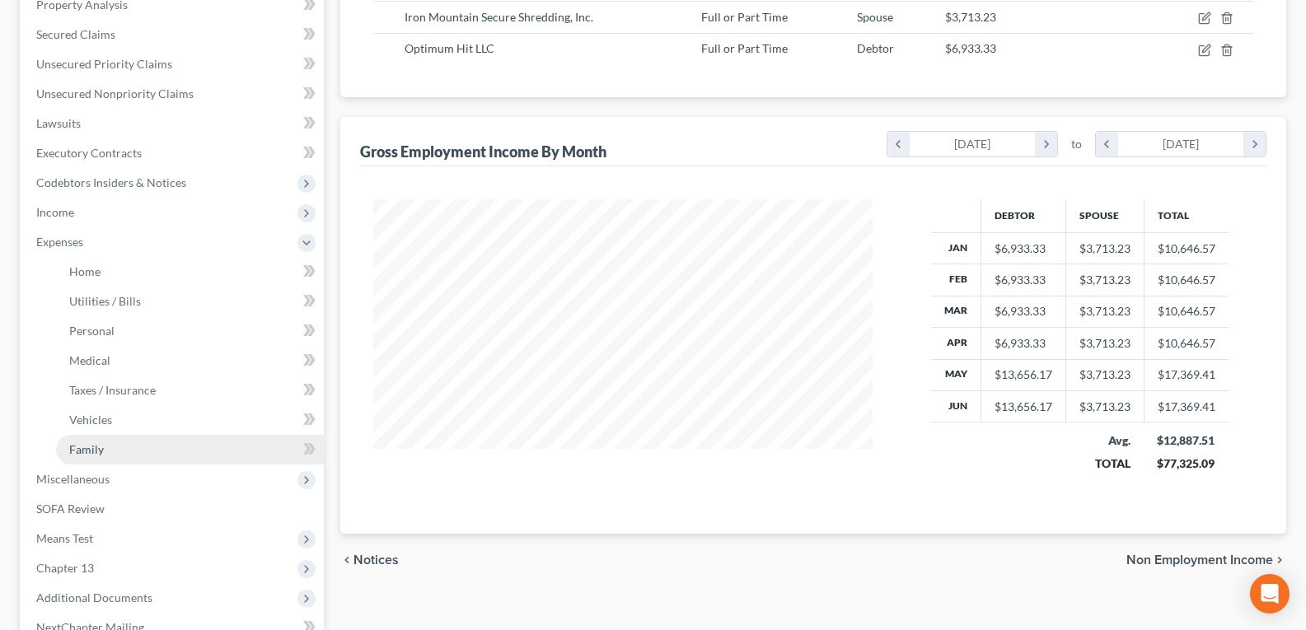
click at [105, 447] on link "Family" at bounding box center [190, 450] width 268 height 30
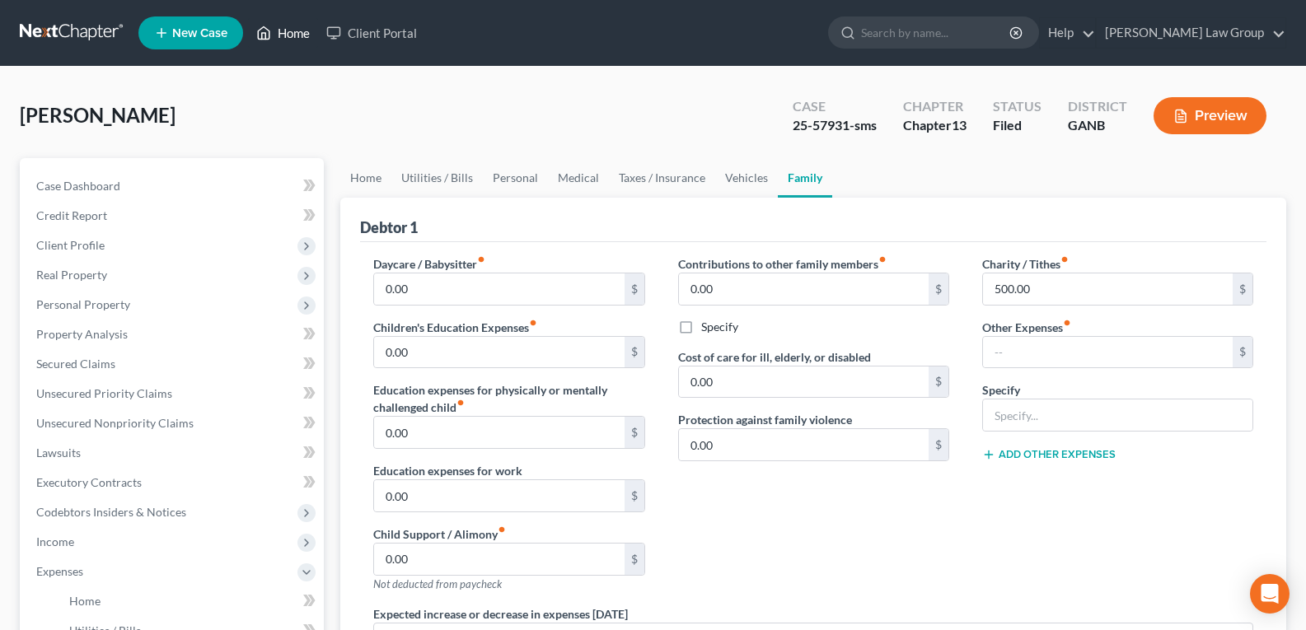
drag, startPoint x: 287, startPoint y: 26, endPoint x: 309, endPoint y: 72, distance: 51.2
click at [286, 26] on link "Home" at bounding box center [283, 33] width 70 height 30
click at [285, 32] on link "Home" at bounding box center [283, 33] width 70 height 30
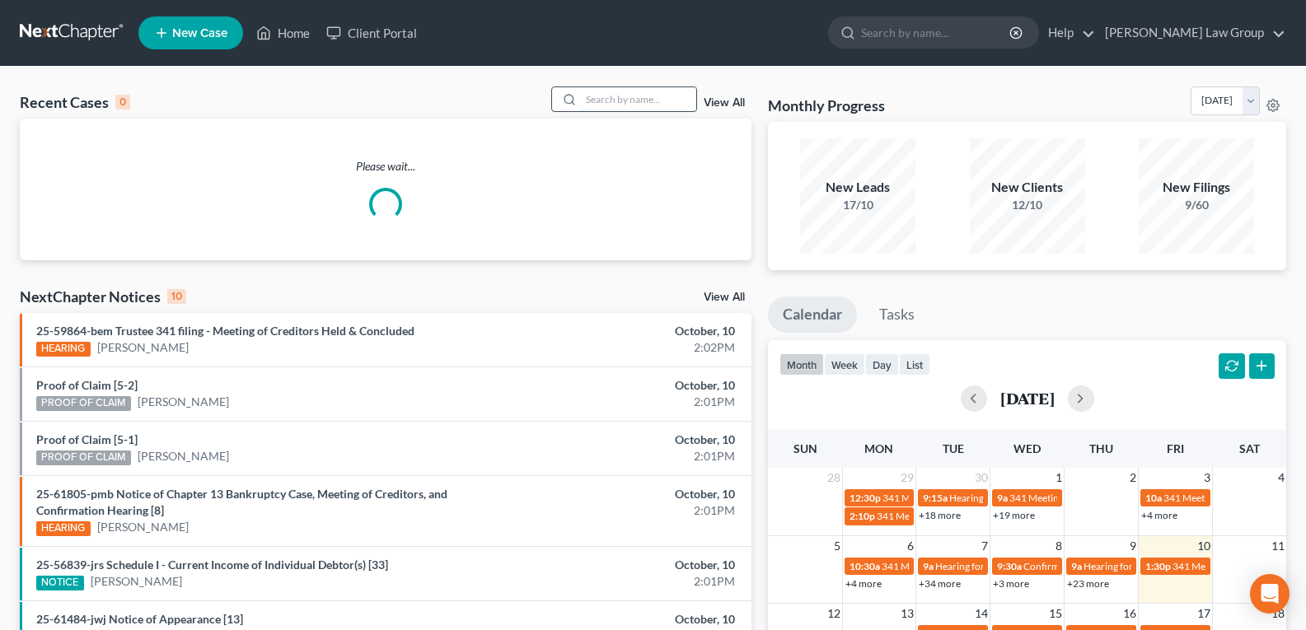
click at [603, 102] on input "search" at bounding box center [638, 99] width 115 height 24
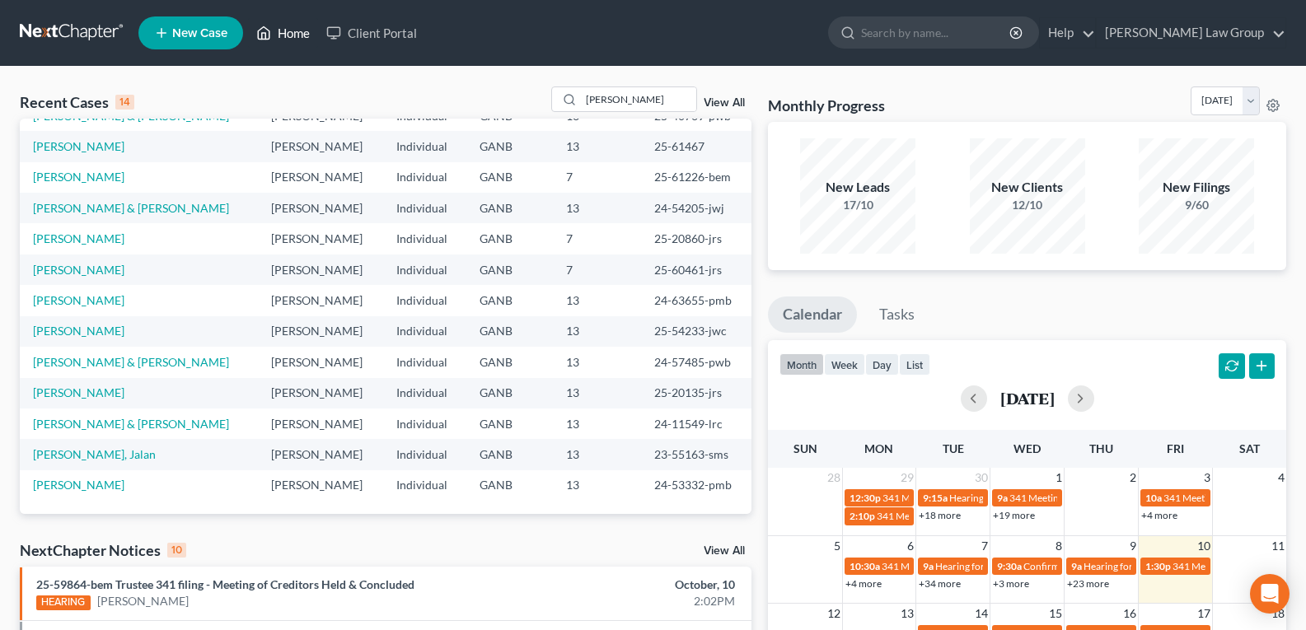
click at [279, 35] on link "Home" at bounding box center [283, 33] width 70 height 30
click at [658, 100] on input "[PERSON_NAME]" at bounding box center [638, 99] width 115 height 24
drag, startPoint x: 658, startPoint y: 100, endPoint x: 591, endPoint y: 110, distance: 67.5
click at [591, 110] on input "[PERSON_NAME]" at bounding box center [638, 99] width 115 height 24
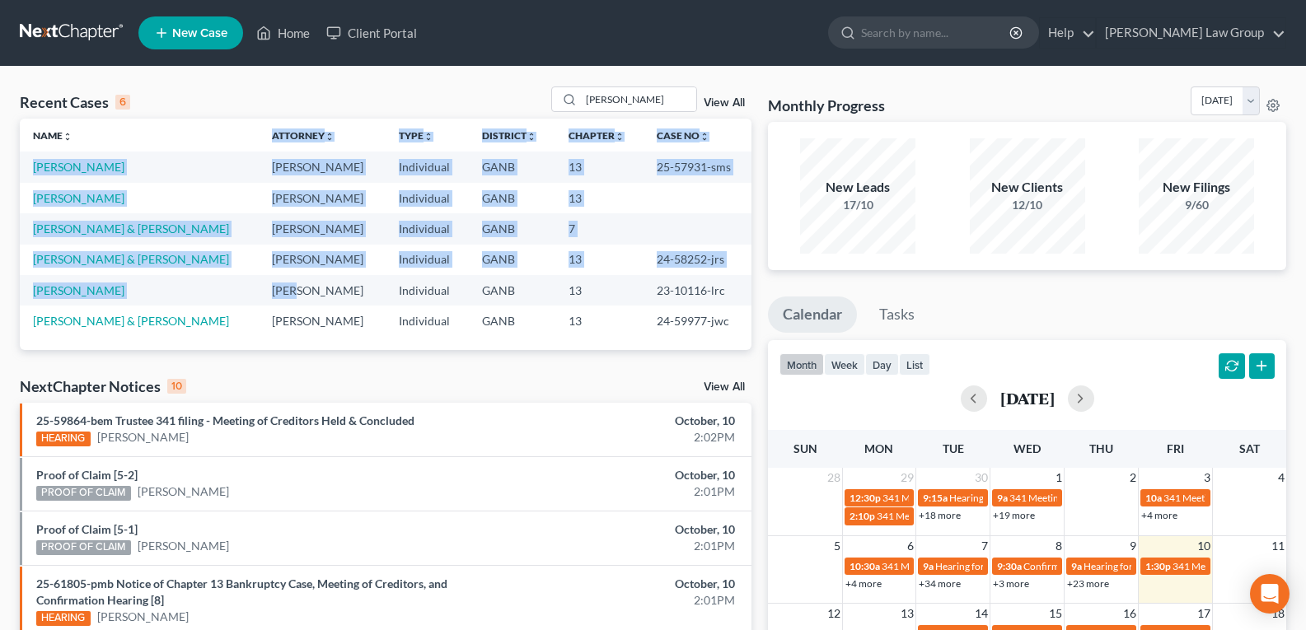
drag, startPoint x: 208, startPoint y: 137, endPoint x: 452, endPoint y: 494, distance: 433.4
click at [391, 484] on div "Recent Cases 6 [PERSON_NAME] View All Name unfold_more expand_more expand_less …" at bounding box center [386, 538] width 748 height 902
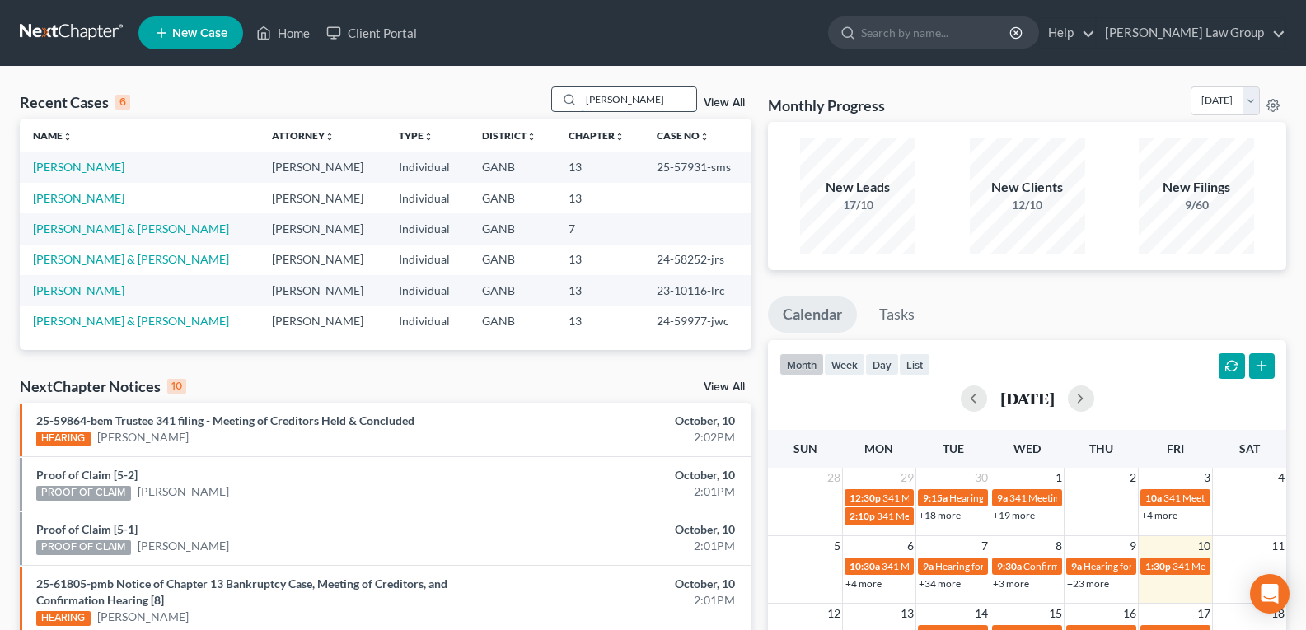
click at [666, 106] on input "[PERSON_NAME]" at bounding box center [638, 99] width 115 height 24
drag, startPoint x: 659, startPoint y: 108, endPoint x: 538, endPoint y: 110, distance: 121.2
click at [538, 110] on div "Recent Cases 6 [PERSON_NAME] View All" at bounding box center [386, 103] width 732 height 32
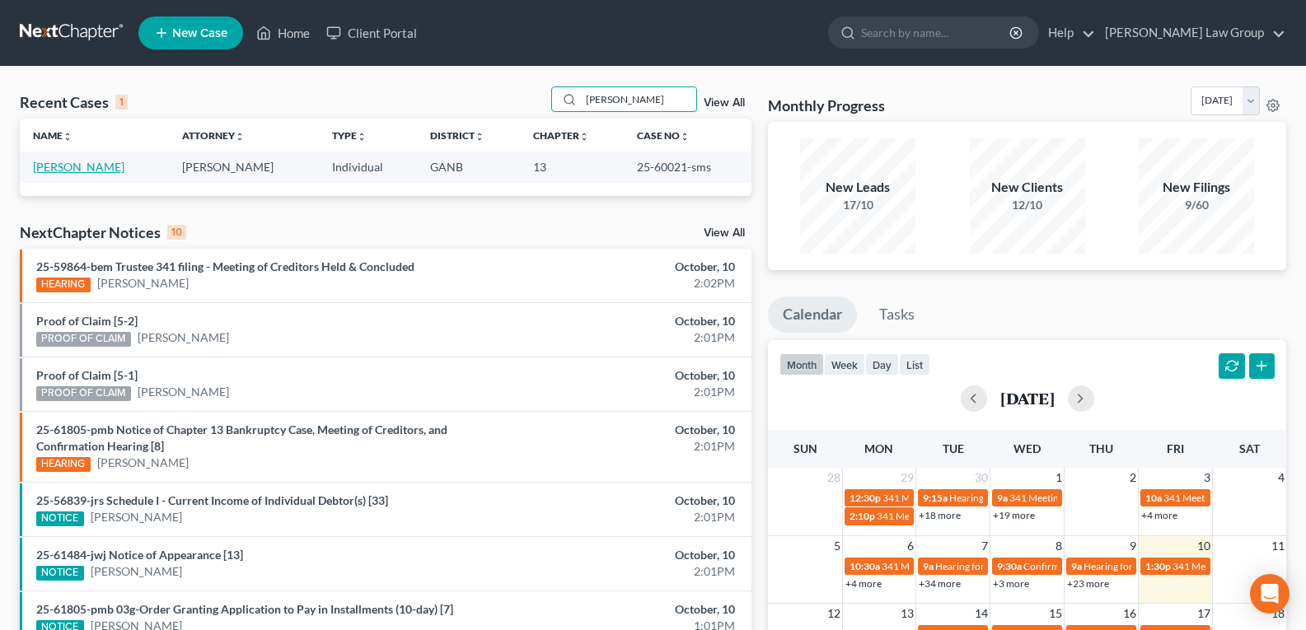
type input "[PERSON_NAME]"
click at [95, 168] on link "[PERSON_NAME]" at bounding box center [78, 167] width 91 height 14
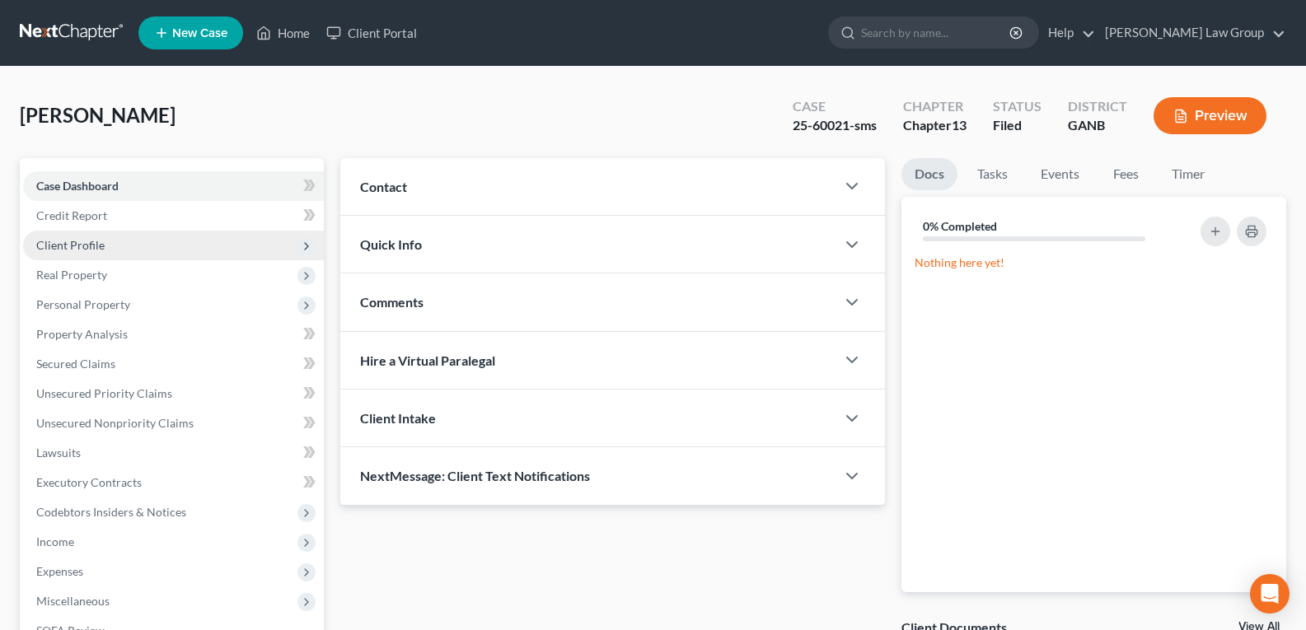
click at [83, 252] on span "Client Profile" at bounding box center [173, 246] width 301 height 30
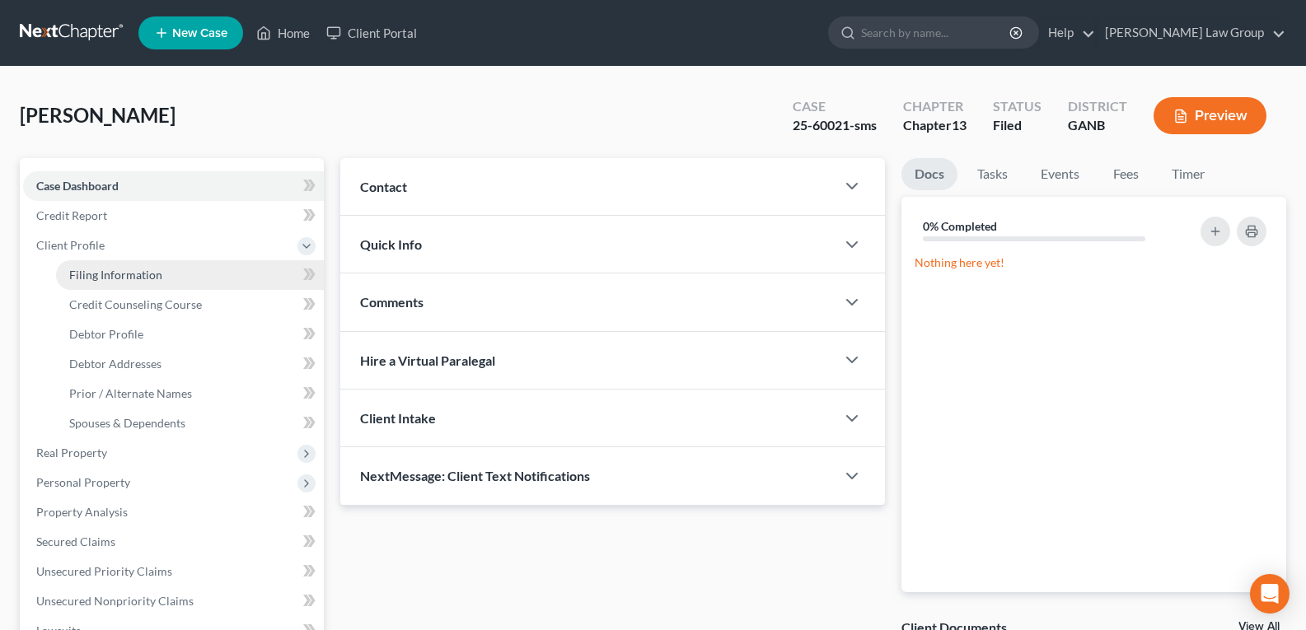
click at [91, 274] on span "Filing Information" at bounding box center [115, 275] width 93 height 14
select select "1"
select select "0"
select select "3"
select select "10"
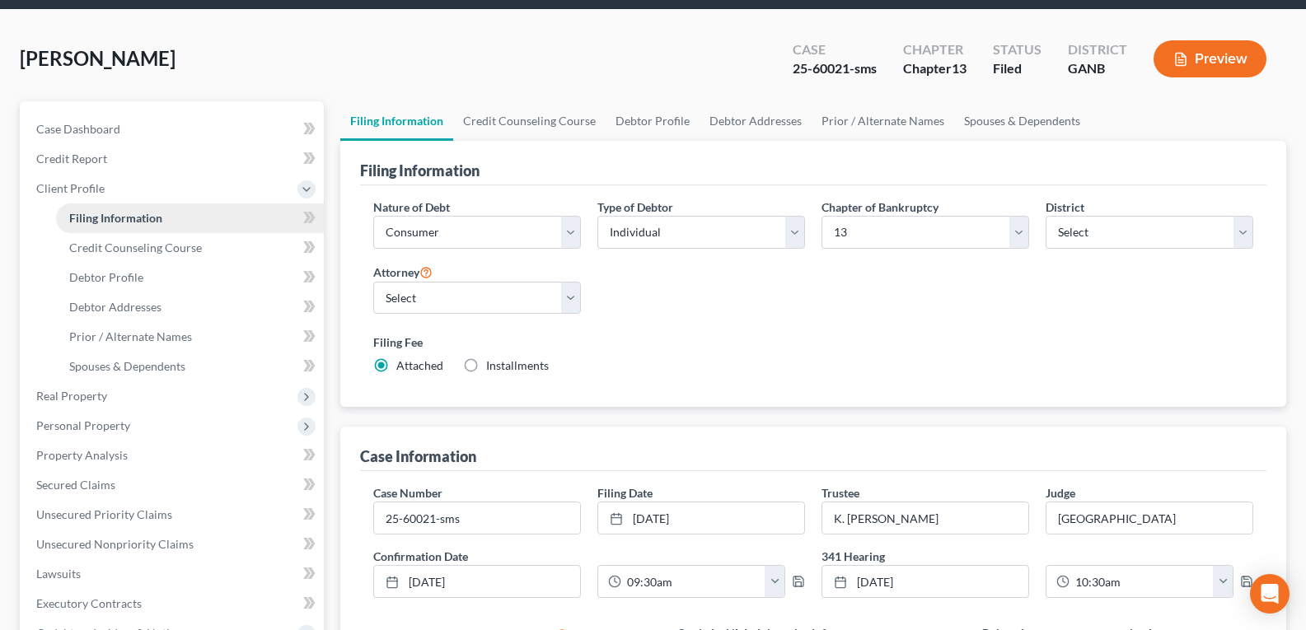
scroll to position [82, 0]
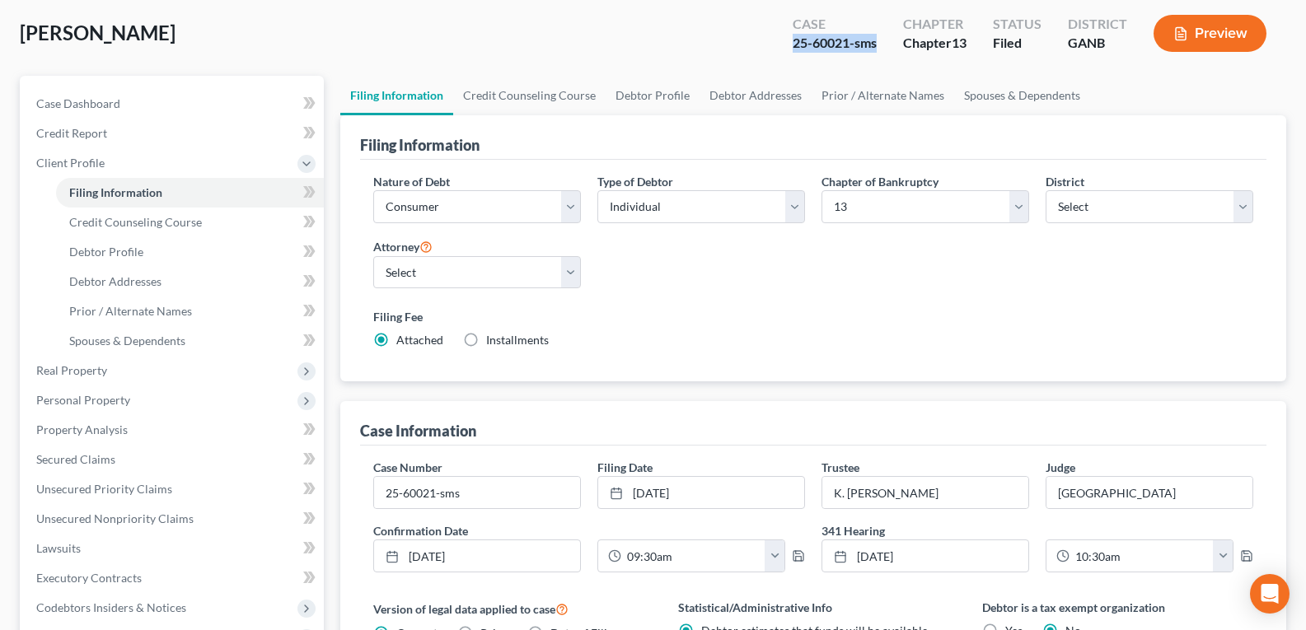
drag, startPoint x: 780, startPoint y: 45, endPoint x: 878, endPoint y: 48, distance: 98.1
click at [878, 48] on div "Case 25-60021-sms" at bounding box center [835, 35] width 110 height 49
copy div "25-60021-sms"
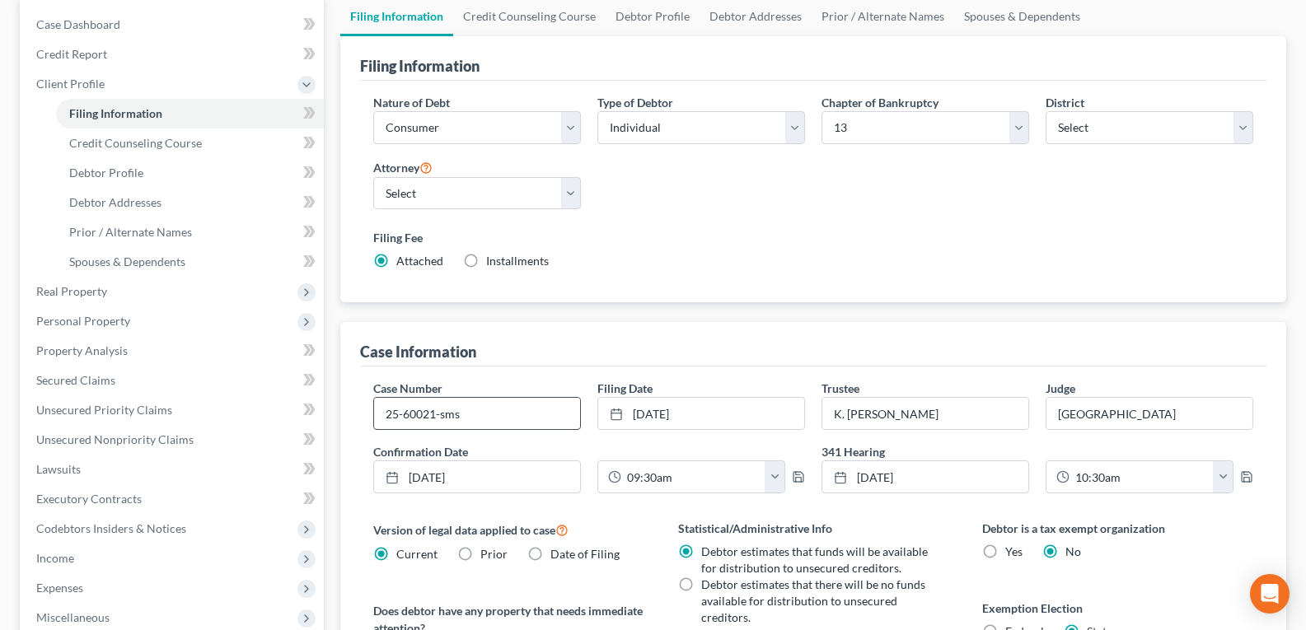
scroll to position [0, 0]
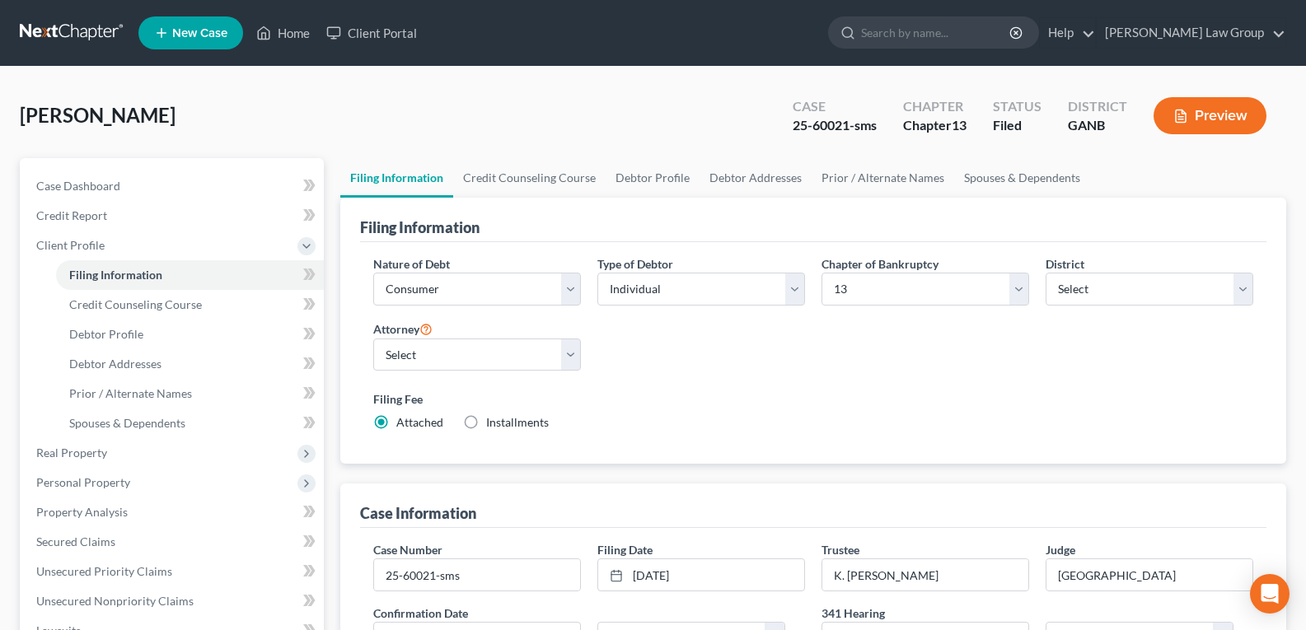
click at [471, 87] on div "[PERSON_NAME] Upgraded Case 25-60021-sms Chapter Chapter 13 Status Filed Distri…" at bounding box center [653, 123] width 1267 height 72
click at [283, 36] on link "Home" at bounding box center [283, 33] width 70 height 30
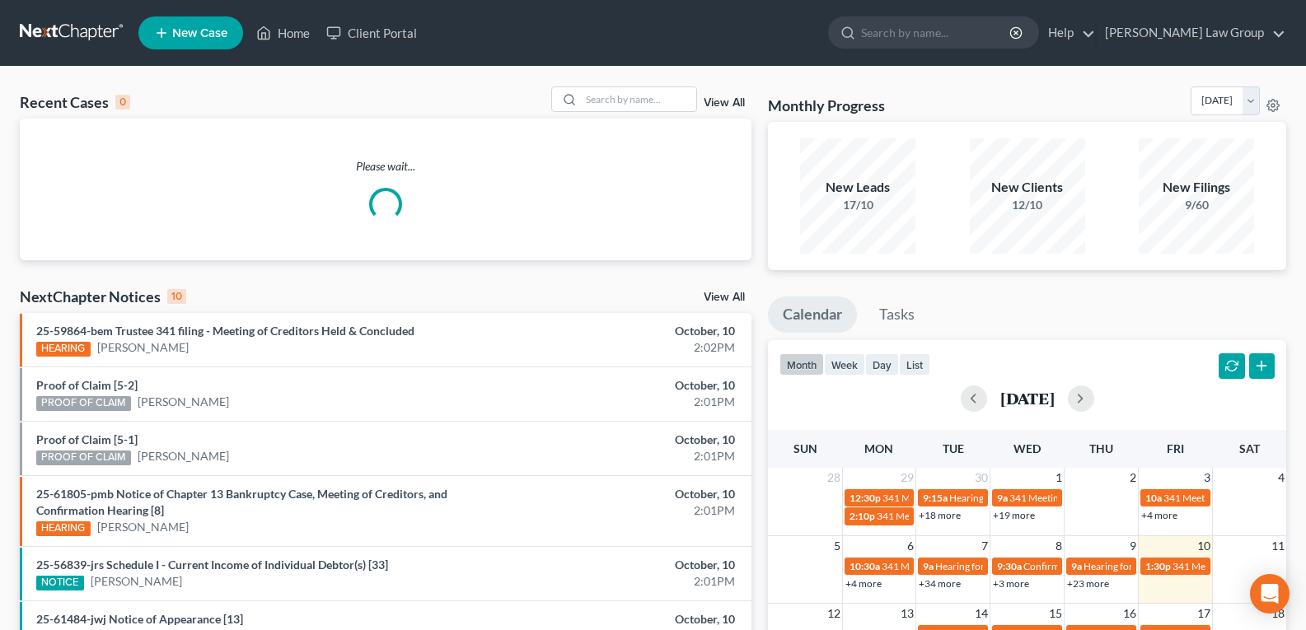
click at [728, 106] on link "View All" at bounding box center [724, 103] width 41 height 12
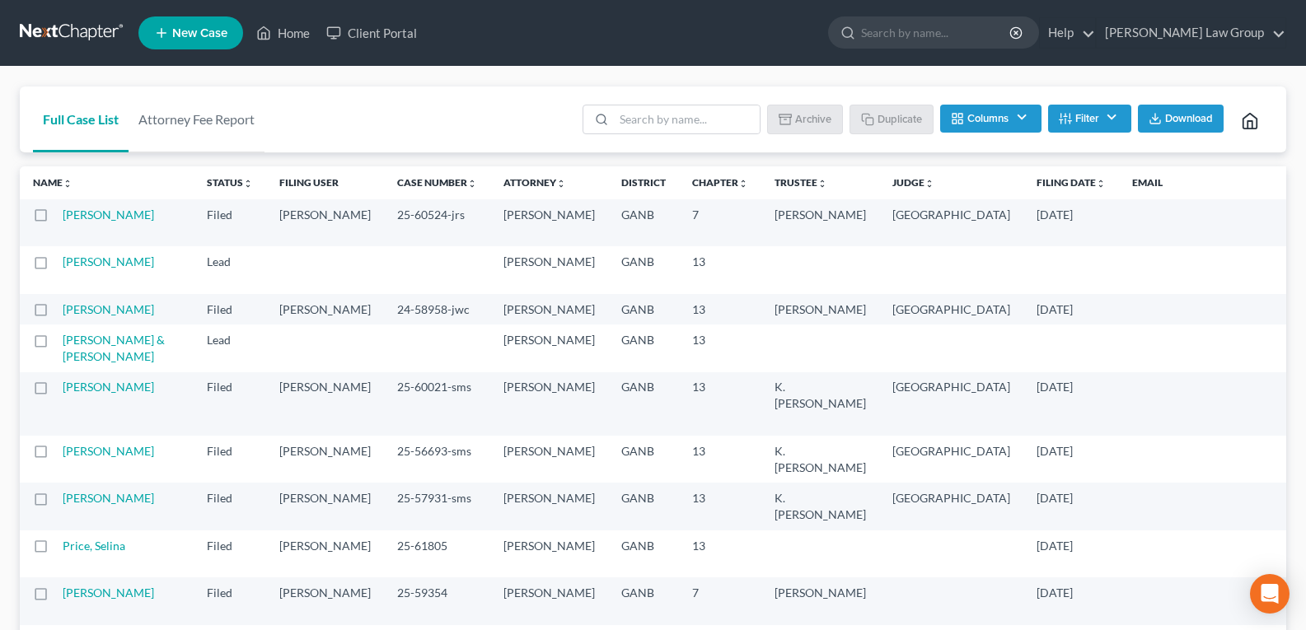
click at [1066, 115] on line "button" at bounding box center [1066, 115] width 0 height 2
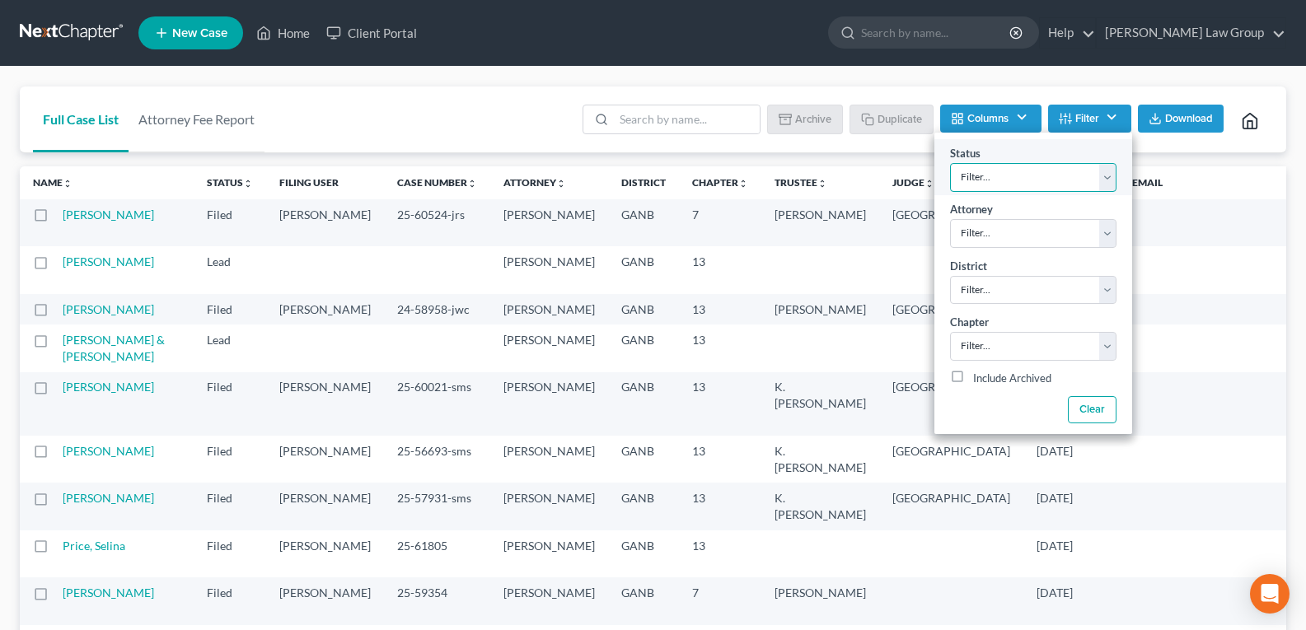
click at [1101, 174] on select "Filter... Confirm Discharged Dismissed Filed In Progress Lead Lost Lead Ready t…" at bounding box center [1033, 177] width 166 height 29
select select "3"
click at [950, 163] on select "Filter... Confirm Discharged Dismissed Filed In Progress Lead Lost Lead Ready t…" at bounding box center [1033, 177] width 166 height 29
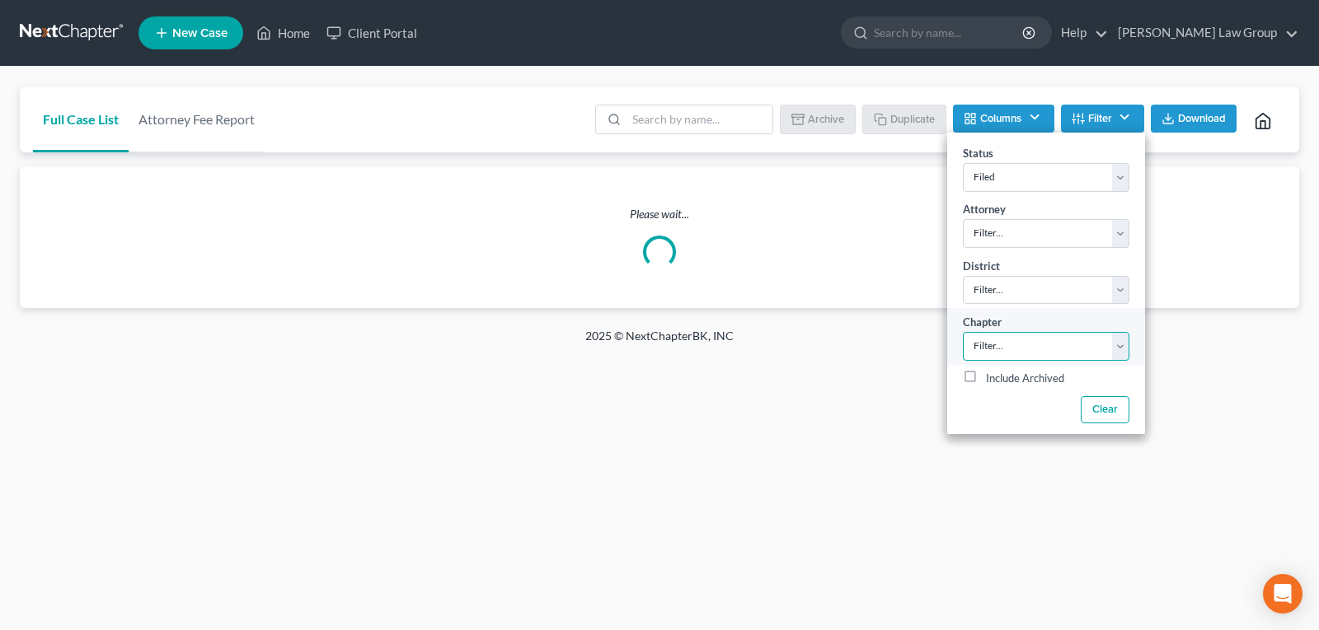
click at [1057, 349] on select "Filter... 7 11 13" at bounding box center [1046, 346] width 166 height 29
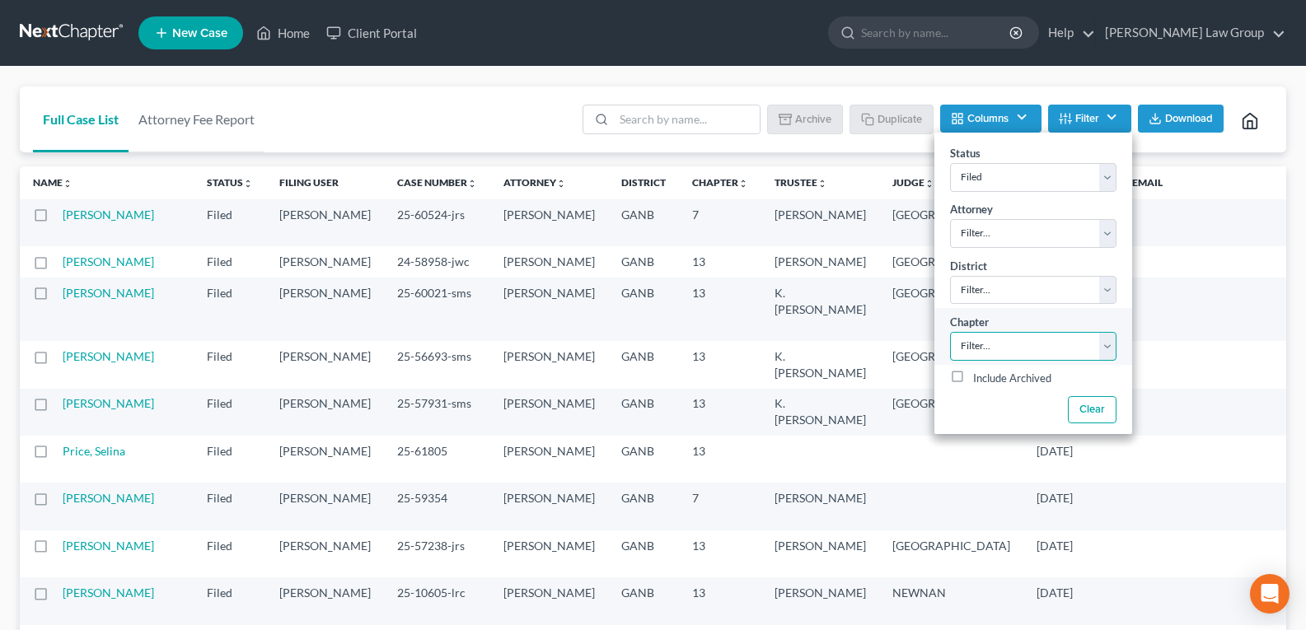
select select "2"
click at [950, 332] on select "Filter... 7 11 13" at bounding box center [1033, 346] width 166 height 29
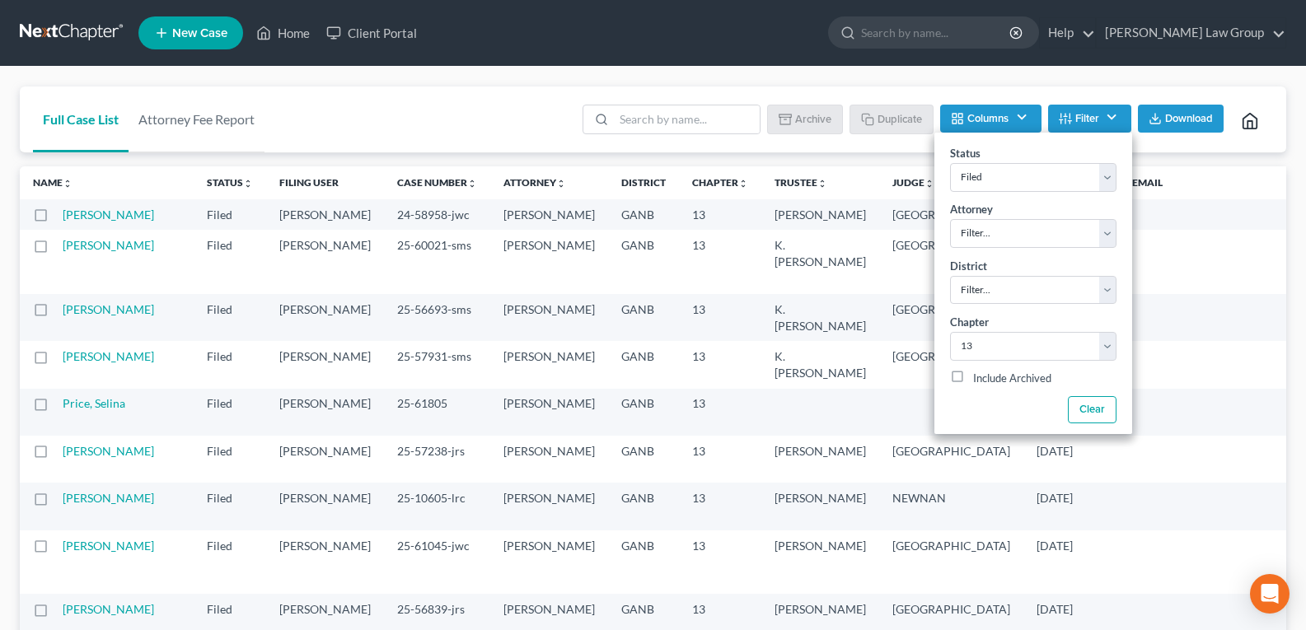
click at [504, 124] on div "Full Case List Attorney Fee Report Batch Download Archive Un-archive Duplicate …" at bounding box center [653, 120] width 1267 height 67
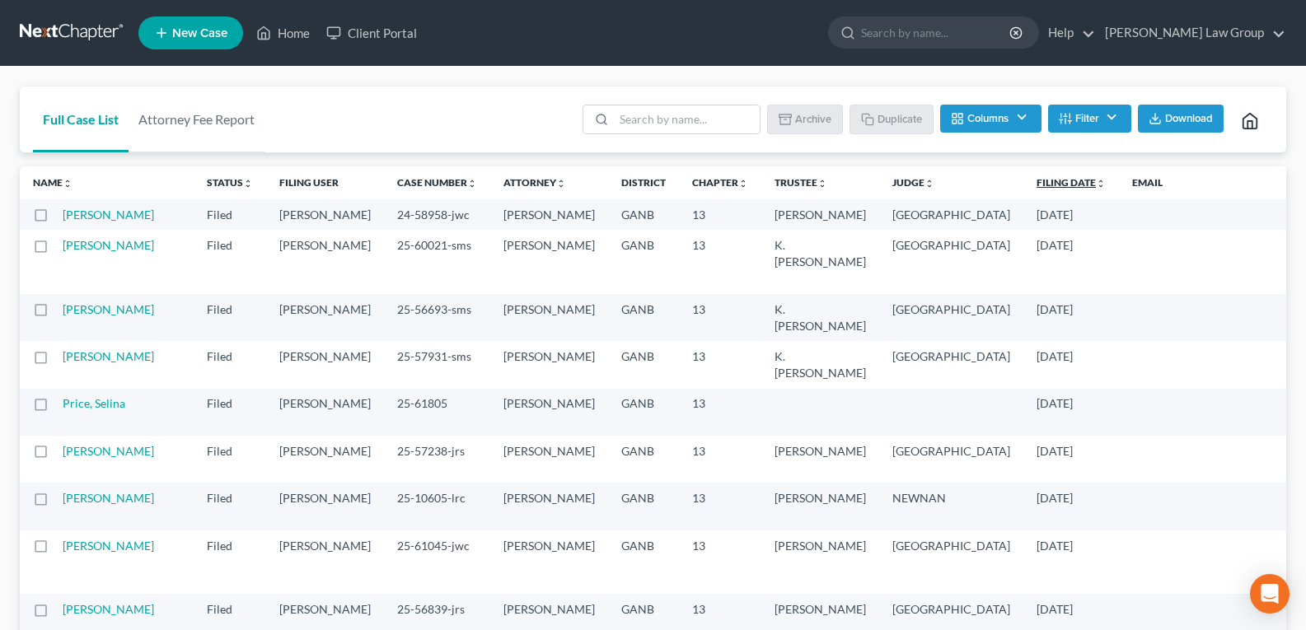
click at [1037, 183] on link "Filing Date unfold_more expand_more expand_less" at bounding box center [1071, 182] width 69 height 12
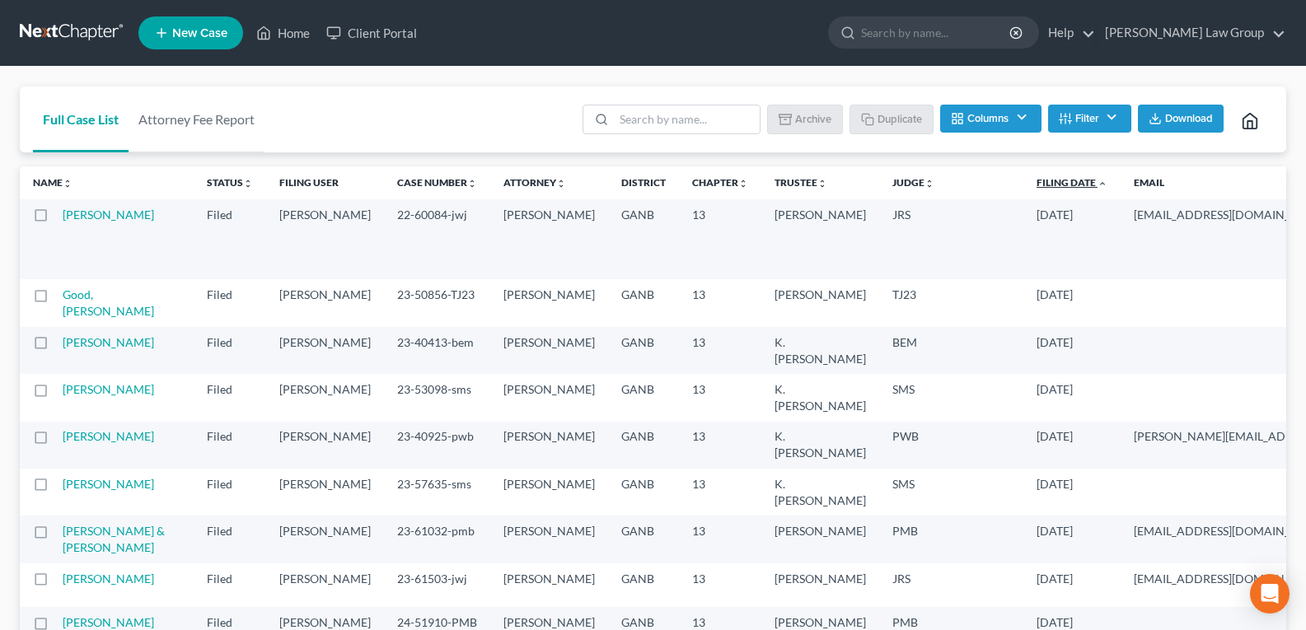
click at [1037, 183] on link "Filing Date unfold_more expand_more expand_less" at bounding box center [1072, 182] width 71 height 12
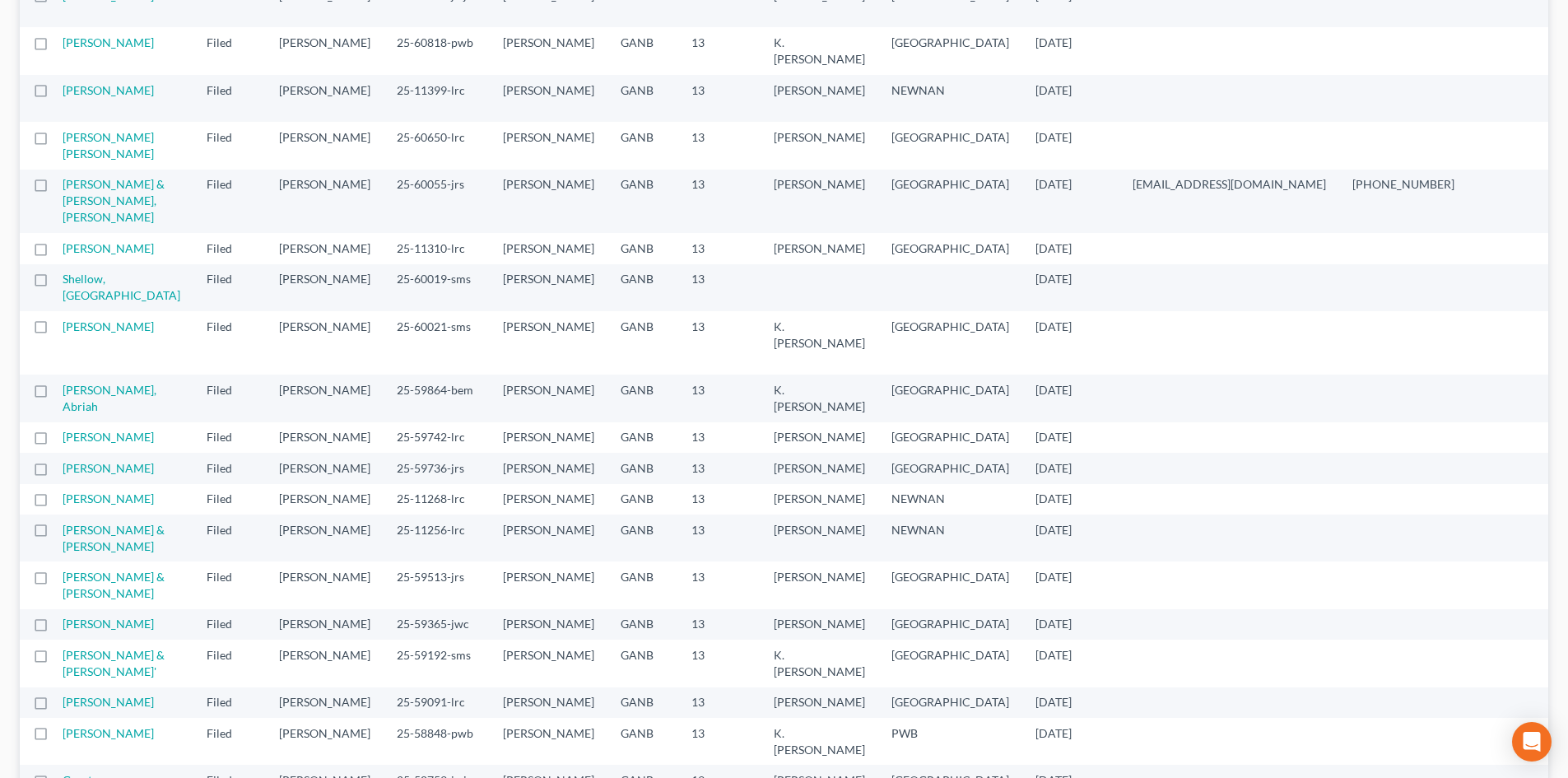
scroll to position [576, 0]
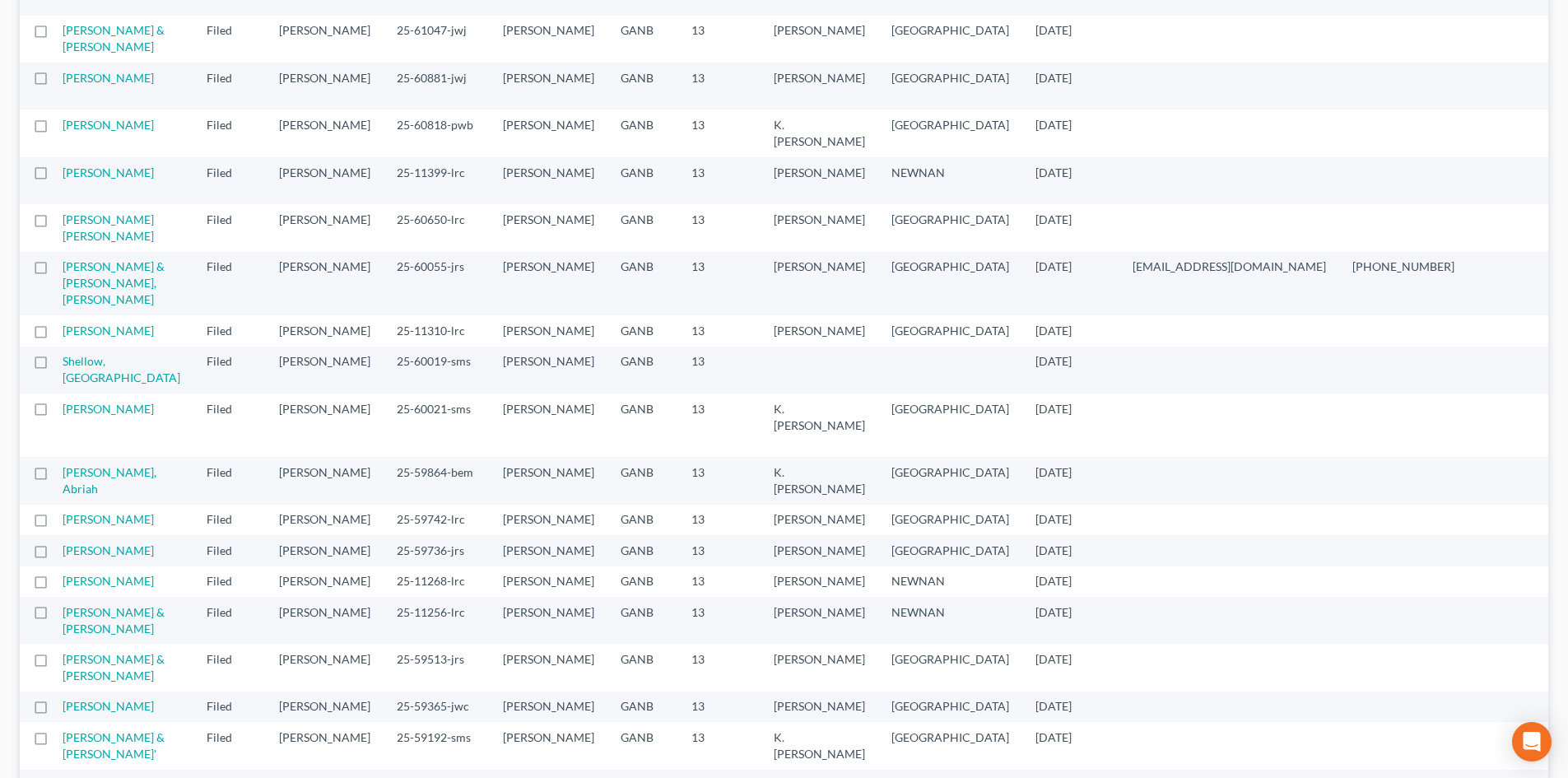
click at [56, 177] on label at bounding box center [56, 177] width 0 height 0
click at [63, 176] on input "checkbox" at bounding box center [68, 170] width 11 height 11
checkbox input "true"
click at [56, 129] on label at bounding box center [56, 129] width 0 height 0
click at [63, 128] on input "checkbox" at bounding box center [68, 122] width 11 height 11
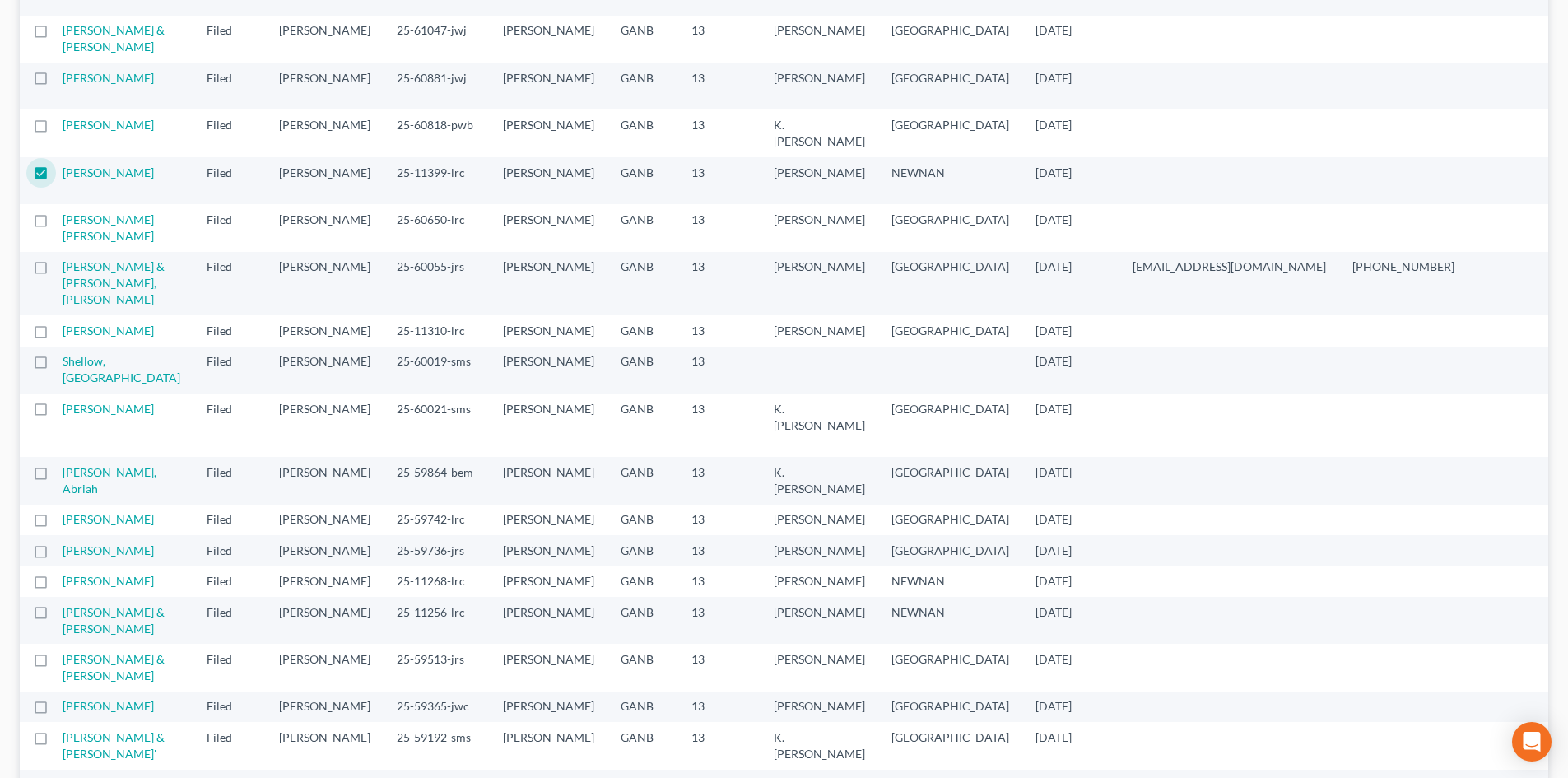
checkbox input "true"
click at [56, 177] on label at bounding box center [56, 177] width 0 height 0
click at [63, 176] on input "checkbox" at bounding box center [68, 170] width 11 height 11
checkbox input "false"
click at [56, 129] on label at bounding box center [56, 129] width 0 height 0
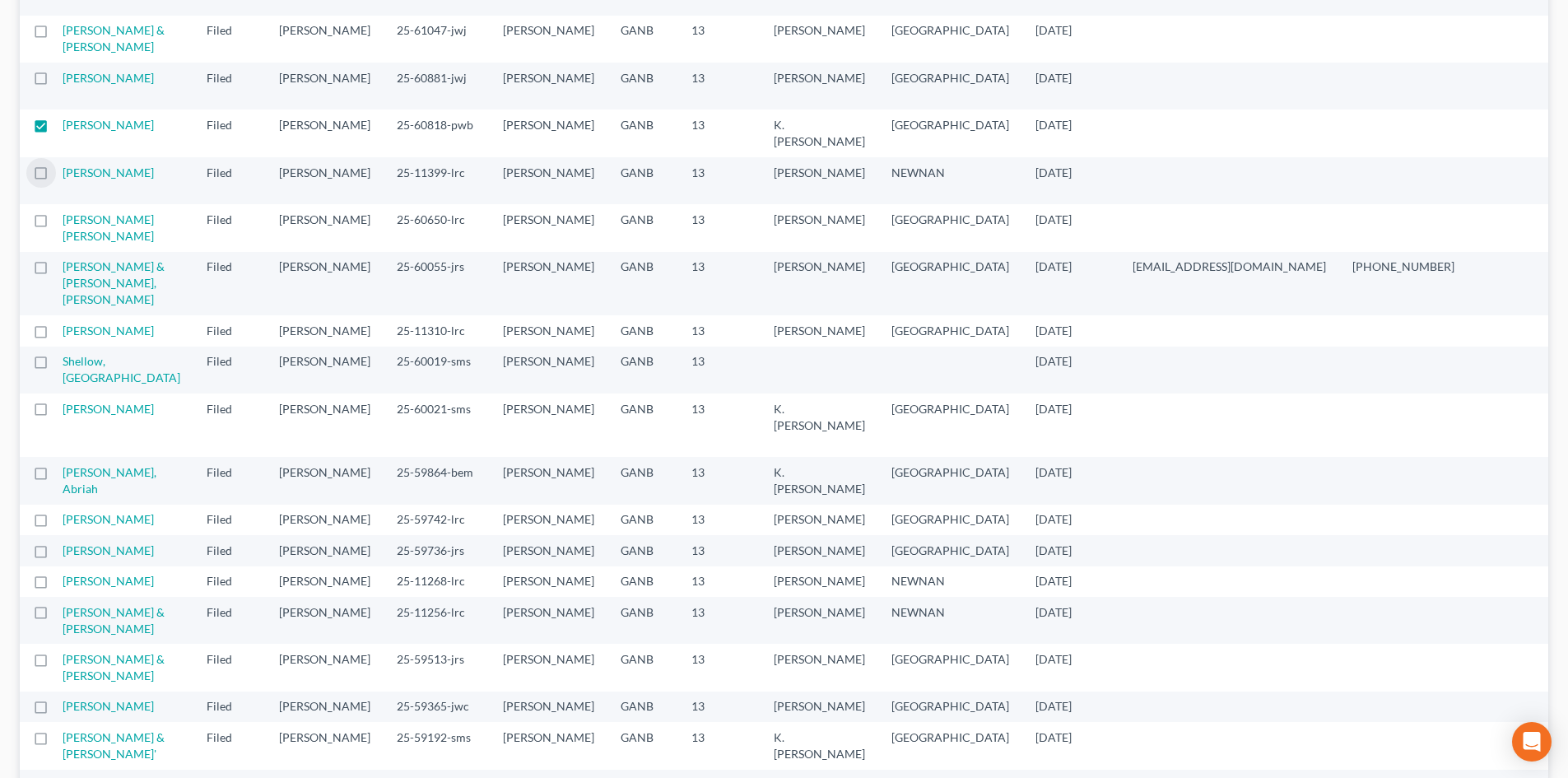
click at [63, 128] on input "checkbox" at bounding box center [68, 122] width 11 height 11
checkbox input "false"
click at [56, 82] on label at bounding box center [56, 82] width 0 height 0
click at [63, 81] on input "checkbox" at bounding box center [68, 75] width 11 height 11
click at [56, 82] on label at bounding box center [56, 82] width 0 height 0
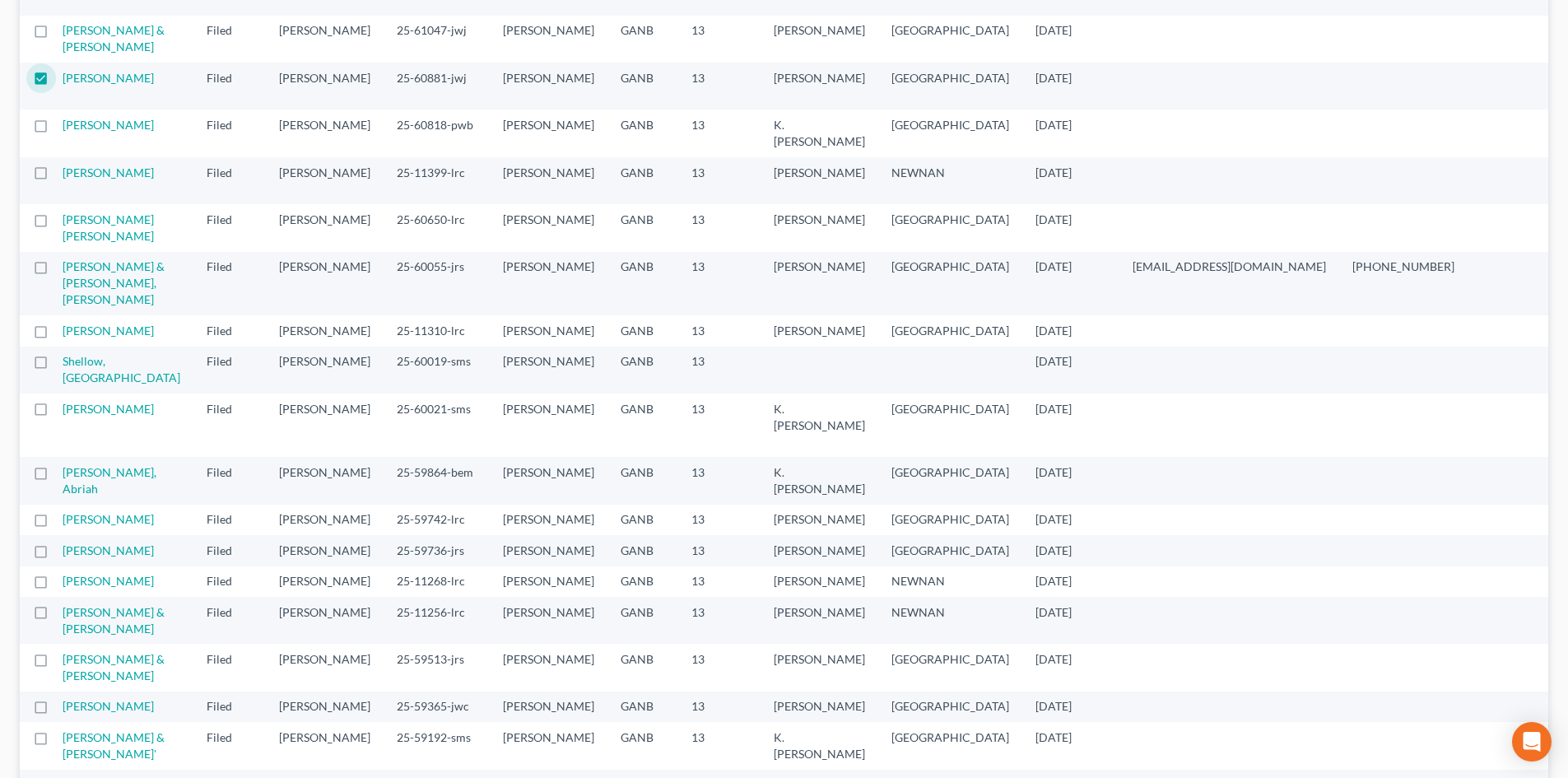
click at [63, 81] on input "checkbox" at bounding box center [68, 75] width 11 height 11
checkbox input "false"
drag, startPoint x: 39, startPoint y: 343, endPoint x: 148, endPoint y: 389, distance: 118.3
click at [56, 35] on label at bounding box center [56, 35] width 0 height 0
click at [63, 33] on input "checkbox" at bounding box center [68, 27] width 11 height 11
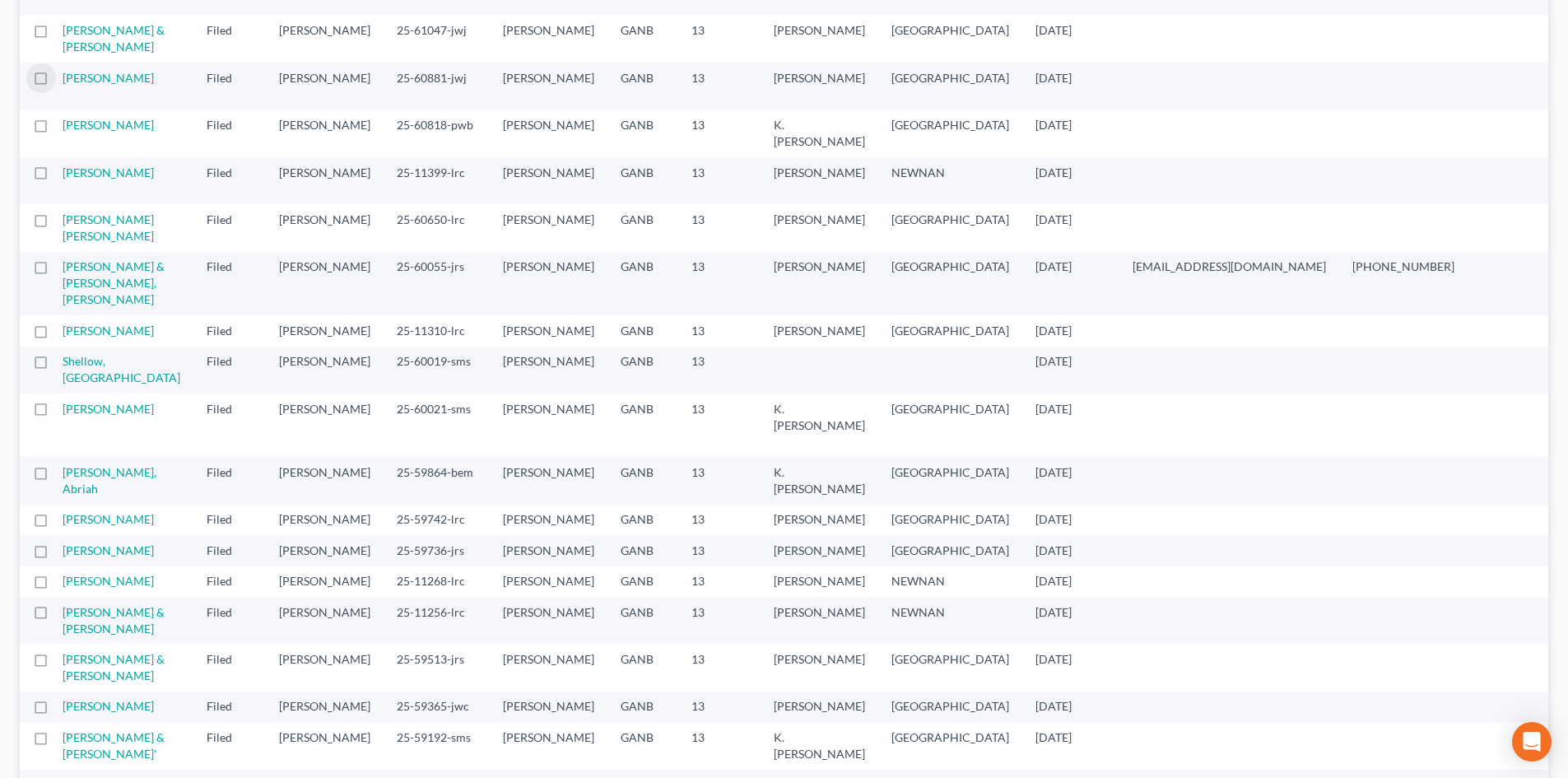
checkbox input "true"
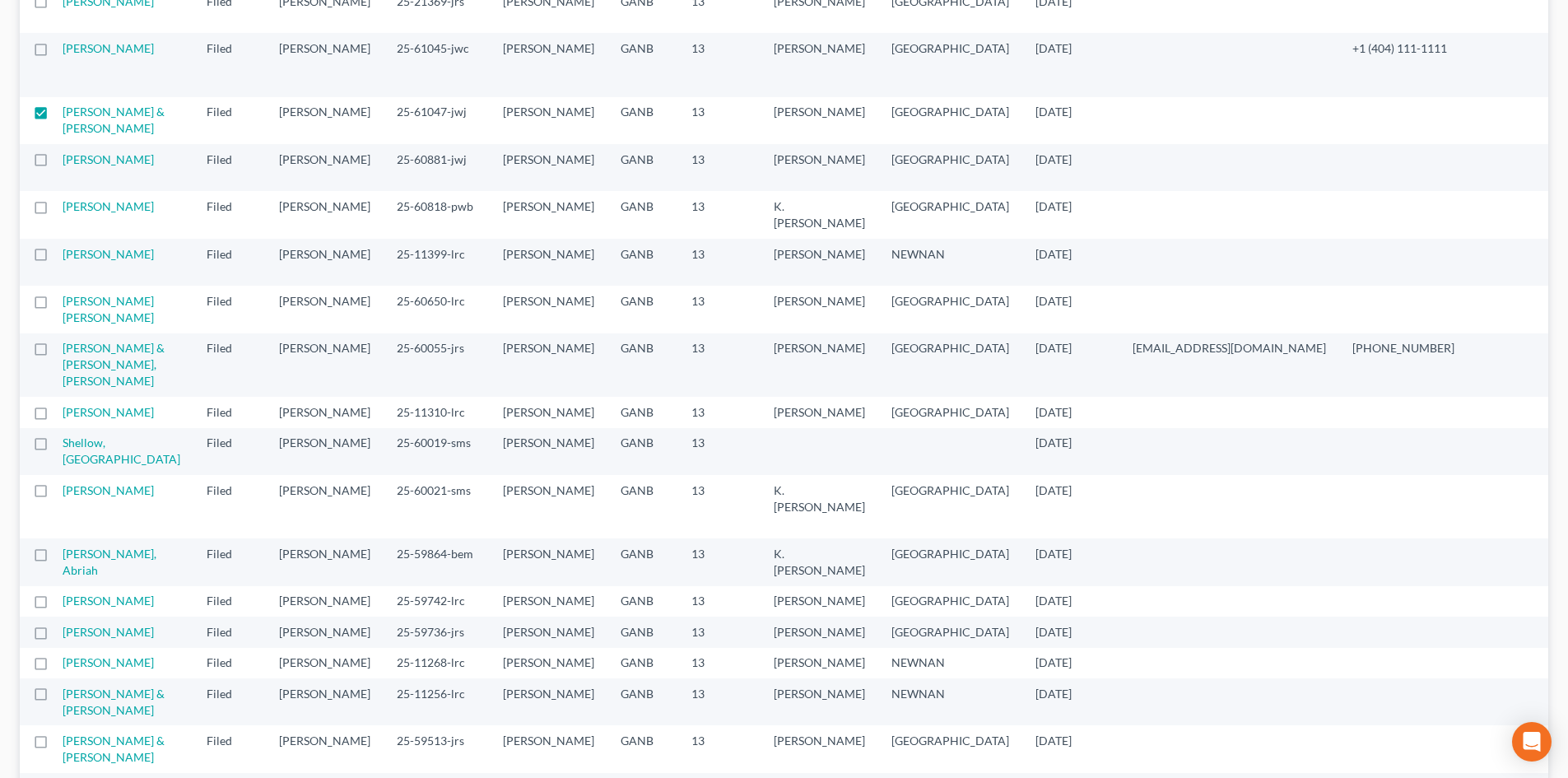
scroll to position [493, 0]
click at [56, 54] on label at bounding box center [56, 54] width 0 height 0
click at [63, 52] on input "checkbox" at bounding box center [68, 46] width 11 height 11
checkbox input "true"
click at [56, 117] on label at bounding box center [56, 117] width 0 height 0
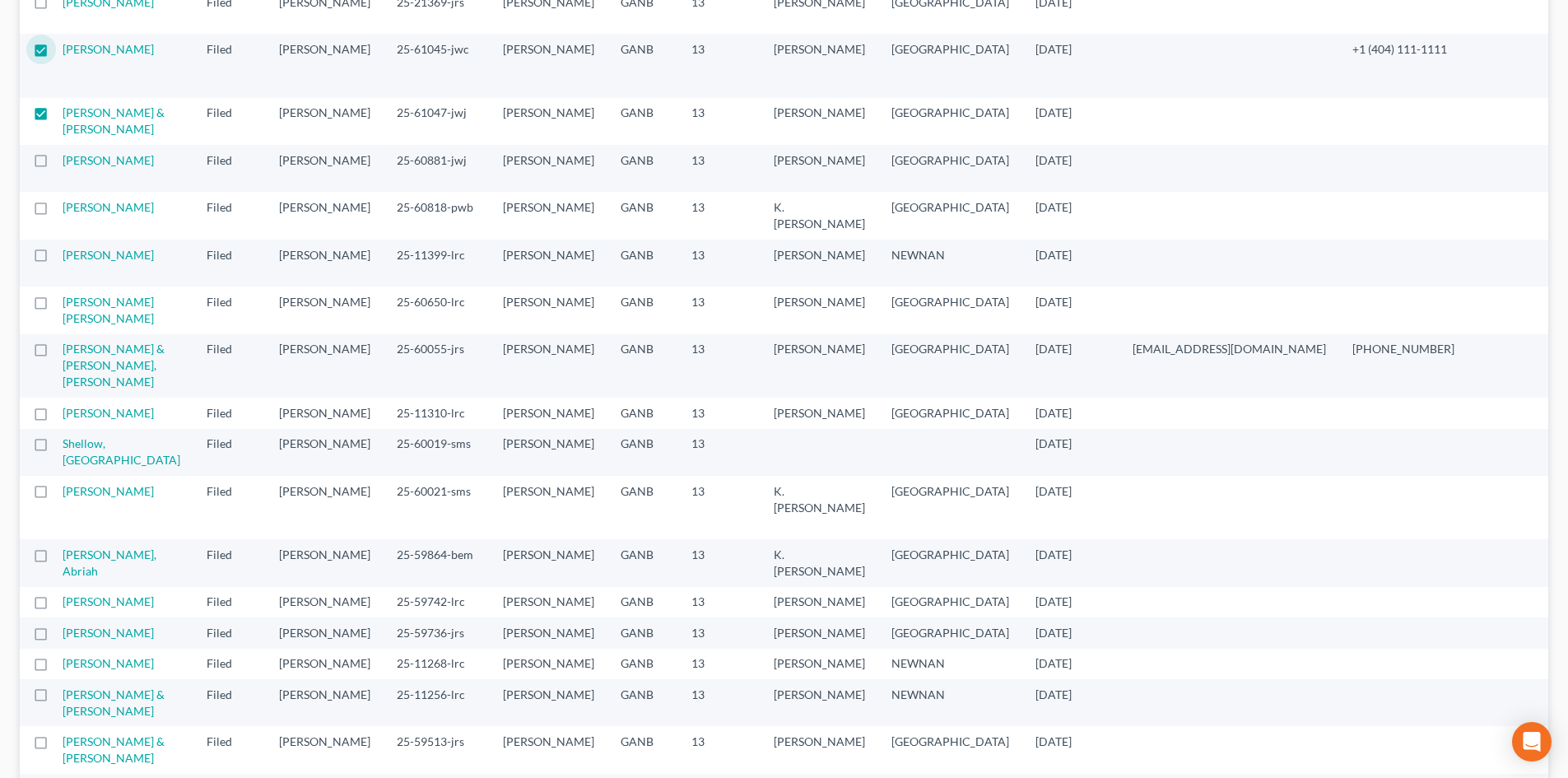
click at [63, 115] on input "checkbox" at bounding box center [68, 110] width 11 height 11
checkbox input "false"
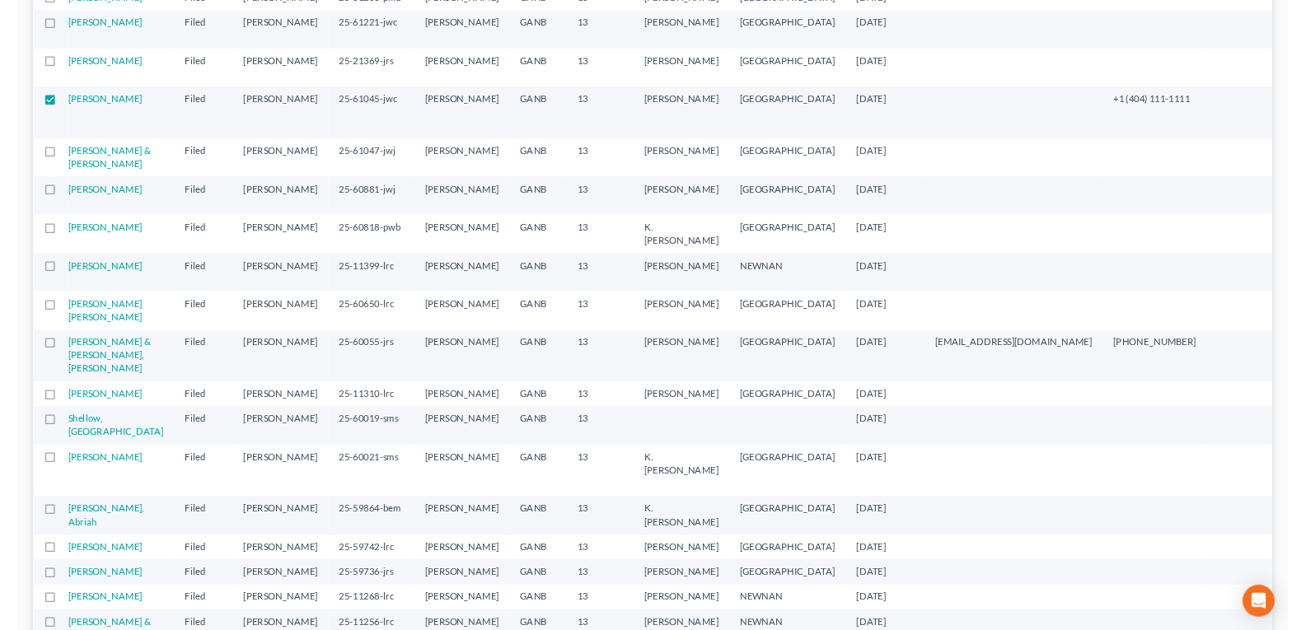
scroll to position [330, 0]
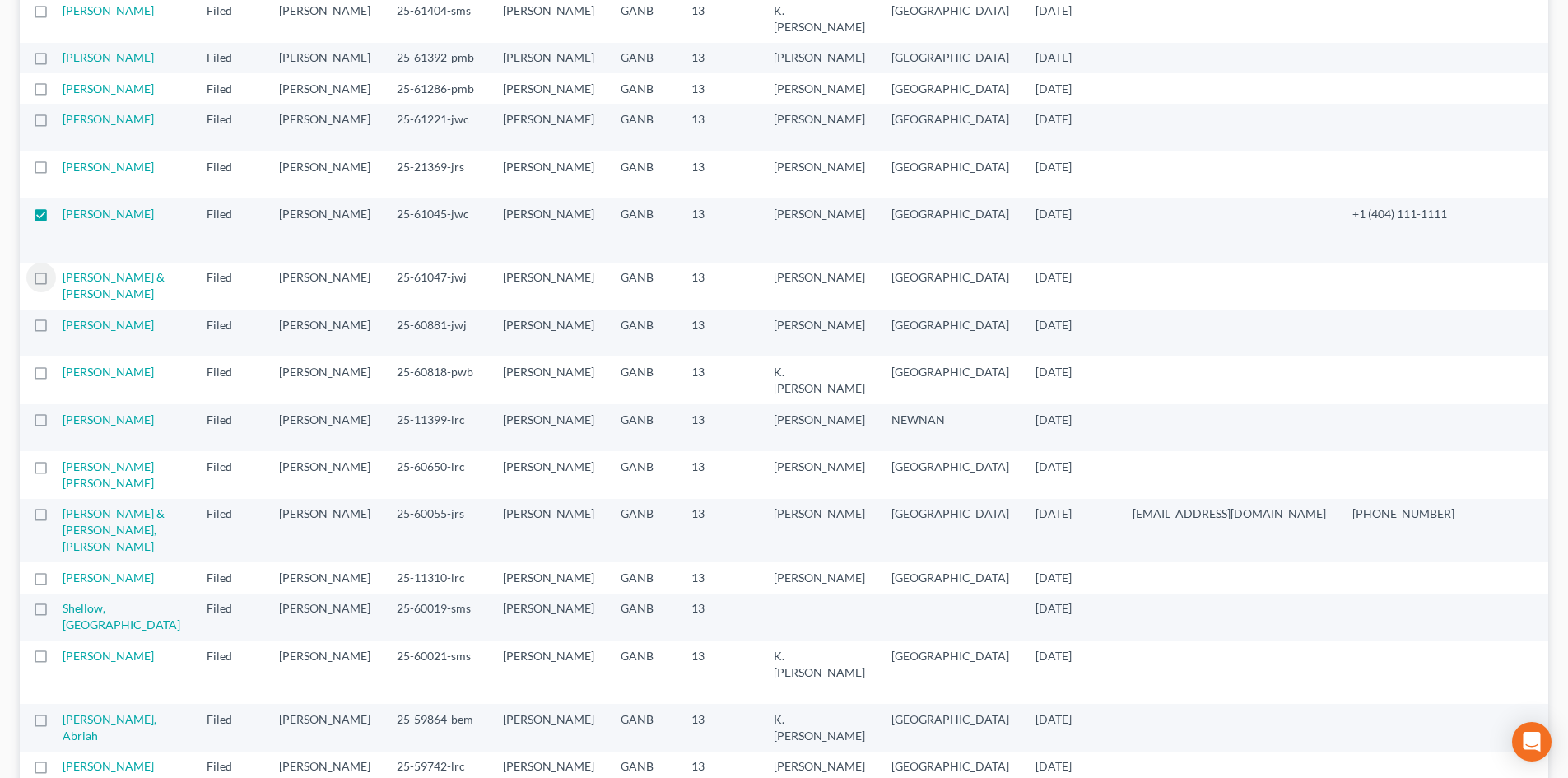
click at [56, 218] on label at bounding box center [56, 218] width 0 height 0
click at [63, 217] on input "checkbox" at bounding box center [68, 211] width 11 height 11
checkbox input "false"
click at [56, 171] on label at bounding box center [56, 171] width 0 height 0
click at [63, 170] on input "checkbox" at bounding box center [68, 164] width 11 height 11
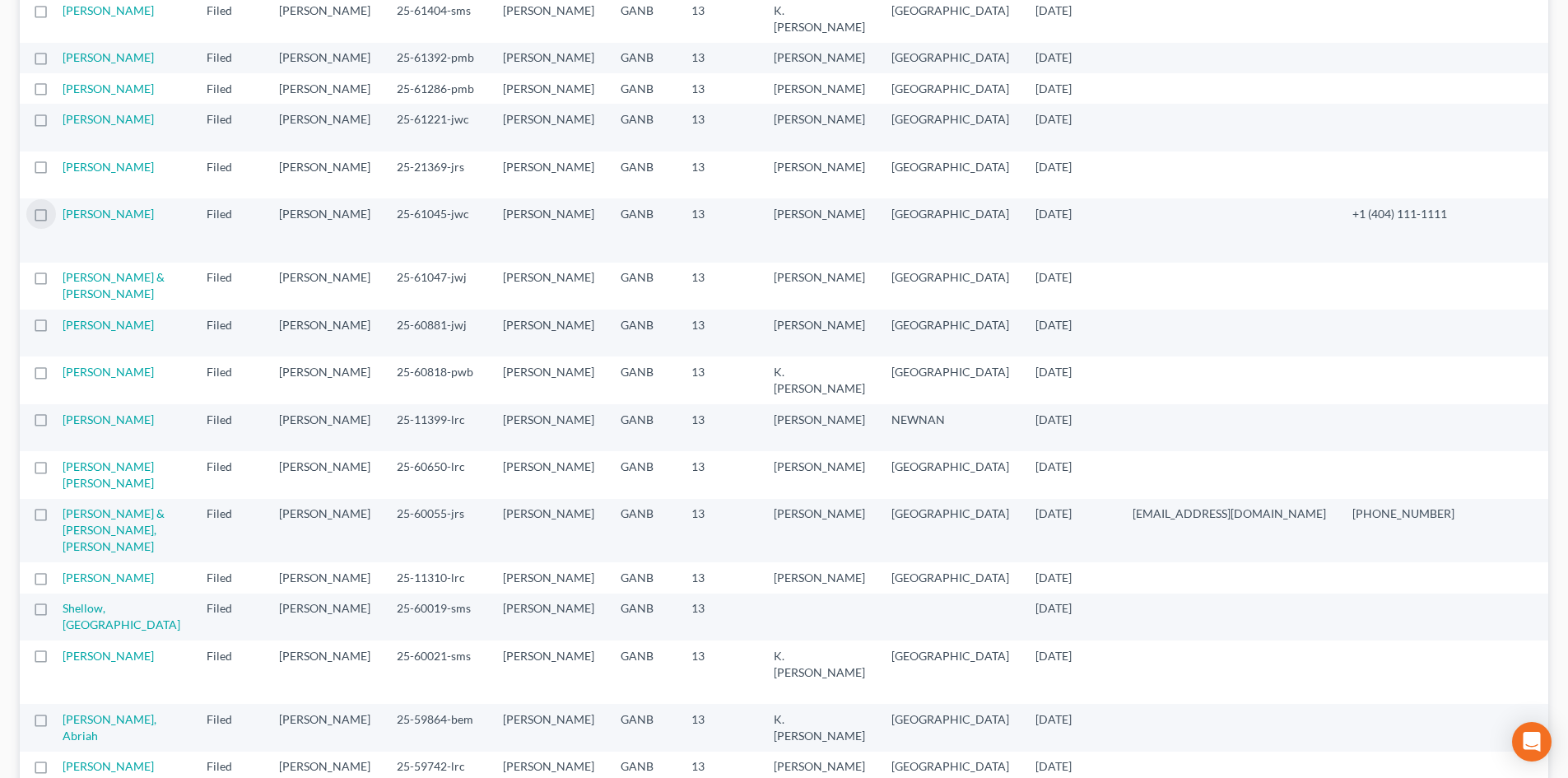
checkbox input "true"
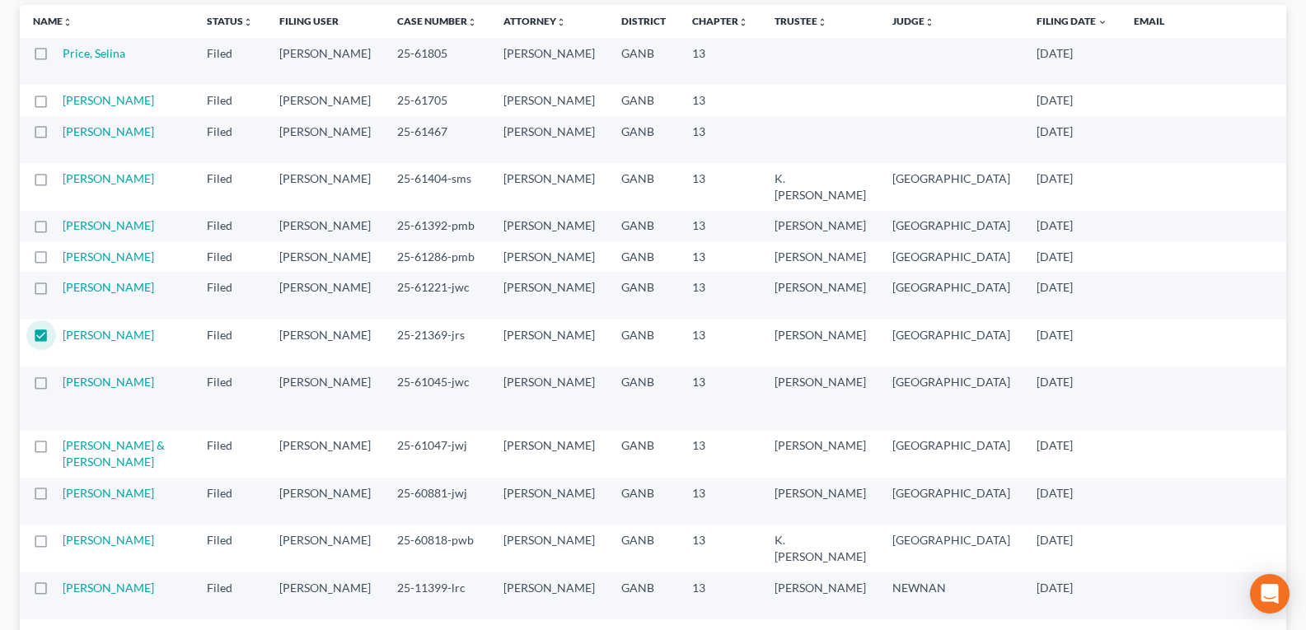
scroll to position [0, 0]
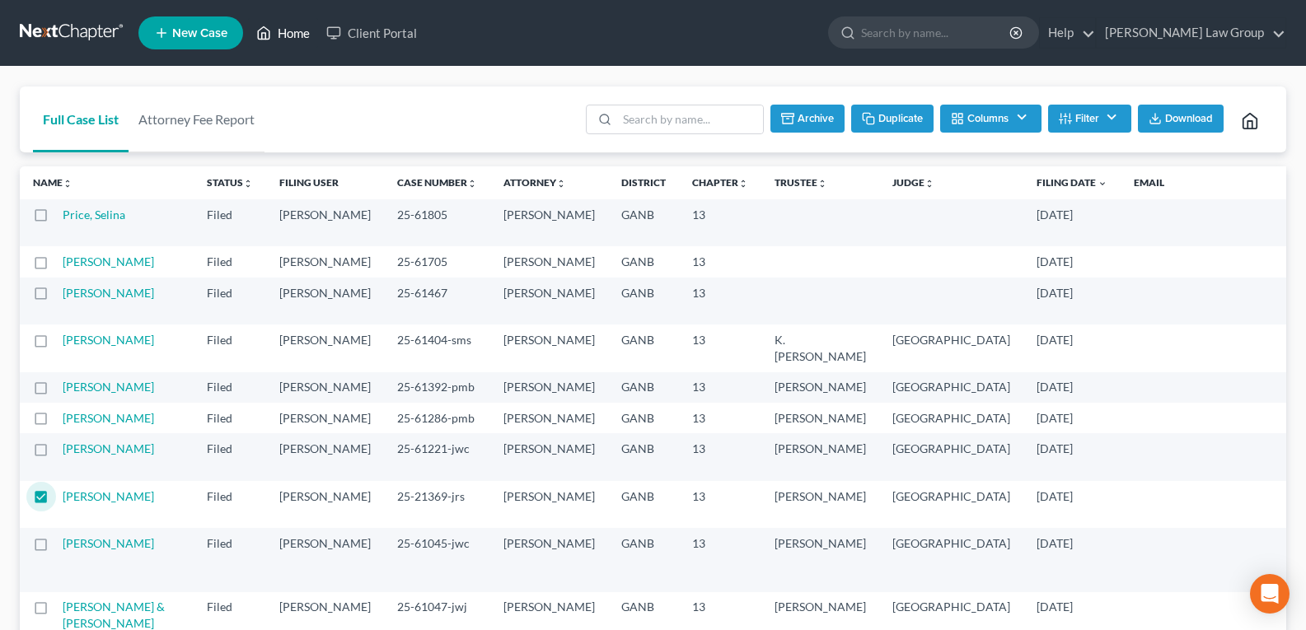
drag, startPoint x: 295, startPoint y: 26, endPoint x: 285, endPoint y: 0, distance: 27.4
click at [295, 26] on link "Home" at bounding box center [283, 33] width 70 height 30
click at [294, 34] on link "Home" at bounding box center [283, 33] width 70 height 30
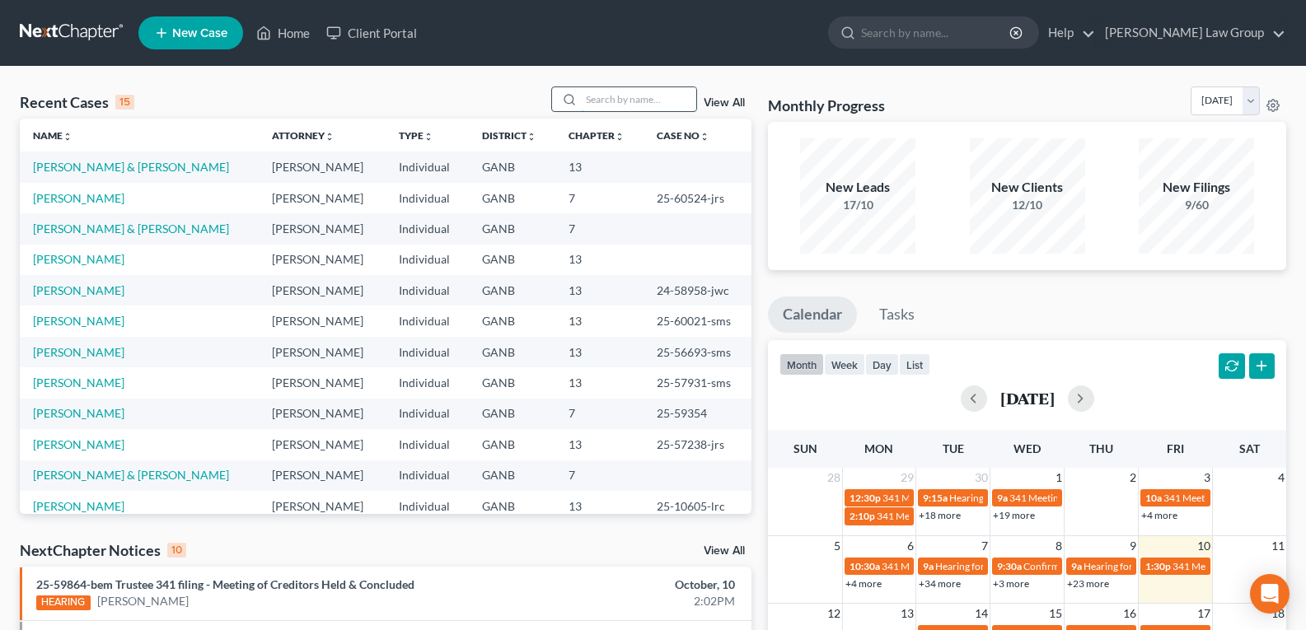
click at [597, 98] on input "search" at bounding box center [638, 99] width 115 height 24
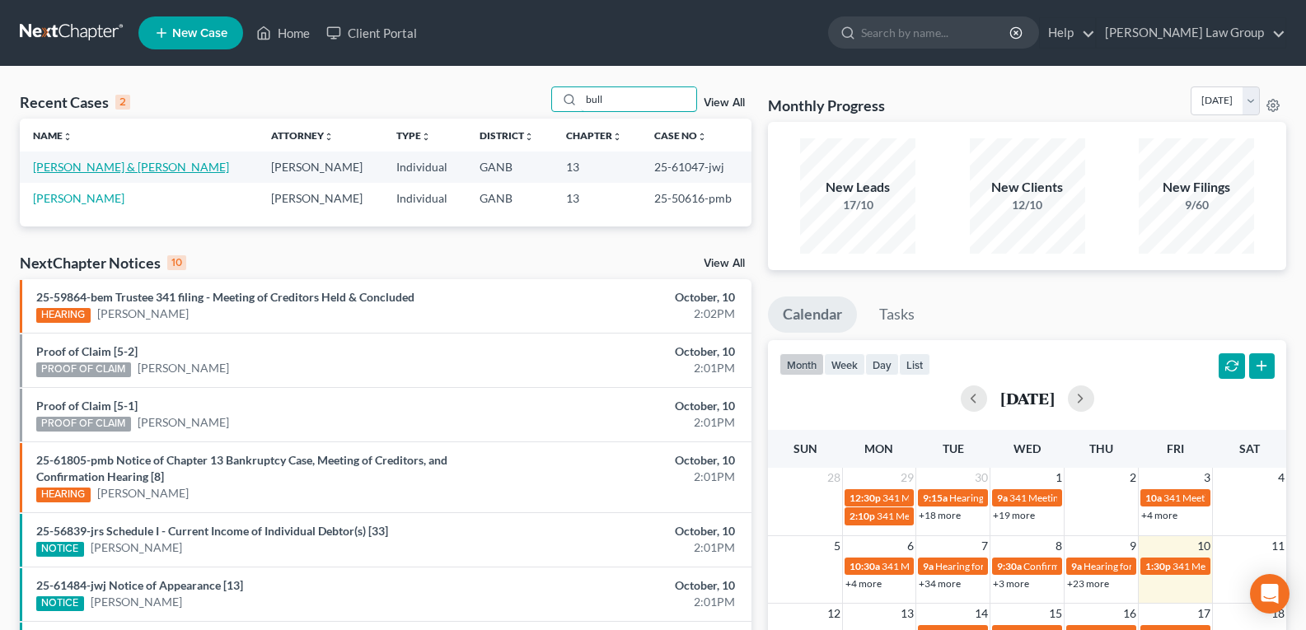
type input "bull"
click at [84, 173] on link "[PERSON_NAME] & [PERSON_NAME]" at bounding box center [131, 167] width 196 height 14
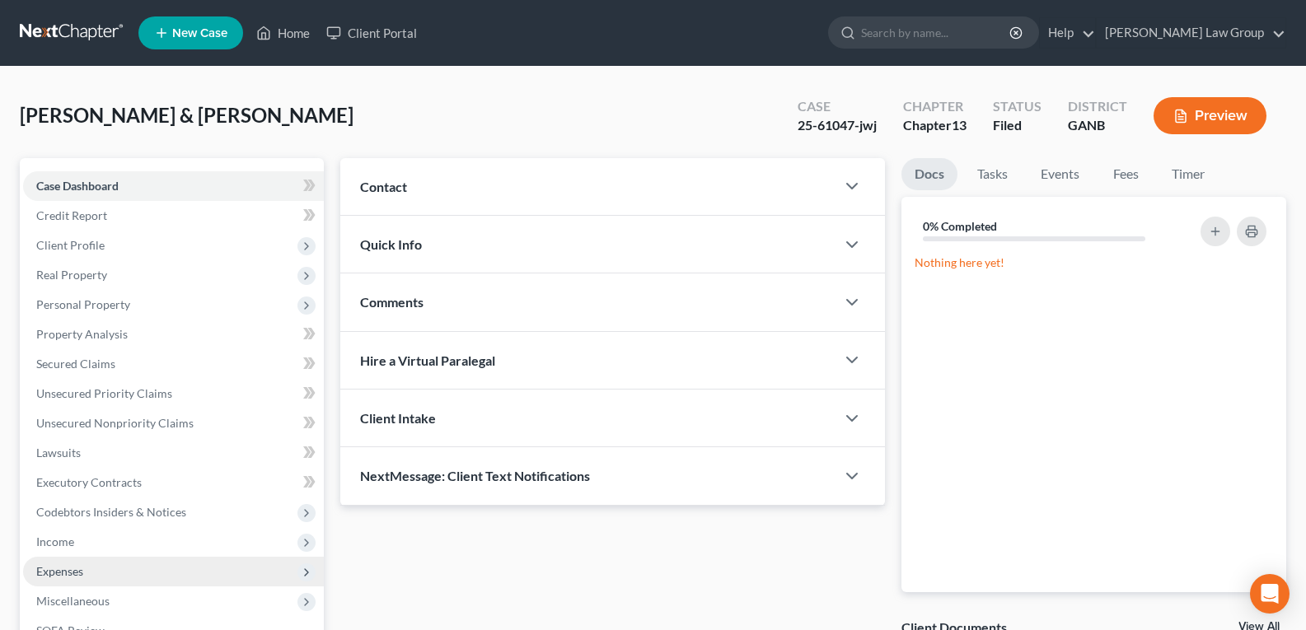
scroll to position [326, 0]
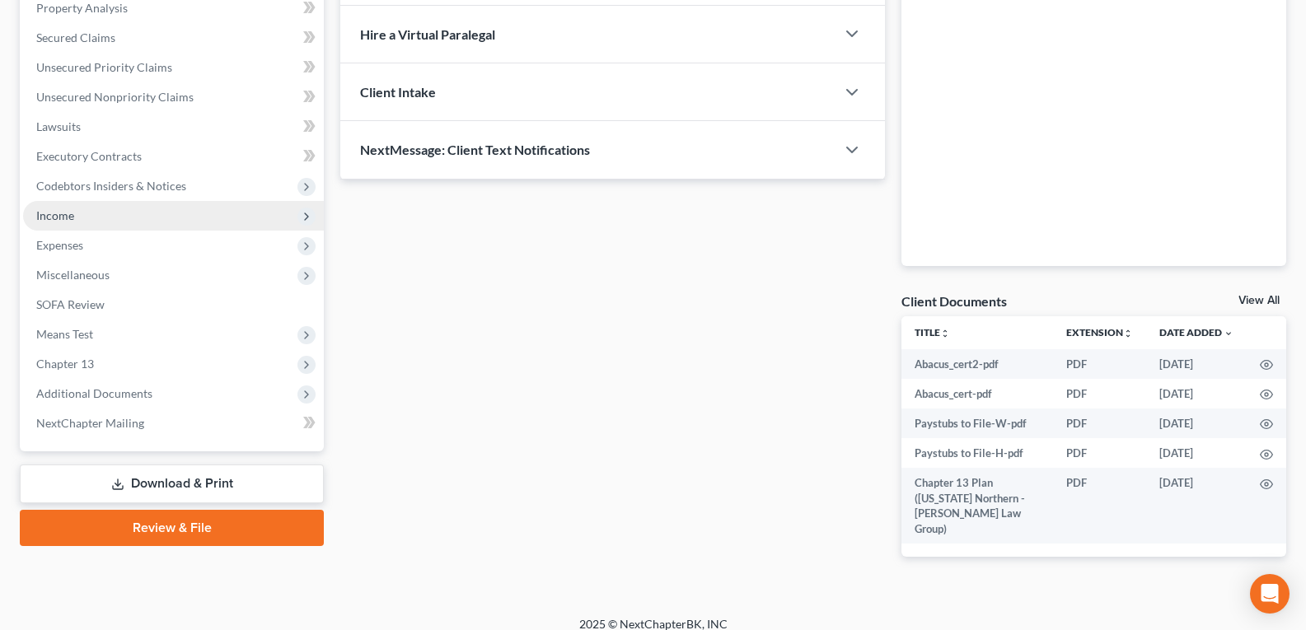
click at [55, 221] on span "Income" at bounding box center [55, 215] width 38 height 14
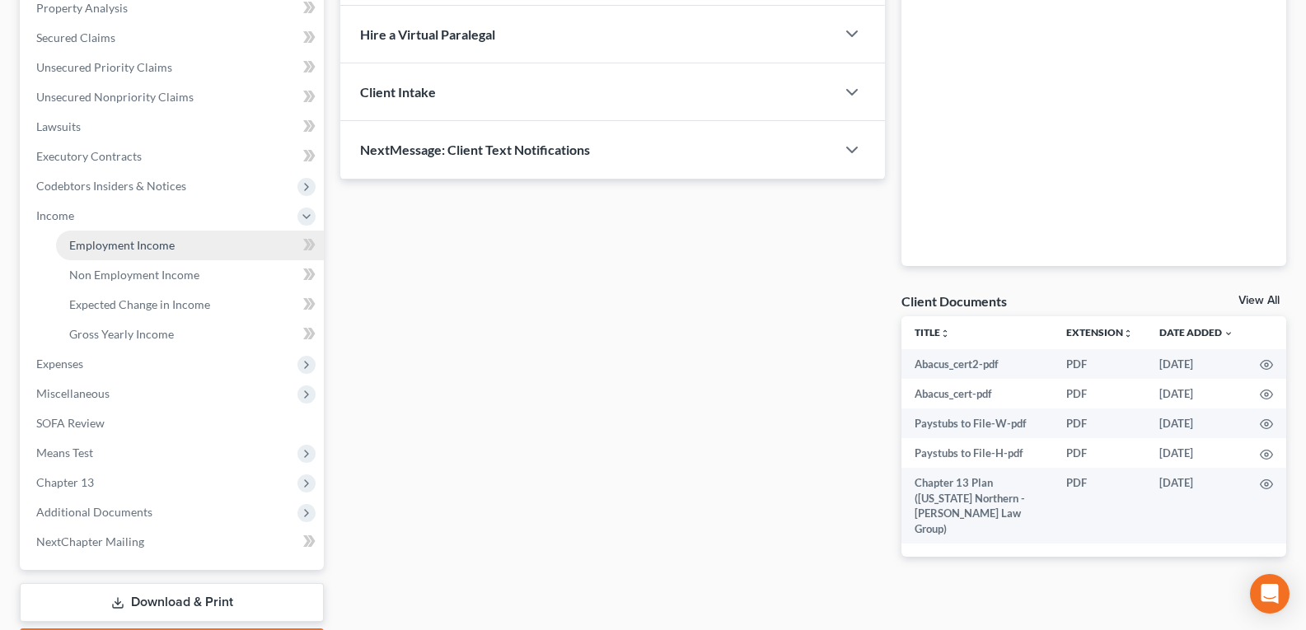
click at [68, 241] on link "Employment Income" at bounding box center [190, 246] width 268 height 30
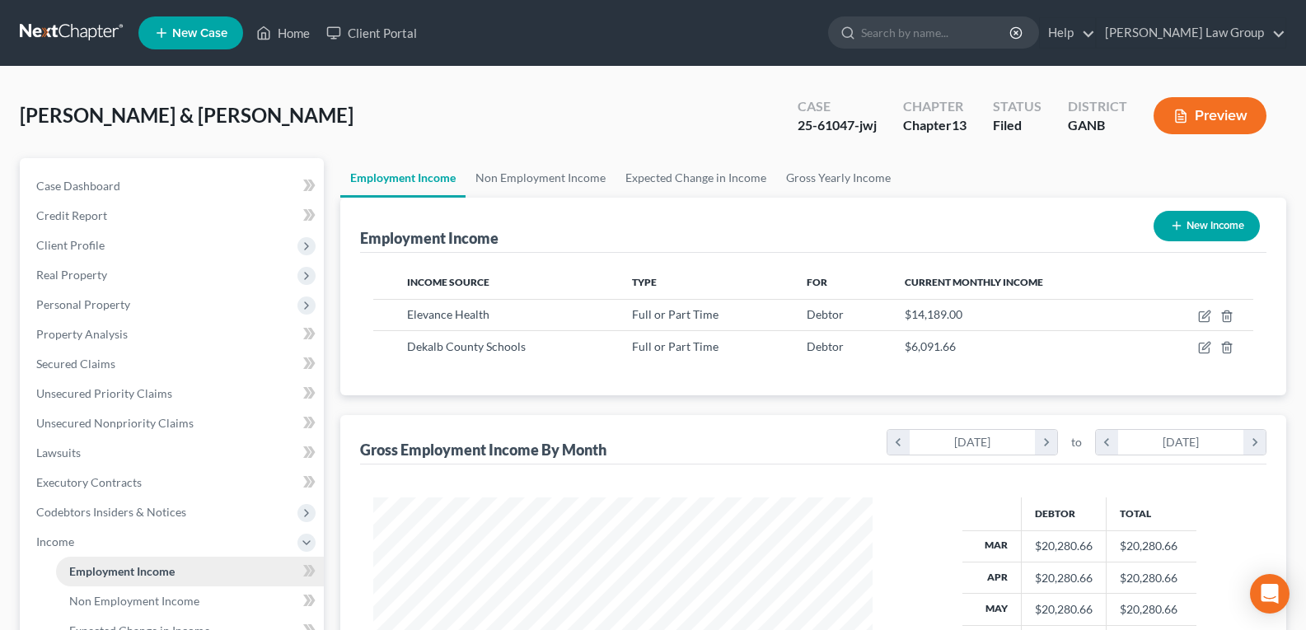
scroll to position [296, 532]
click at [835, 182] on link "Gross Yearly Income" at bounding box center [838, 178] width 124 height 40
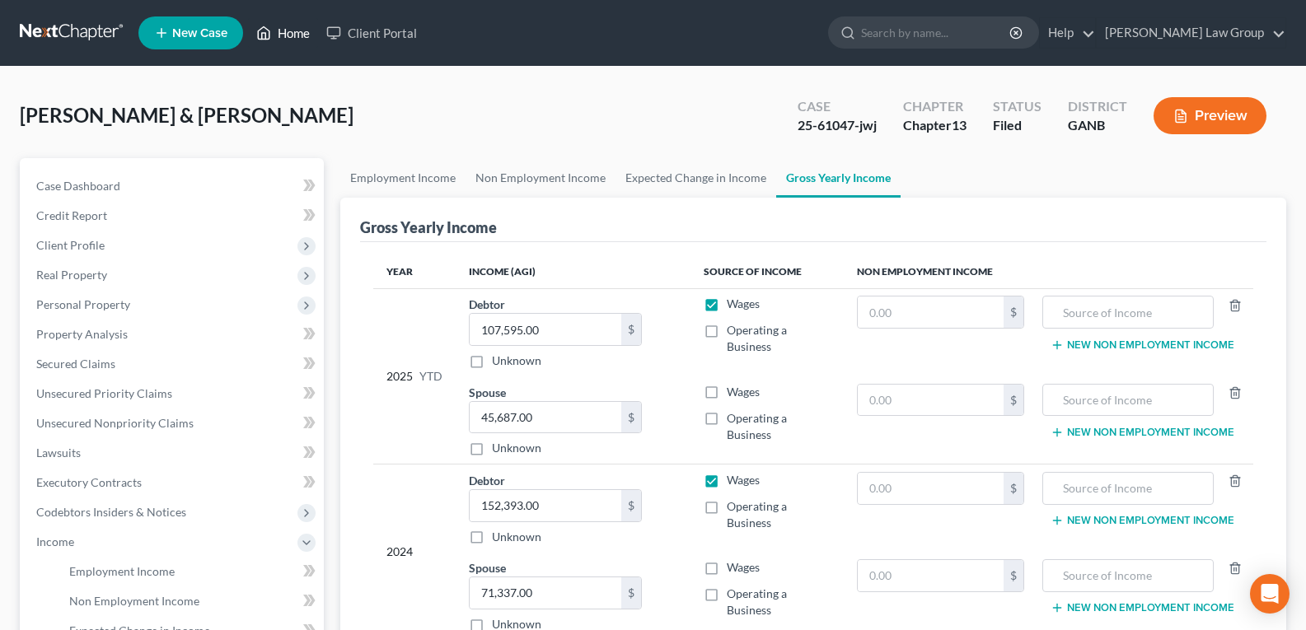
click at [262, 26] on icon at bounding box center [263, 33] width 15 height 20
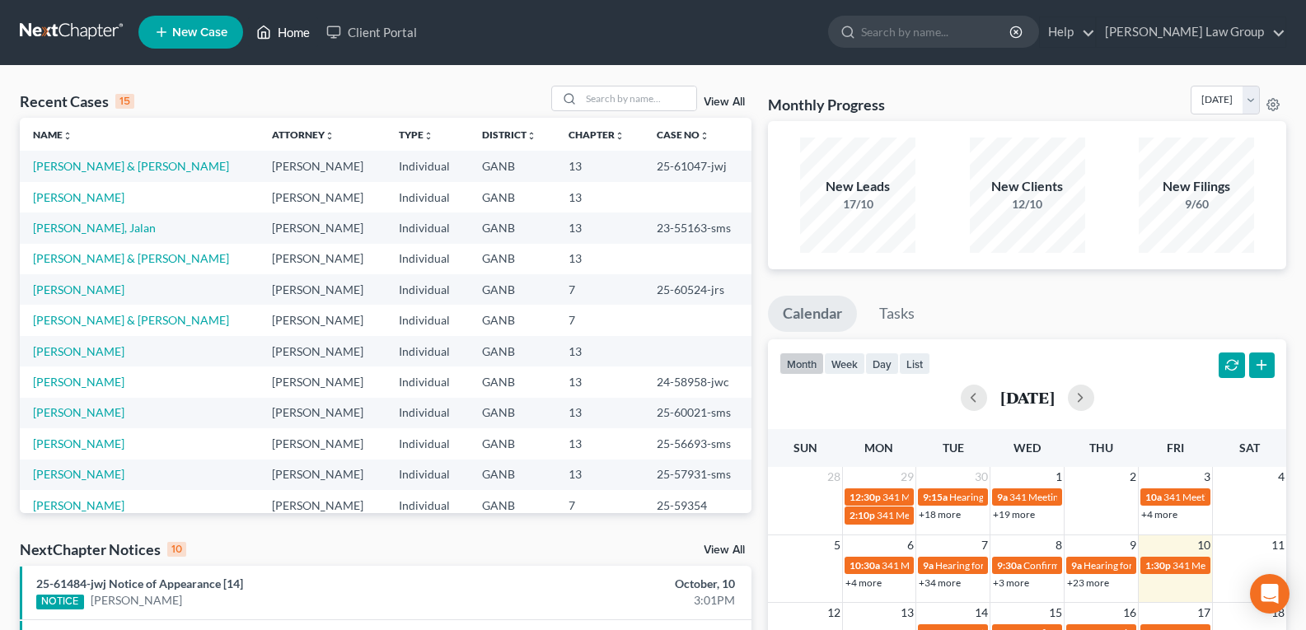
scroll to position [2, 0]
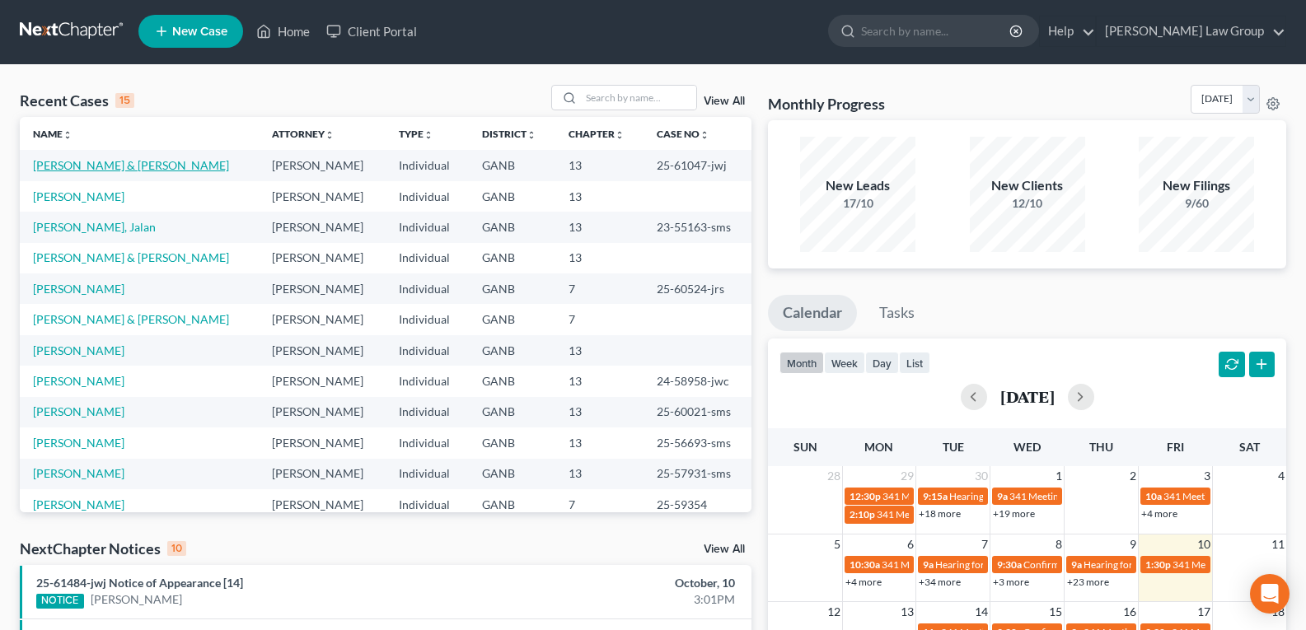
click at [75, 167] on link "[PERSON_NAME] & [PERSON_NAME]" at bounding box center [131, 165] width 196 height 14
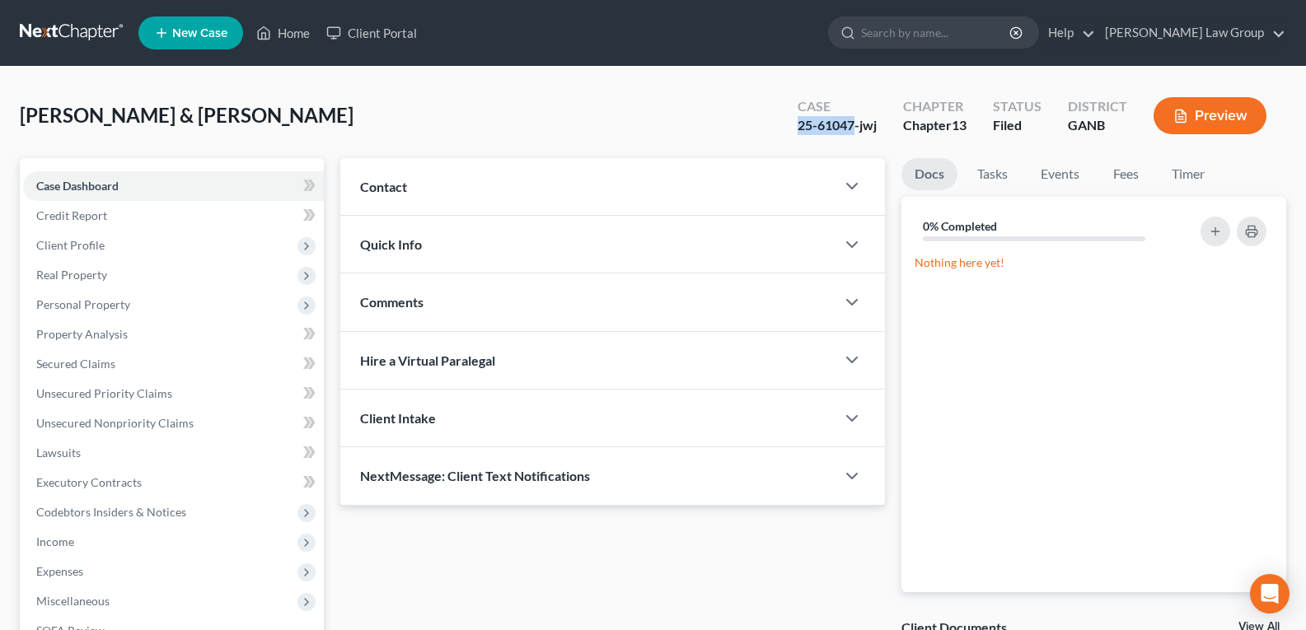
drag, startPoint x: 788, startPoint y: 132, endPoint x: 851, endPoint y: 132, distance: 63.5
click at [851, 132] on div "Case 25-61047-jwj" at bounding box center [837, 117] width 105 height 49
copy div "25-61047"
